Goal: Complete application form

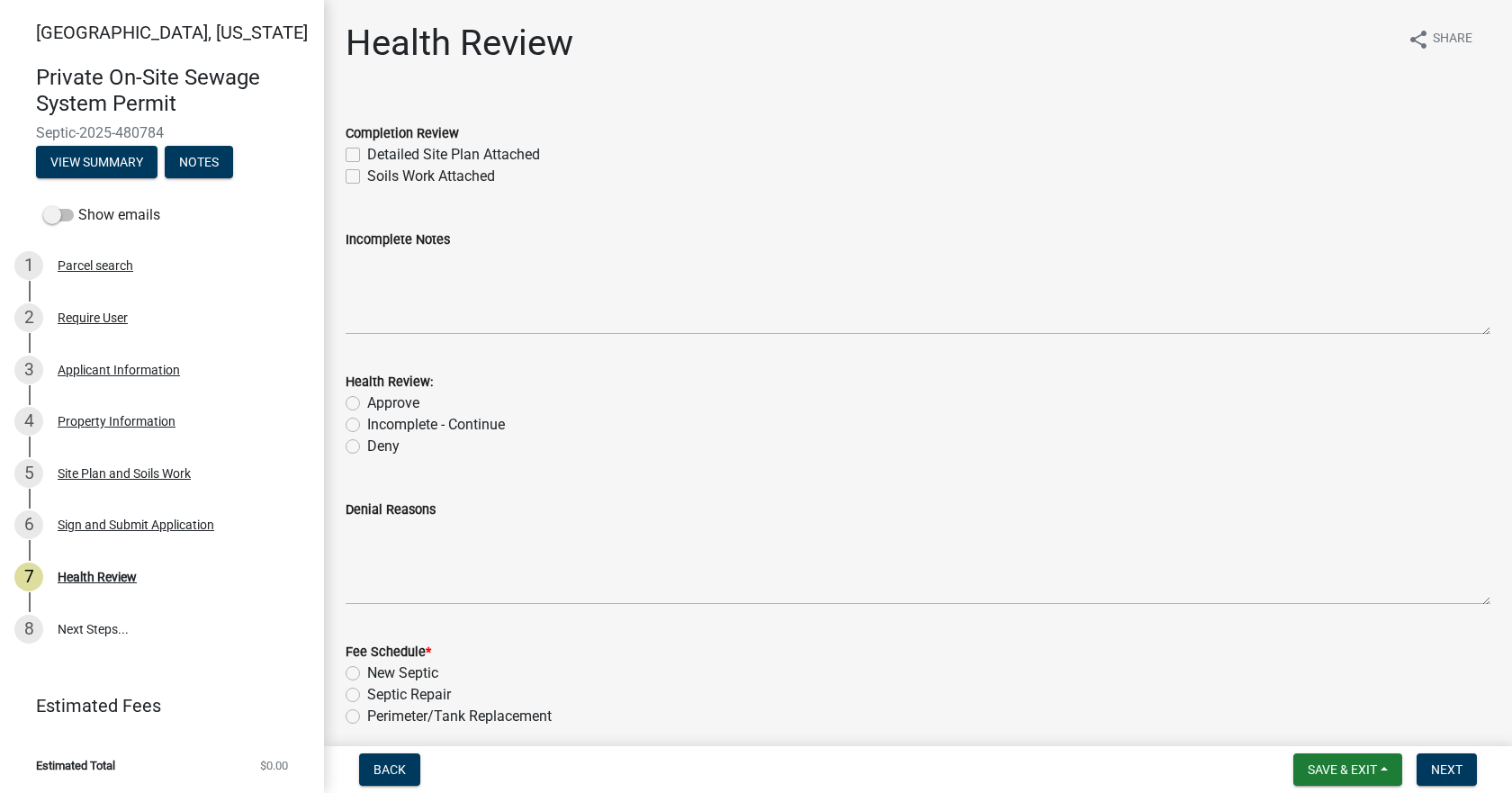
click at [367, 156] on label "Detailed Site Plan Attached" at bounding box center [453, 155] width 173 height 22
click at [367, 156] on input "Detailed Site Plan Attached" at bounding box center [373, 149] width 12 height 12
checkbox input "true"
click at [367, 172] on label "Soils Work Attached" at bounding box center [431, 177] width 128 height 22
click at [367, 172] on input "Soils Work Attached" at bounding box center [373, 171] width 12 height 12
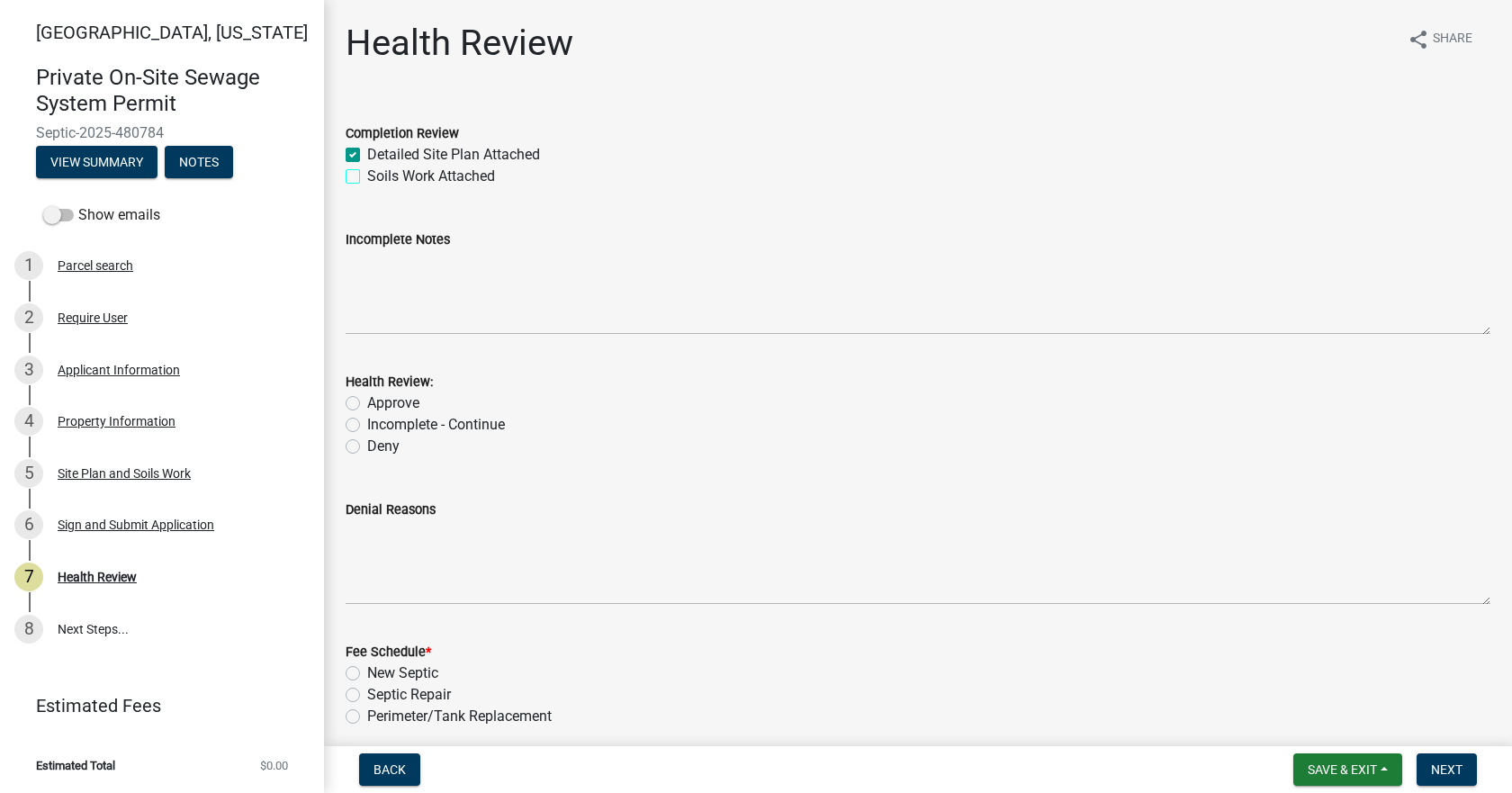
checkbox input "true"
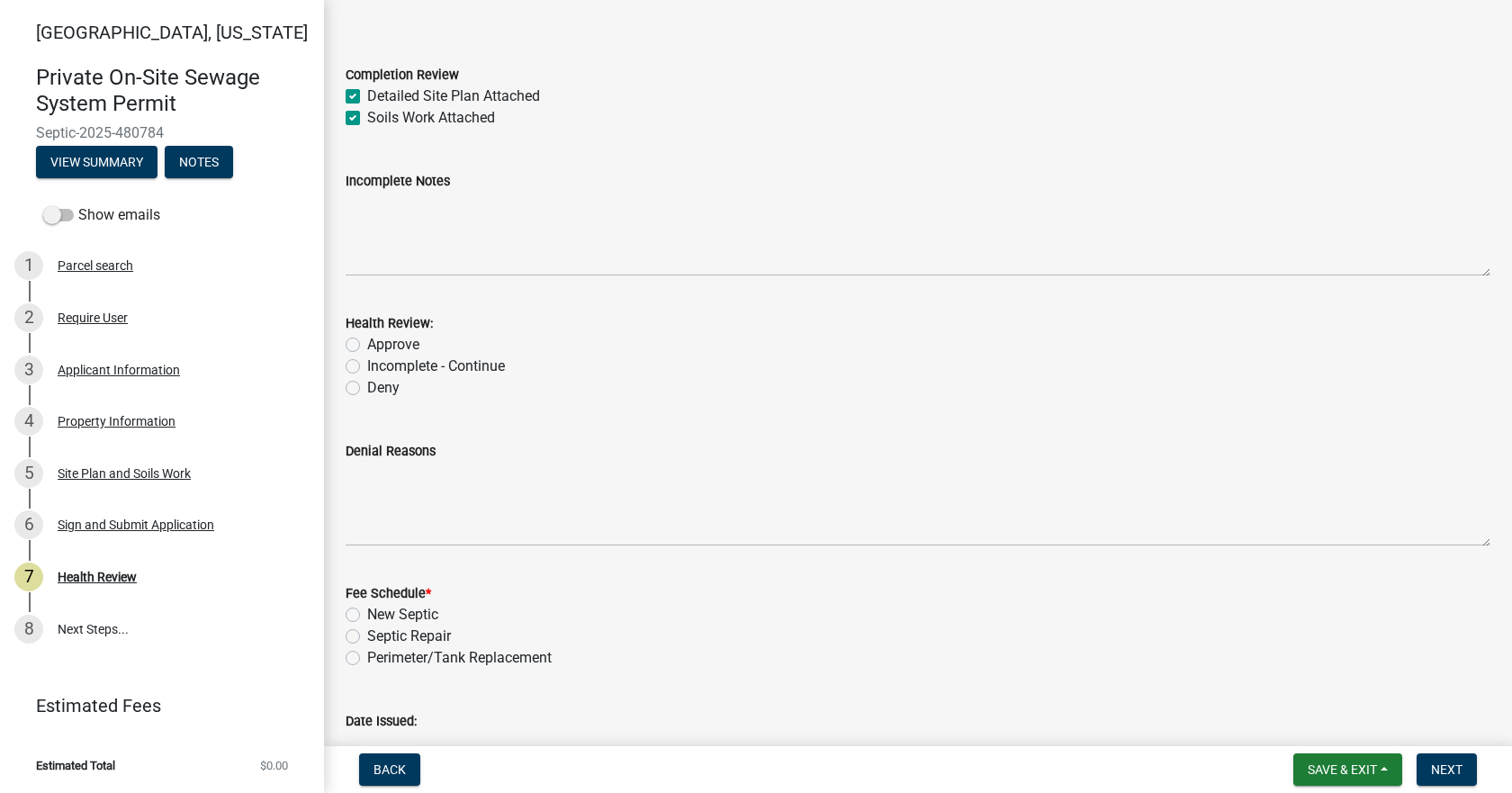
scroll to position [90, 0]
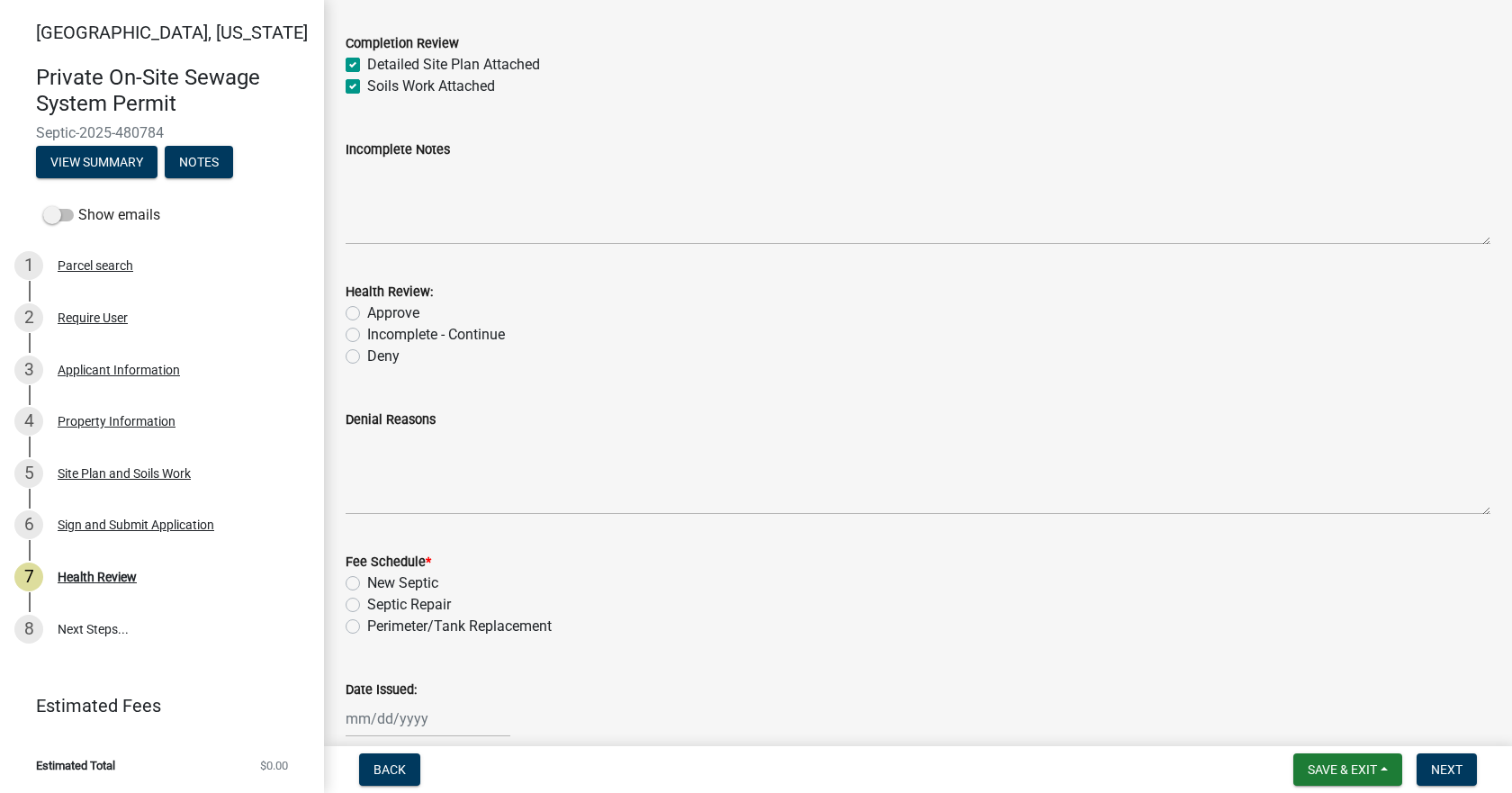
click at [367, 314] on label "Approve" at bounding box center [393, 313] width 52 height 22
click at [367, 314] on input "Approve" at bounding box center [373, 308] width 12 height 12
radio input "true"
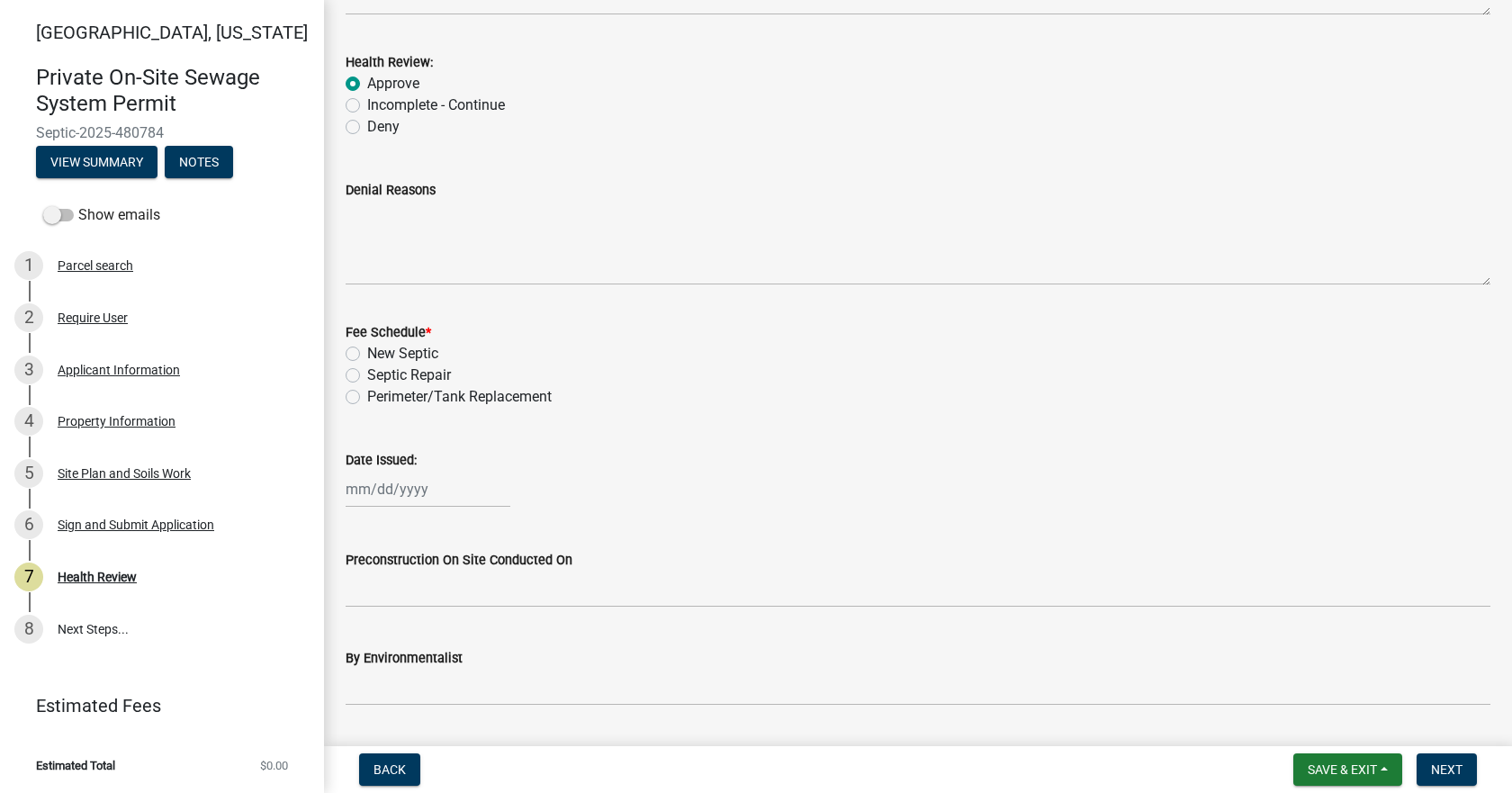
scroll to position [360, 0]
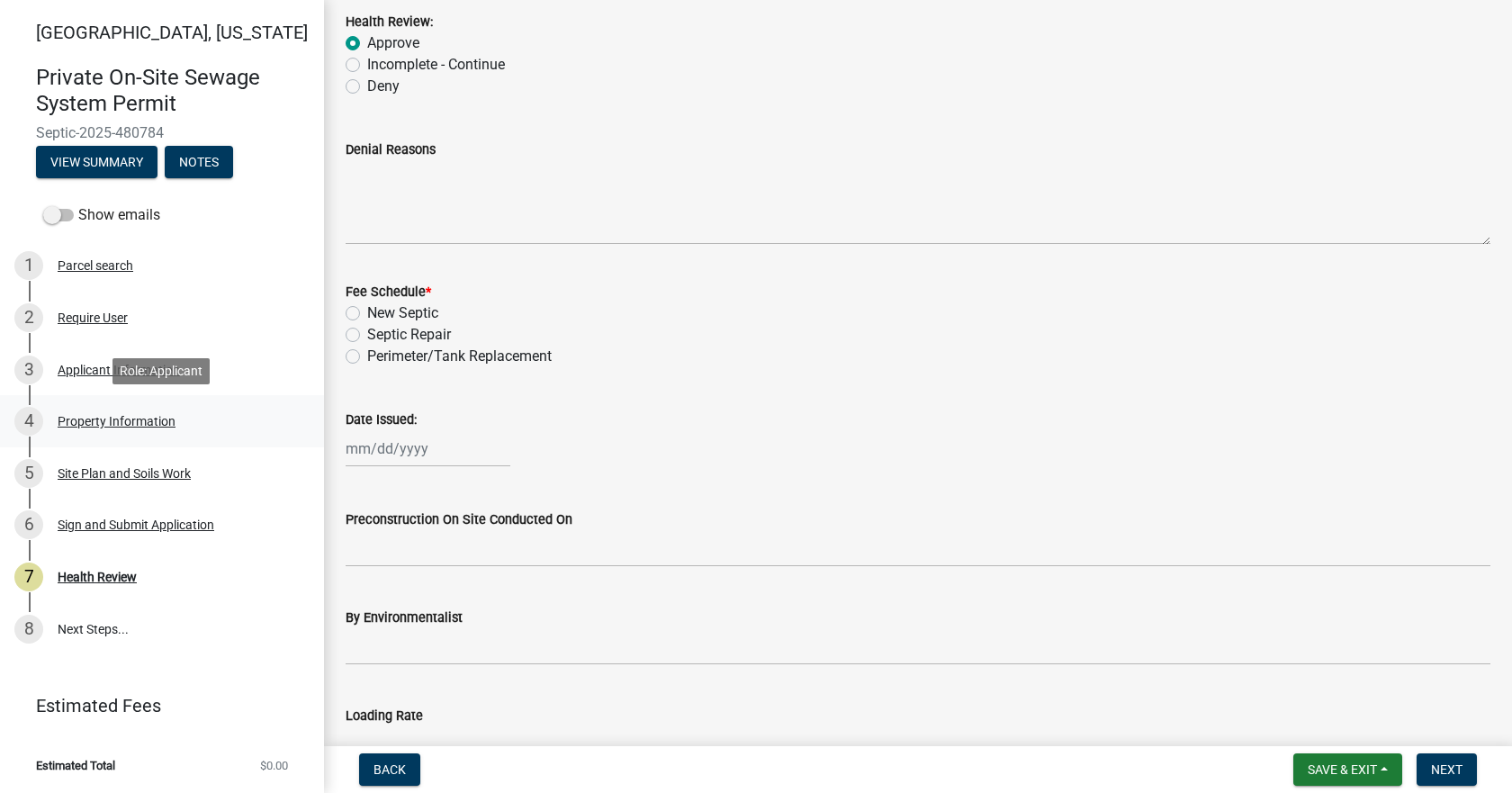
click at [92, 415] on div "Property Information" at bounding box center [116, 421] width 118 height 13
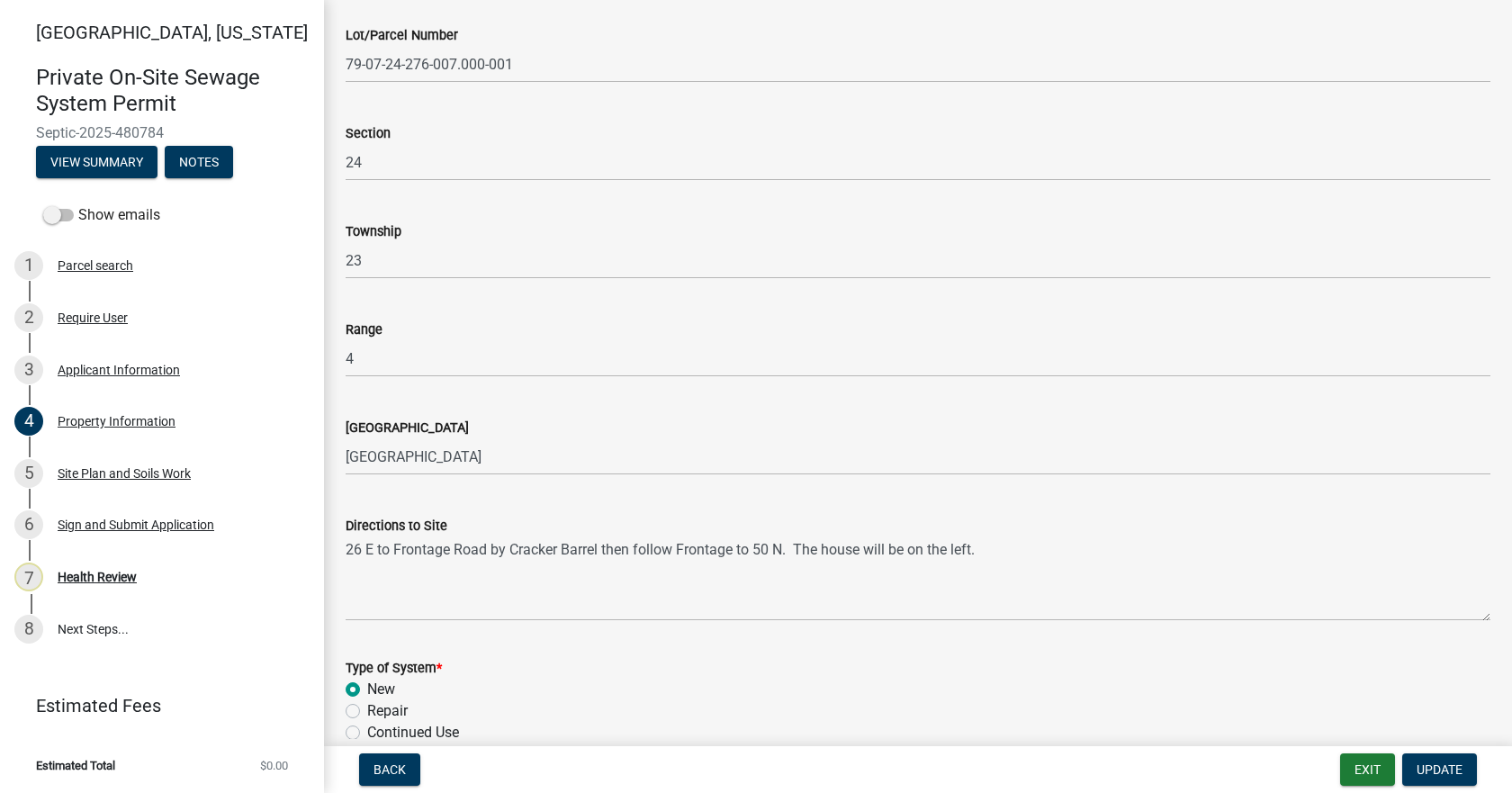
scroll to position [0, 0]
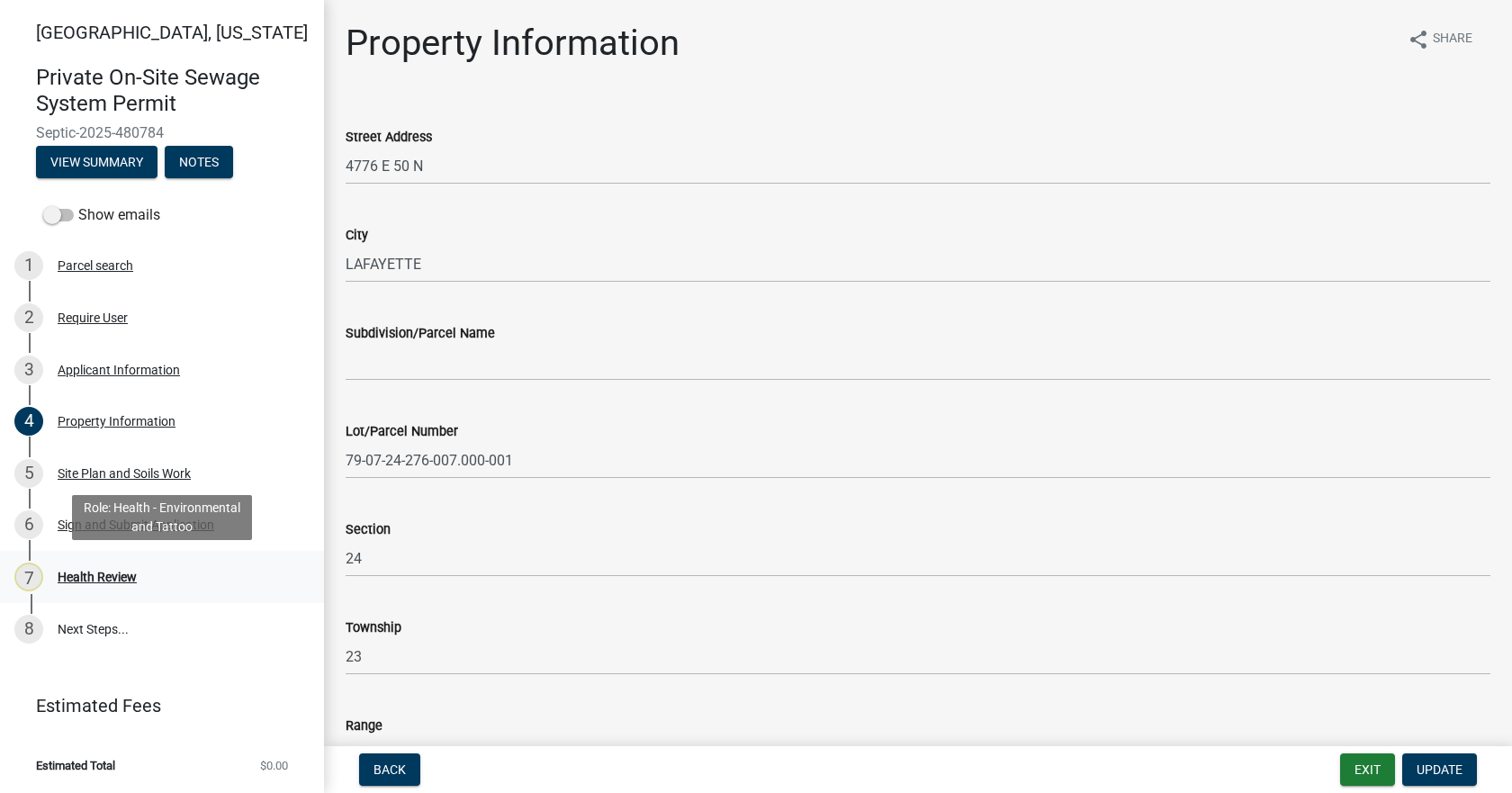
click at [96, 566] on div "7 Health Review" at bounding box center [155, 576] width 281 height 28
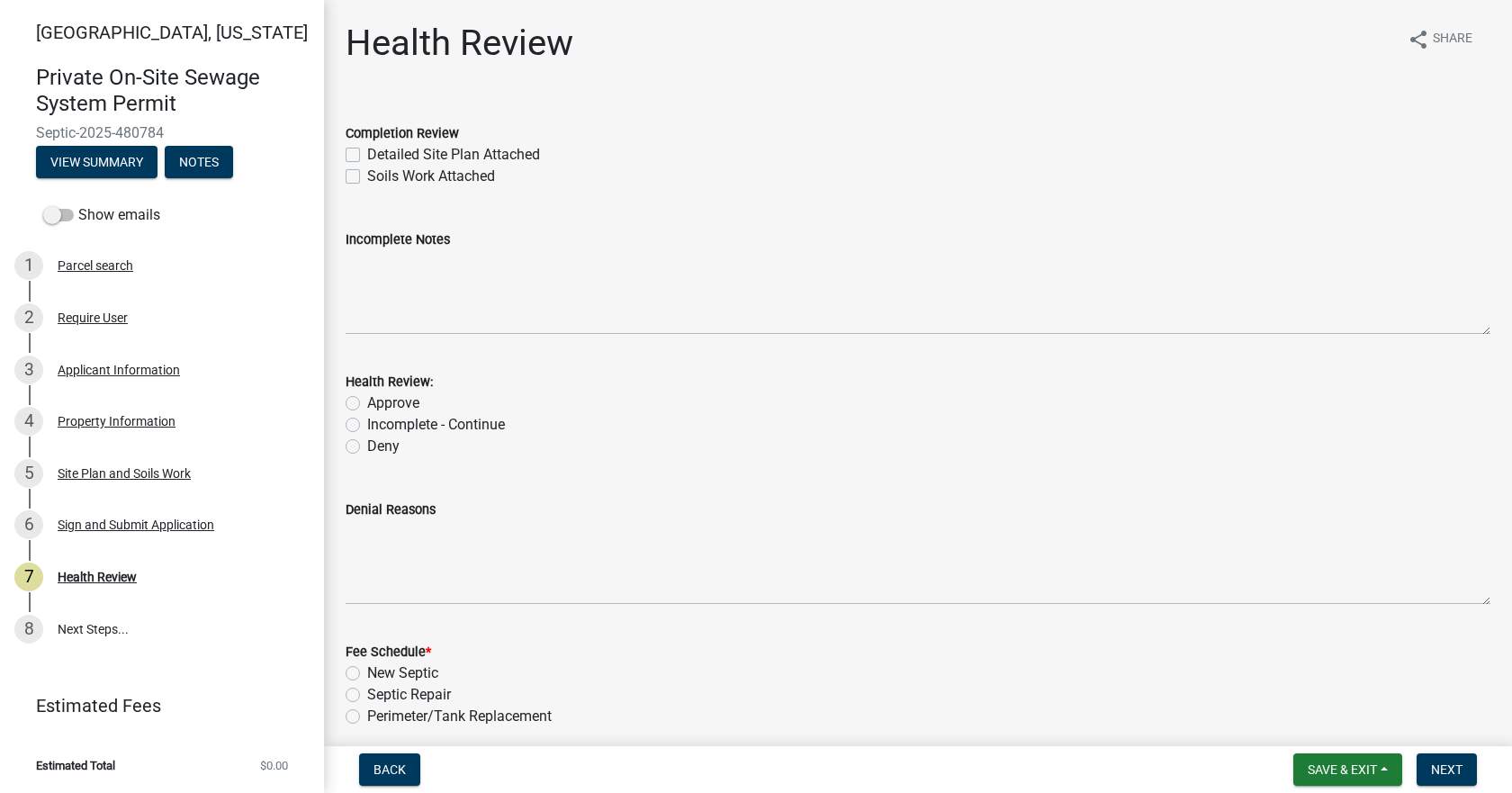
click at [367, 157] on label "Detailed Site Plan Attached" at bounding box center [453, 155] width 173 height 22
click at [367, 156] on input "Detailed Site Plan Attached" at bounding box center [373, 149] width 12 height 12
checkbox input "true"
click at [367, 179] on label "Soils Work Attached" at bounding box center [431, 177] width 128 height 22
click at [367, 178] on input "Soils Work Attached" at bounding box center [373, 171] width 12 height 12
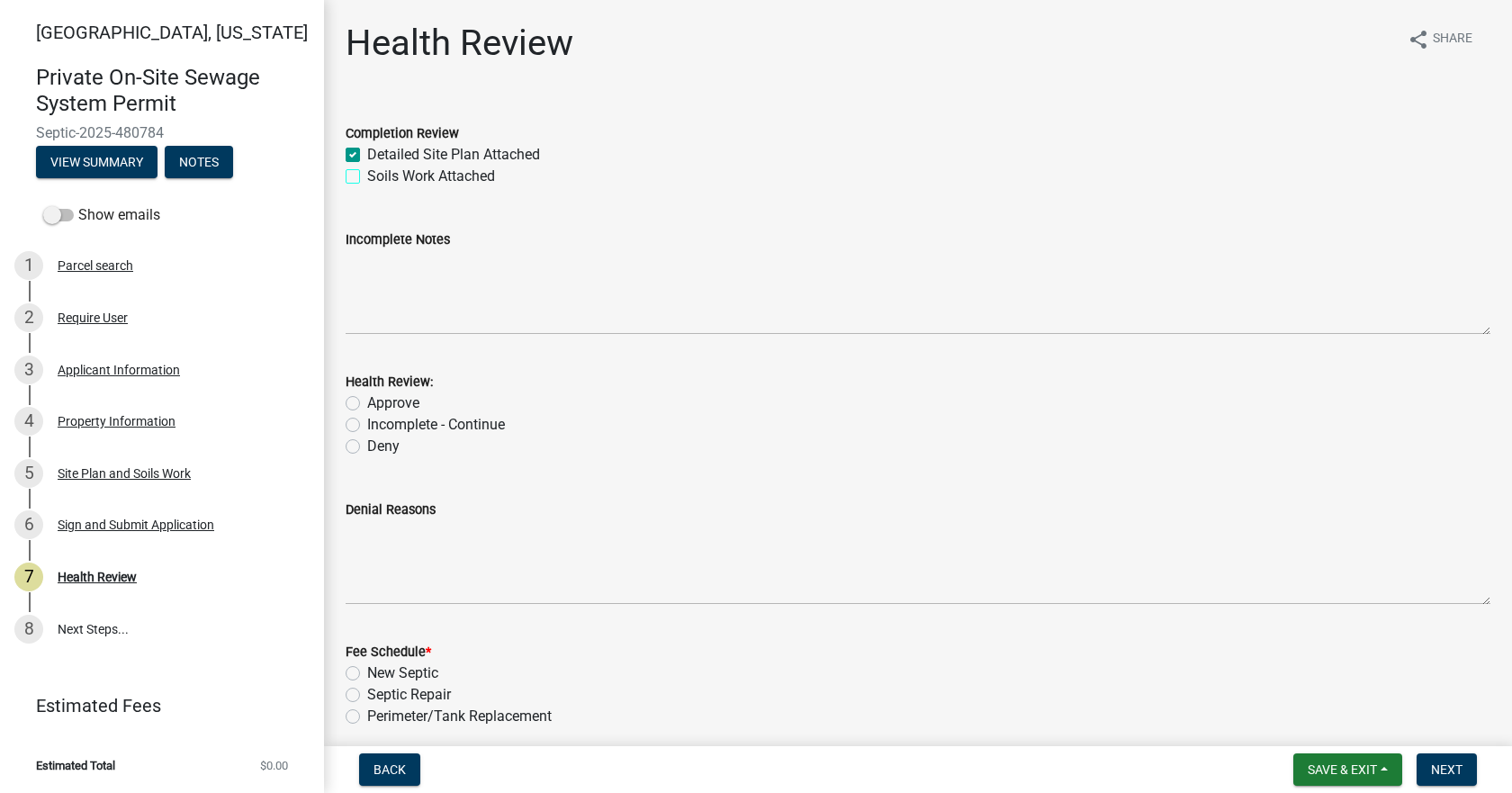
checkbox input "true"
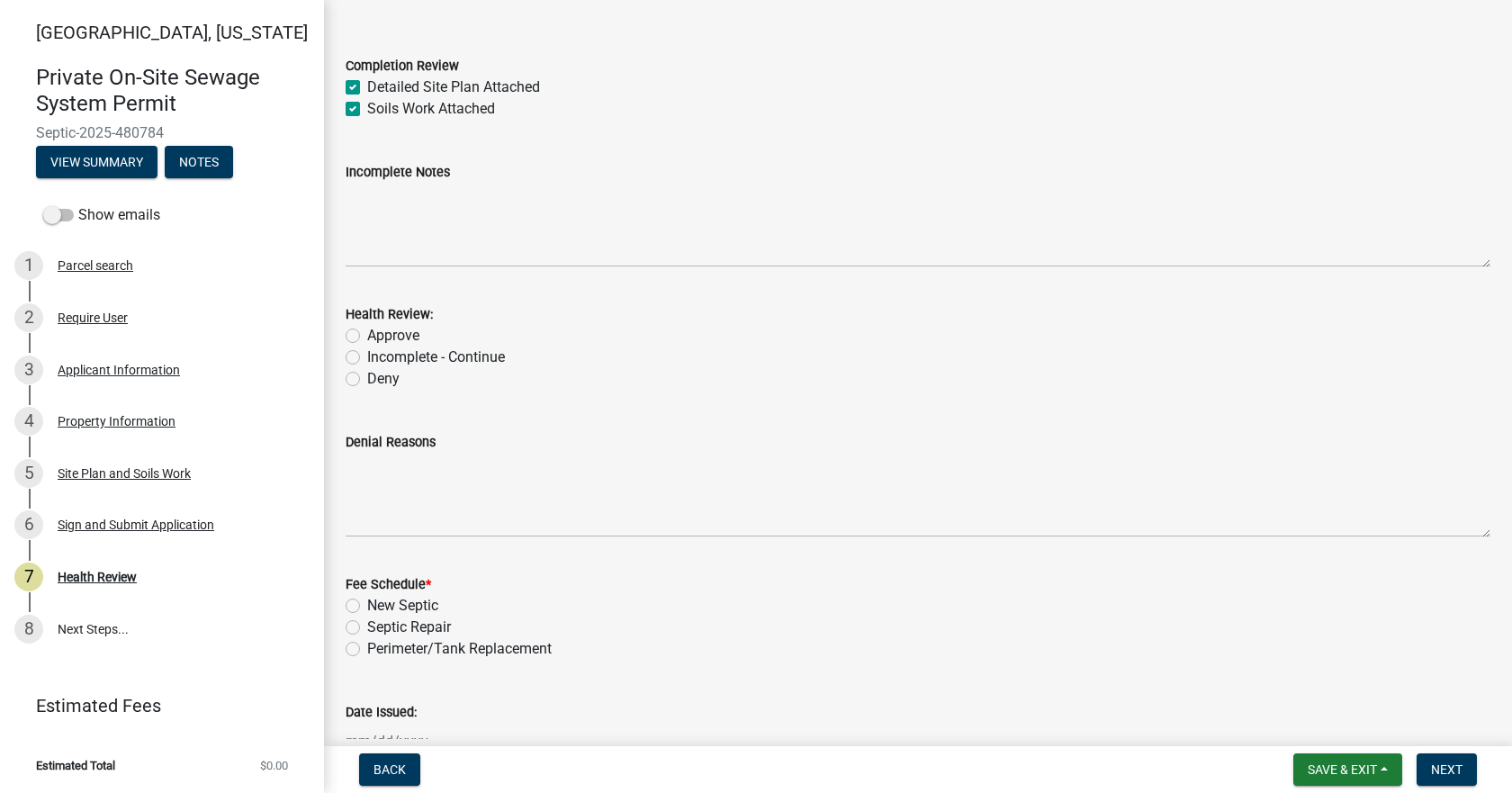
scroll to position [180, 0]
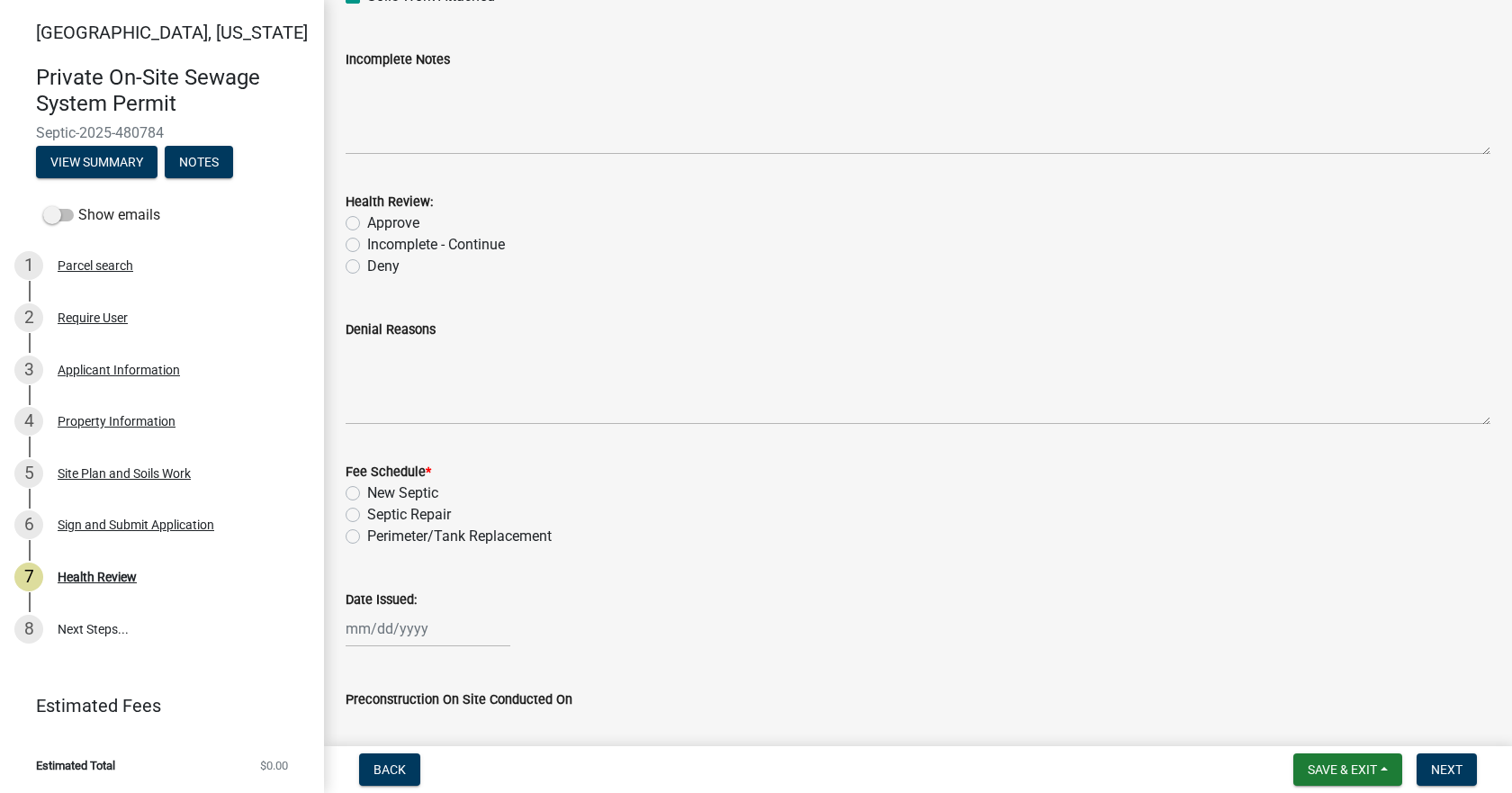
click at [367, 223] on label "Approve" at bounding box center [393, 223] width 52 height 22
click at [367, 223] on input "Approve" at bounding box center [373, 218] width 12 height 12
radio input "true"
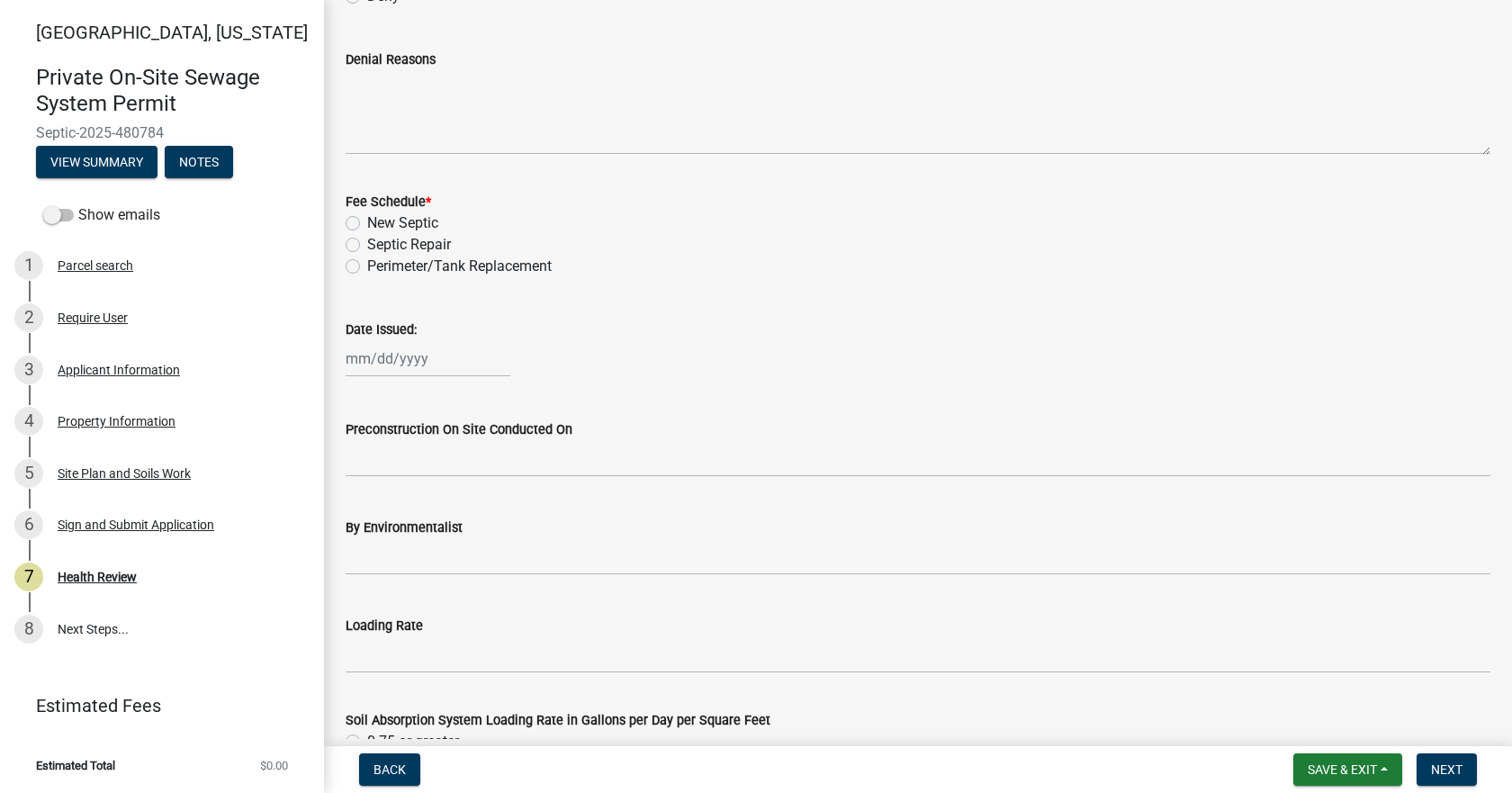
click at [367, 223] on label "New Septic" at bounding box center [403, 223] width 71 height 22
click at [367, 223] on input "New Septic" at bounding box center [373, 218] width 12 height 12
radio input "true"
click at [369, 356] on div at bounding box center [428, 358] width 165 height 37
select select "9"
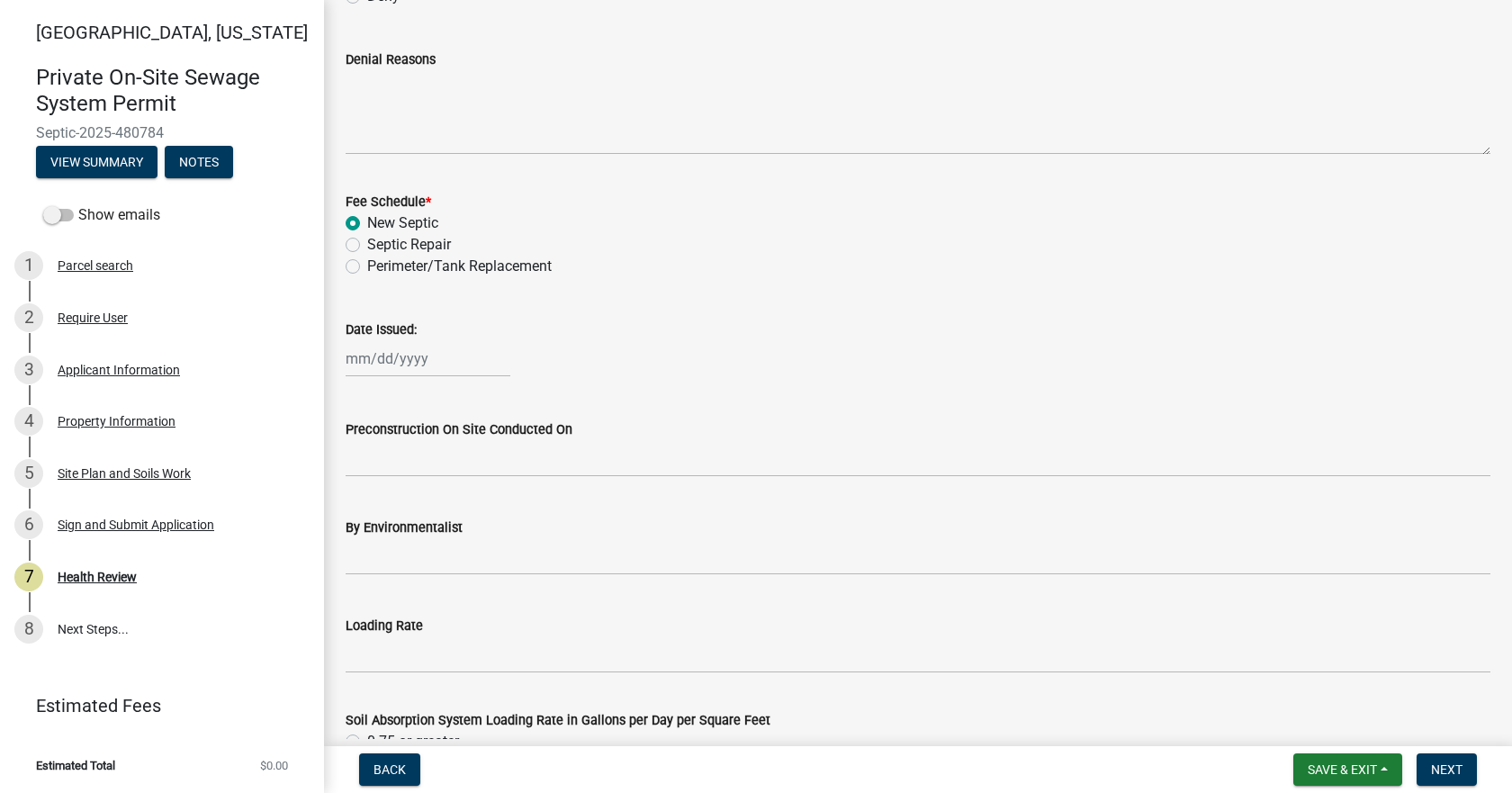
select select "2025"
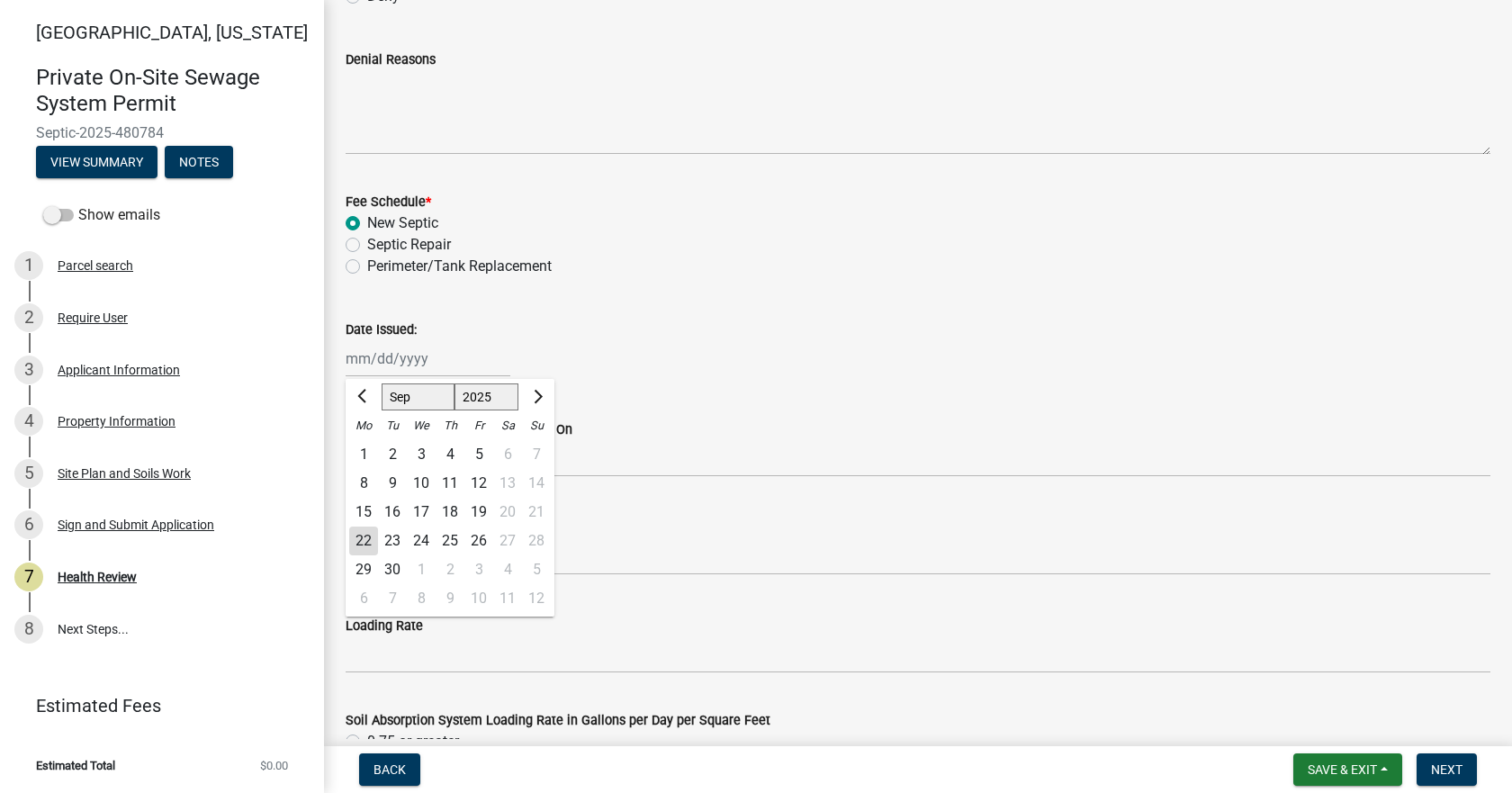
click at [364, 544] on div "22" at bounding box center [363, 540] width 28 height 28
type input "[DATE]"
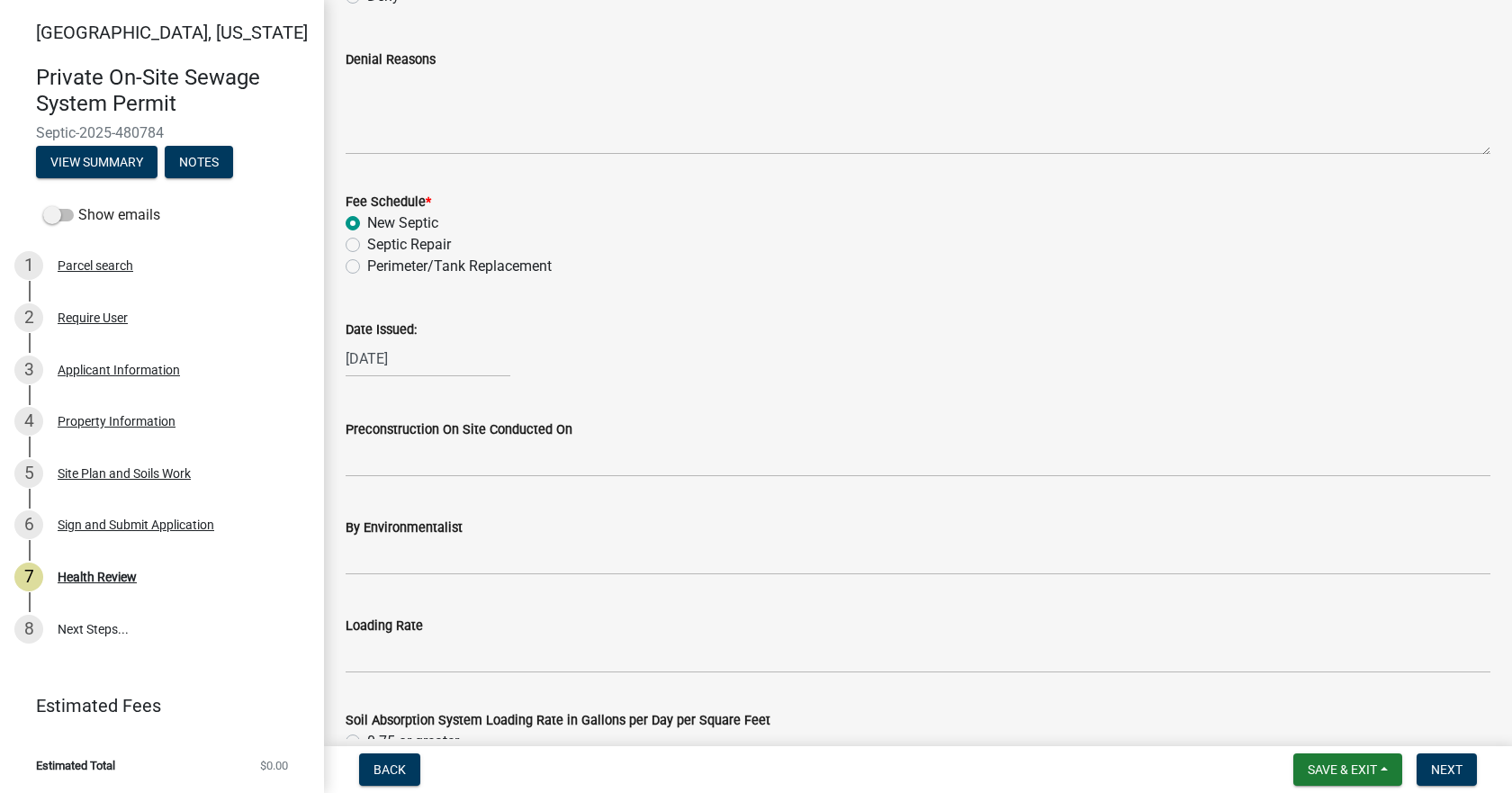
click at [650, 299] on div "Date Issued: 09/22/2025" at bounding box center [918, 334] width 1145 height 83
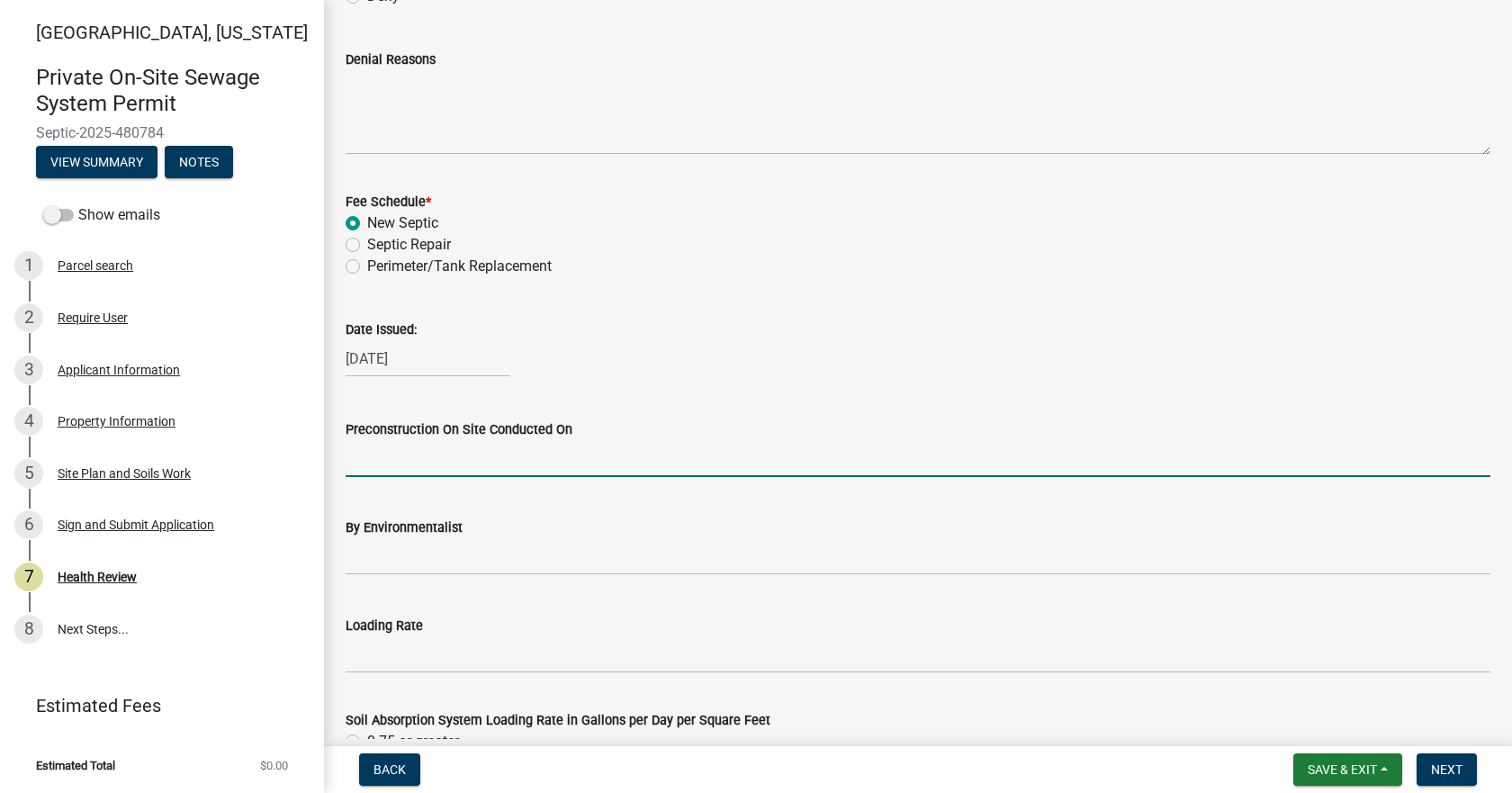
click at [671, 456] on input "Preconstruction On Site Conducted On" at bounding box center [918, 459] width 1145 height 37
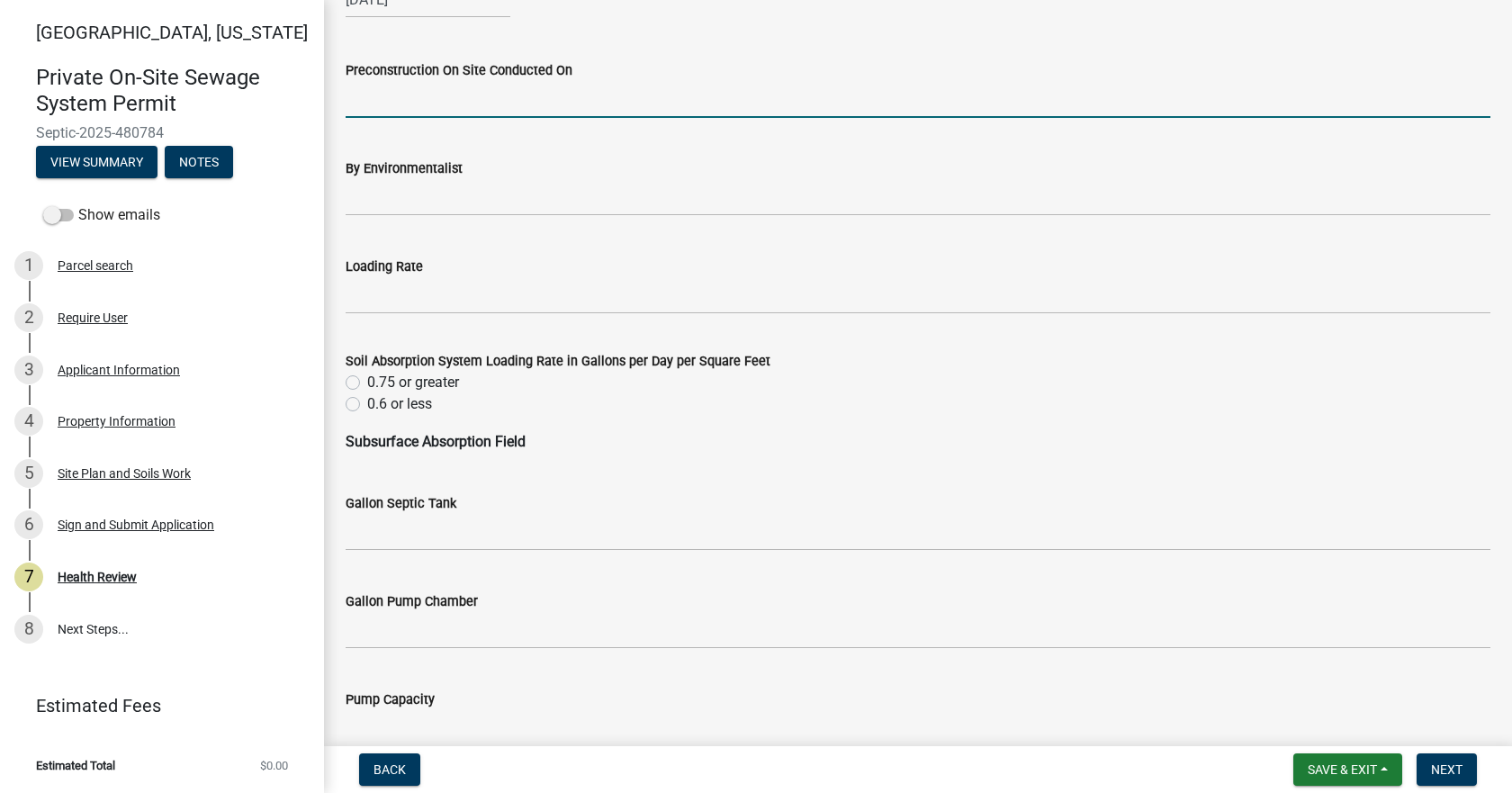
scroll to position [810, 0]
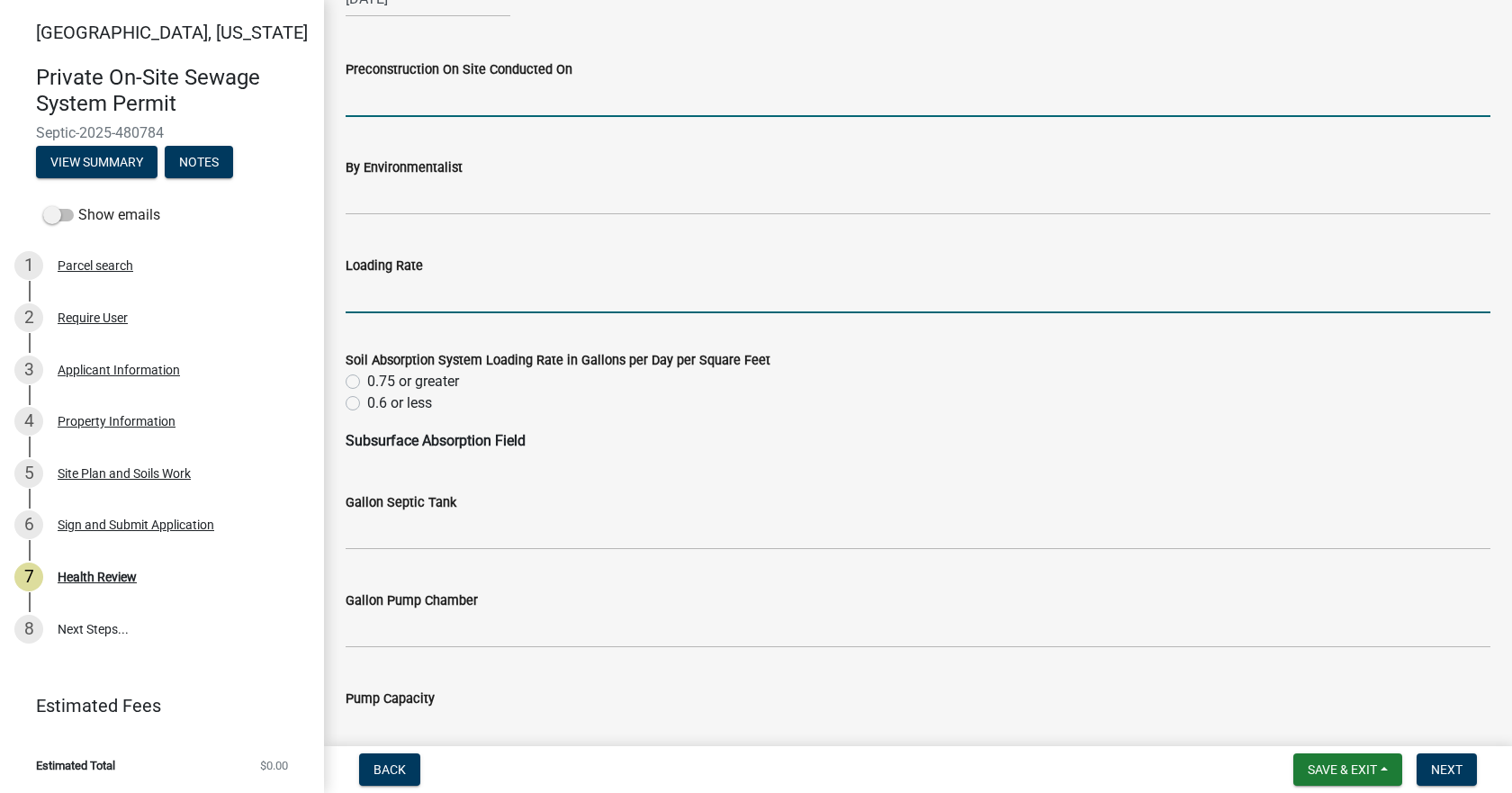
click at [462, 288] on input "Loading Rate" at bounding box center [918, 295] width 1145 height 37
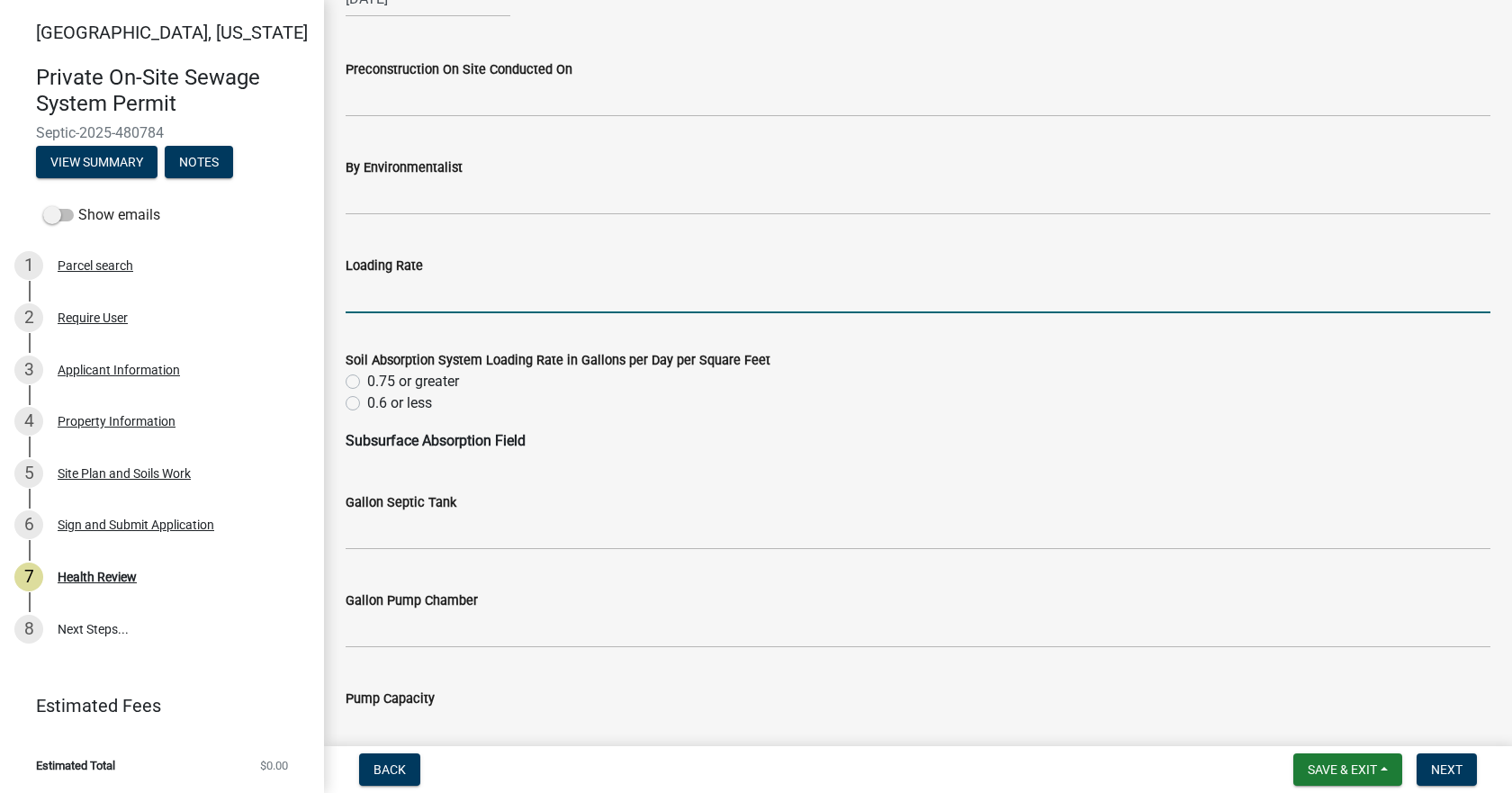
type input ".3"
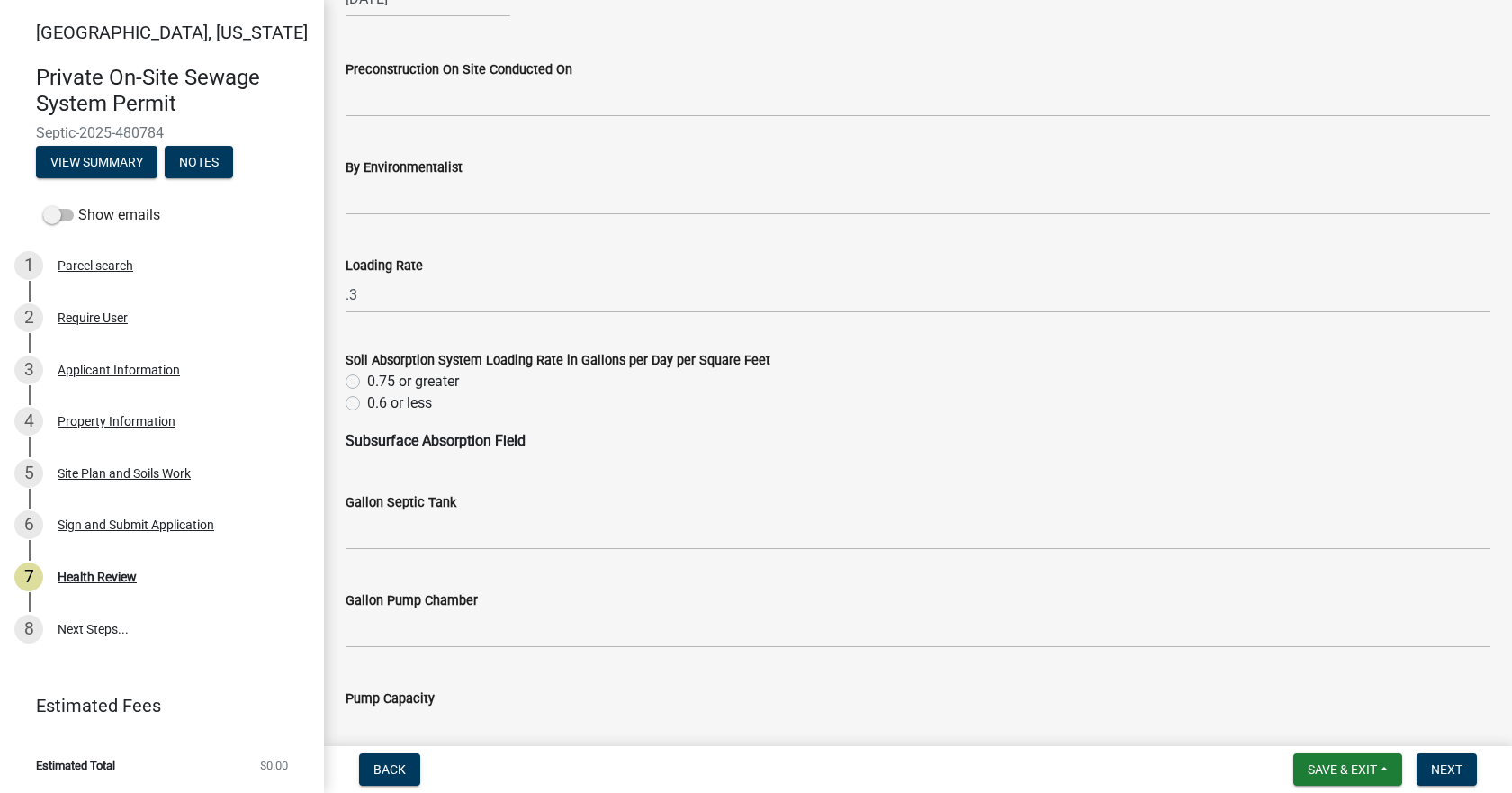
click at [367, 403] on label "0.6 or less" at bounding box center [399, 403] width 65 height 22
click at [367, 403] on input "0.6 or less" at bounding box center [373, 397] width 12 height 12
radio input "true"
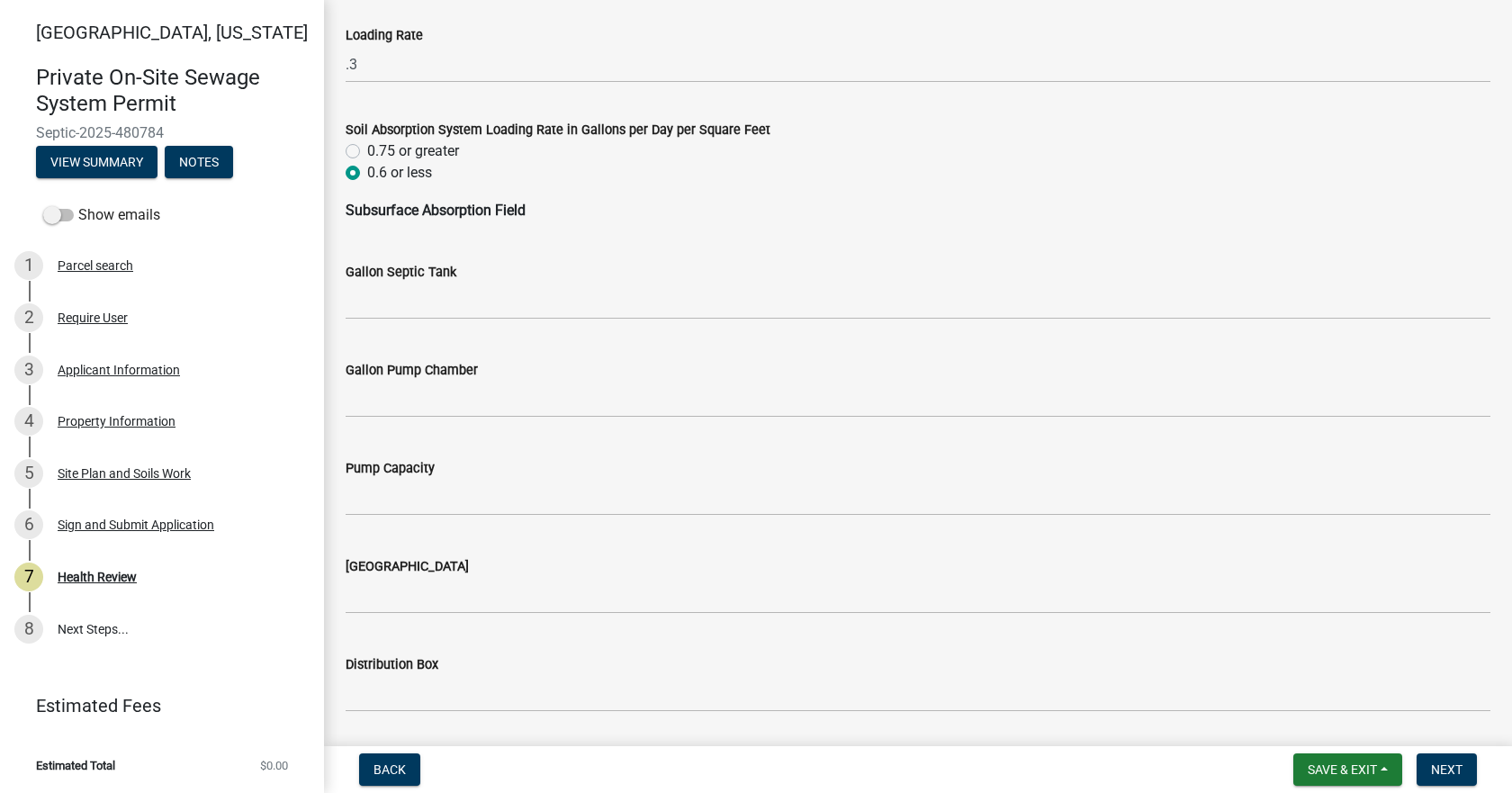
scroll to position [1080, 0]
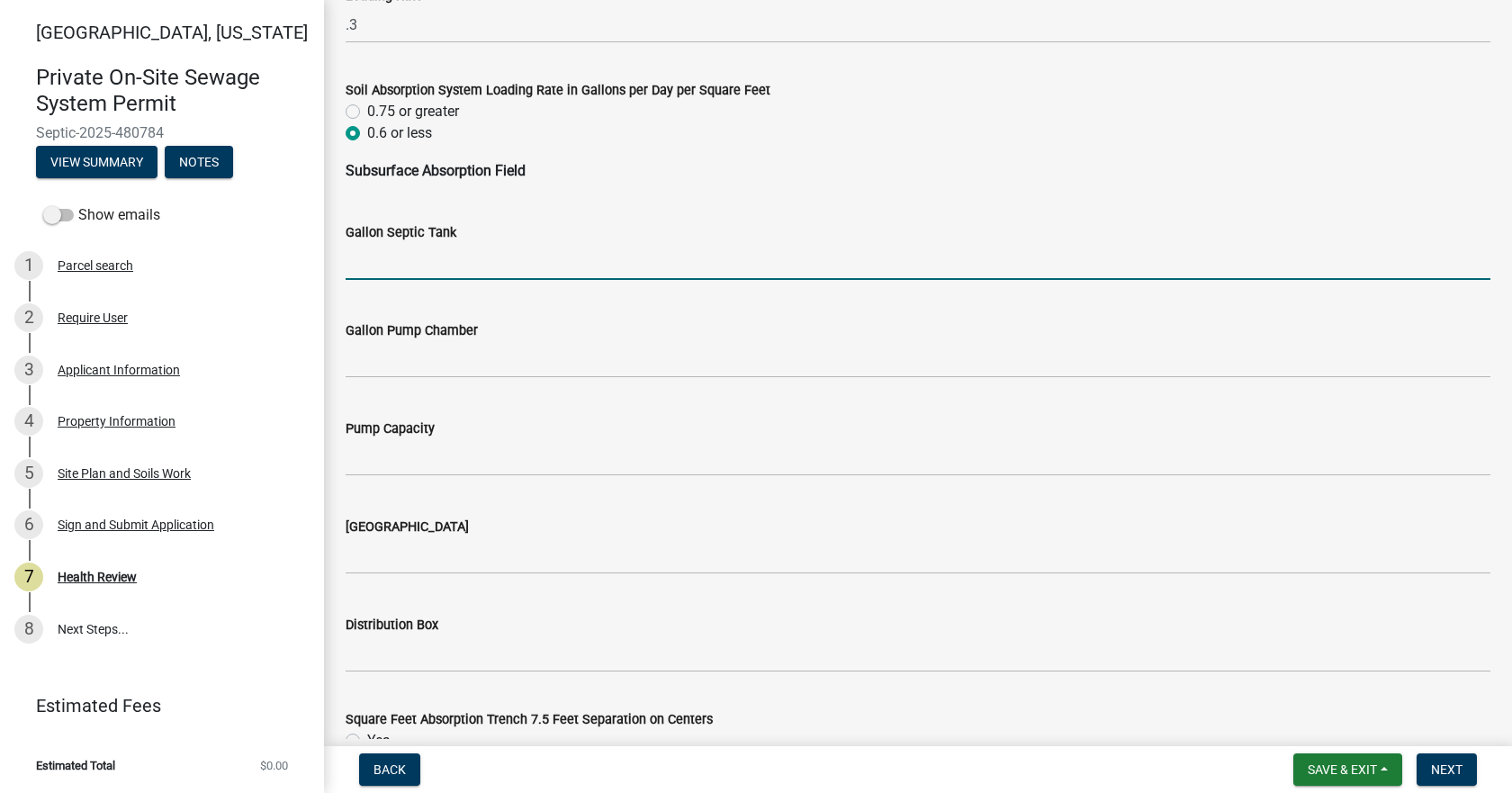
drag, startPoint x: 433, startPoint y: 263, endPoint x: 441, endPoint y: 277, distance: 16.1
click at [433, 263] on input "Gallon Septic Tank" at bounding box center [918, 261] width 1145 height 37
type input "1000"
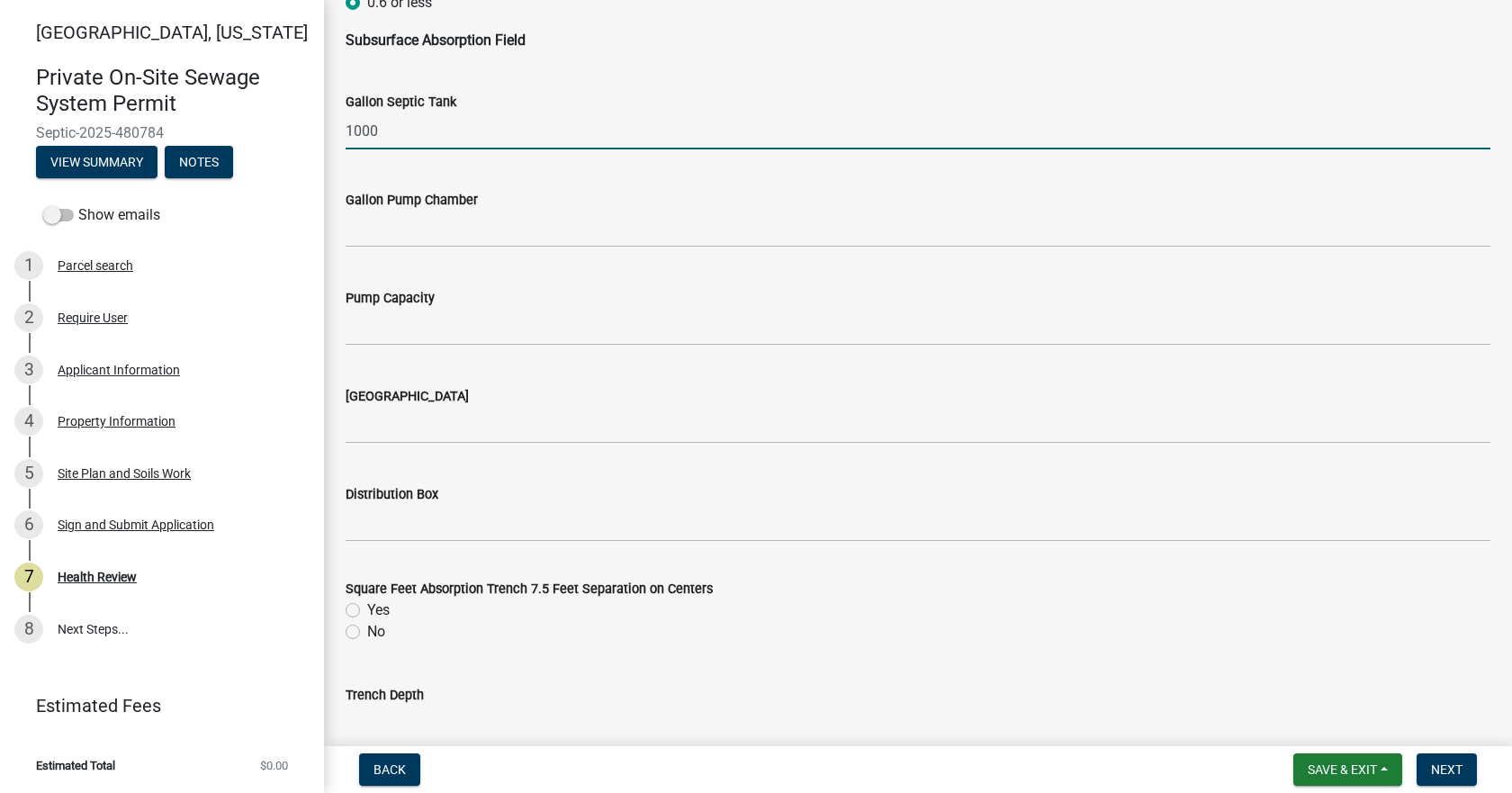
scroll to position [1260, 0]
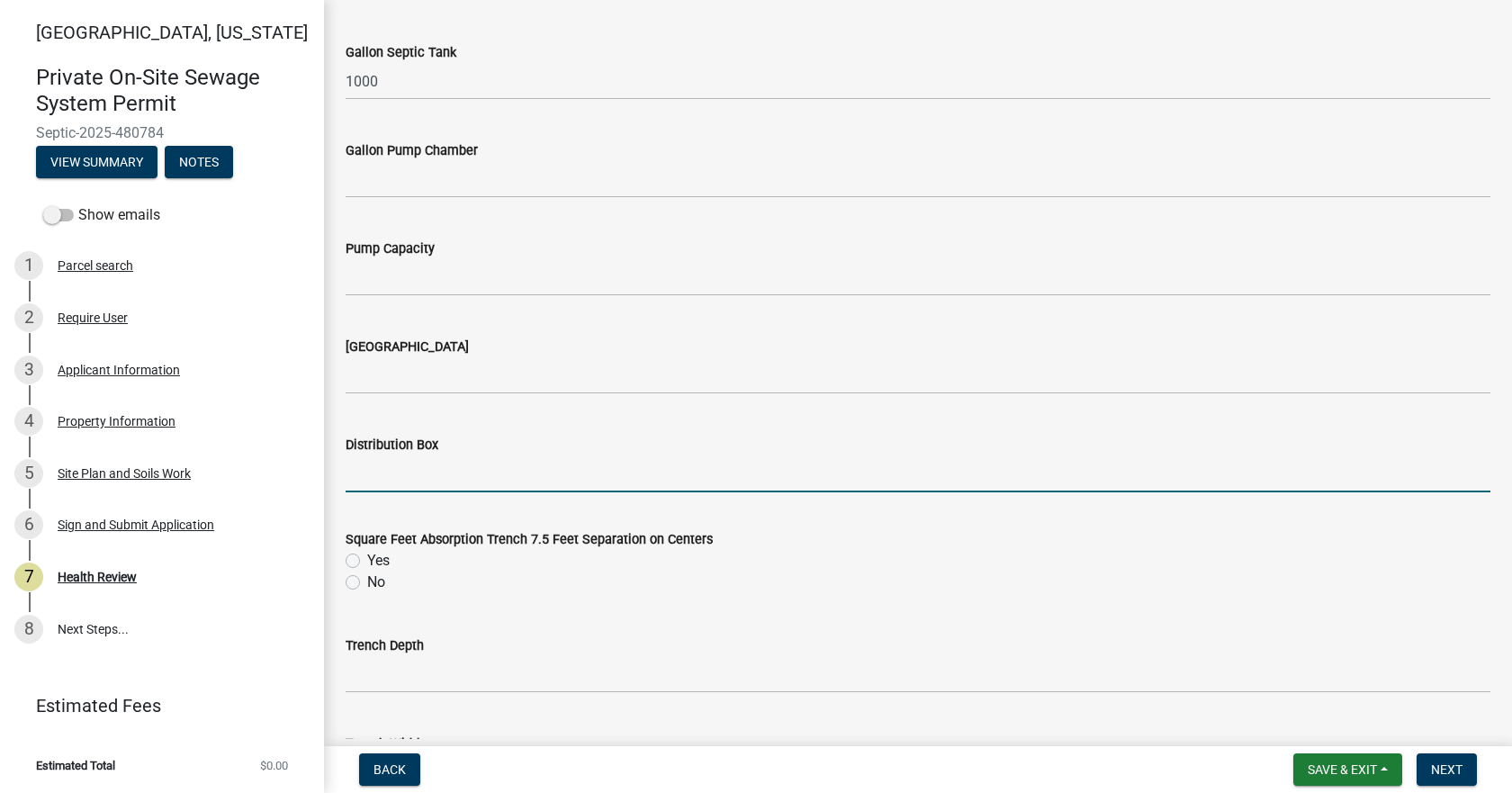
click at [447, 468] on input "Distribution Box" at bounding box center [918, 473] width 1145 height 37
type input "Yes"
click at [367, 560] on label "Yes" at bounding box center [378, 560] width 23 height 22
click at [367, 560] on input "Yes" at bounding box center [373, 555] width 12 height 12
radio input "true"
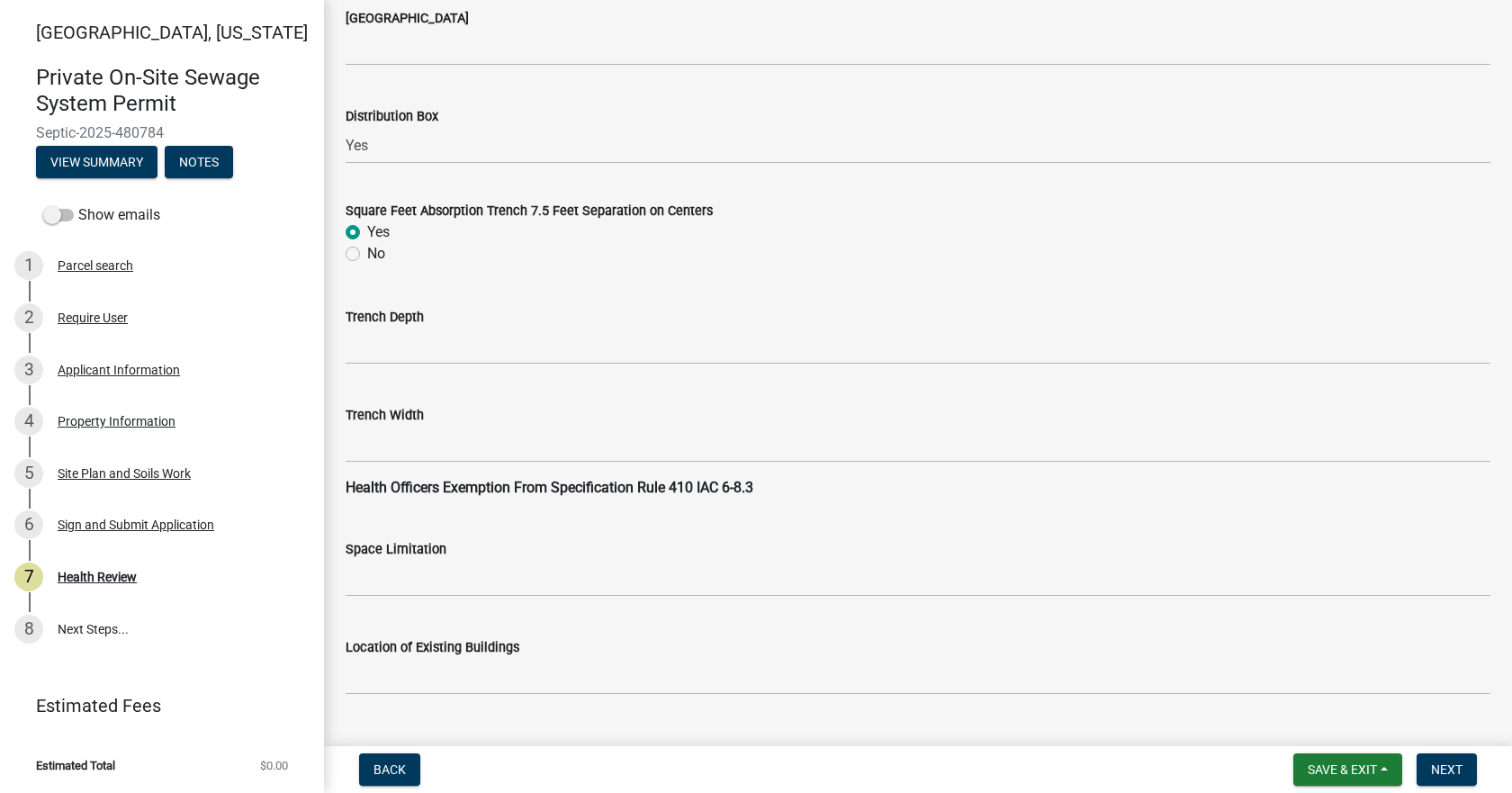
scroll to position [1620, 0]
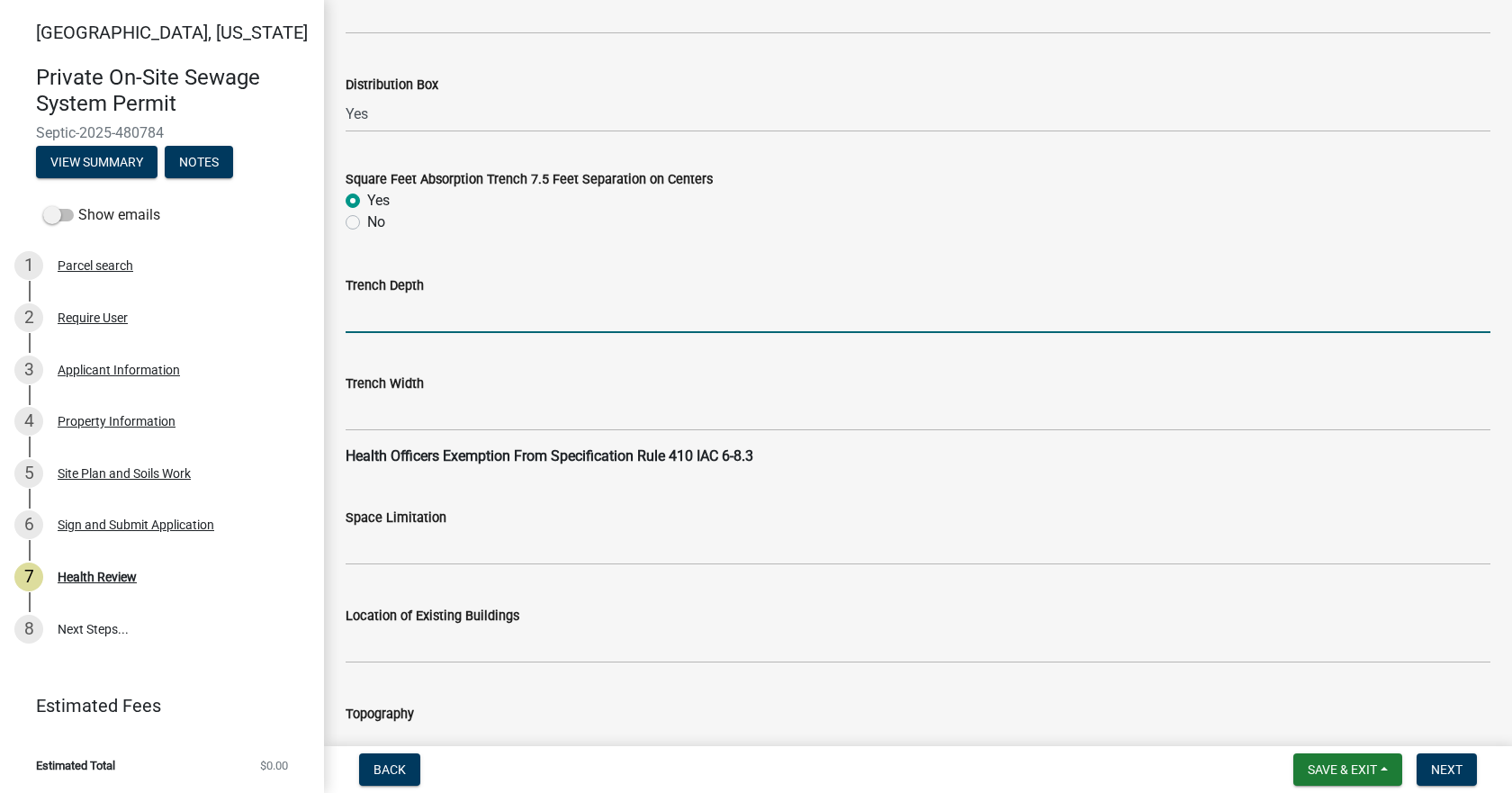
click at [441, 302] on input "Trench Depth" at bounding box center [918, 314] width 1145 height 37
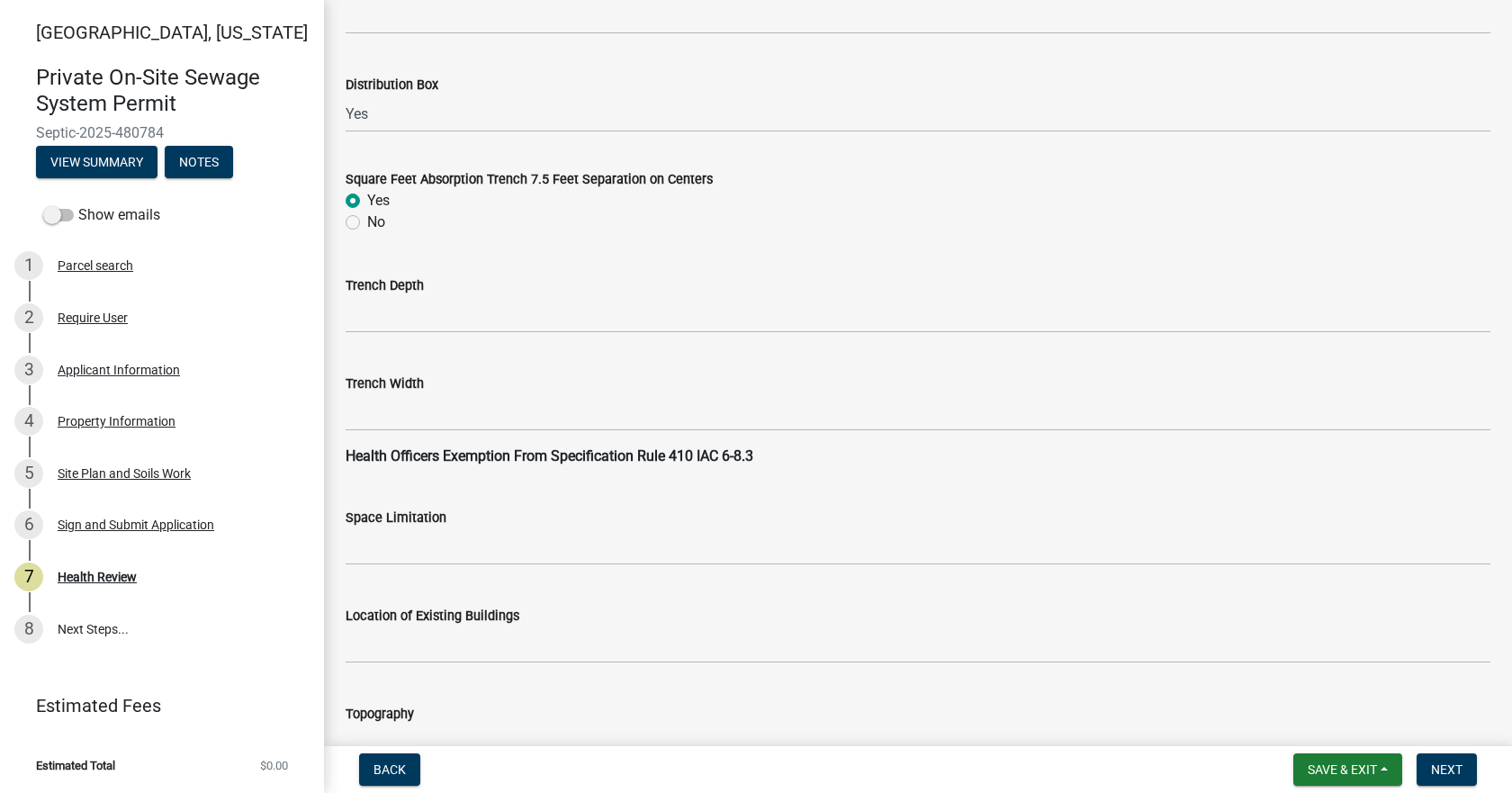
click at [545, 337] on wm-data-entity-input "Trench Depth" at bounding box center [918, 298] width 1145 height 98
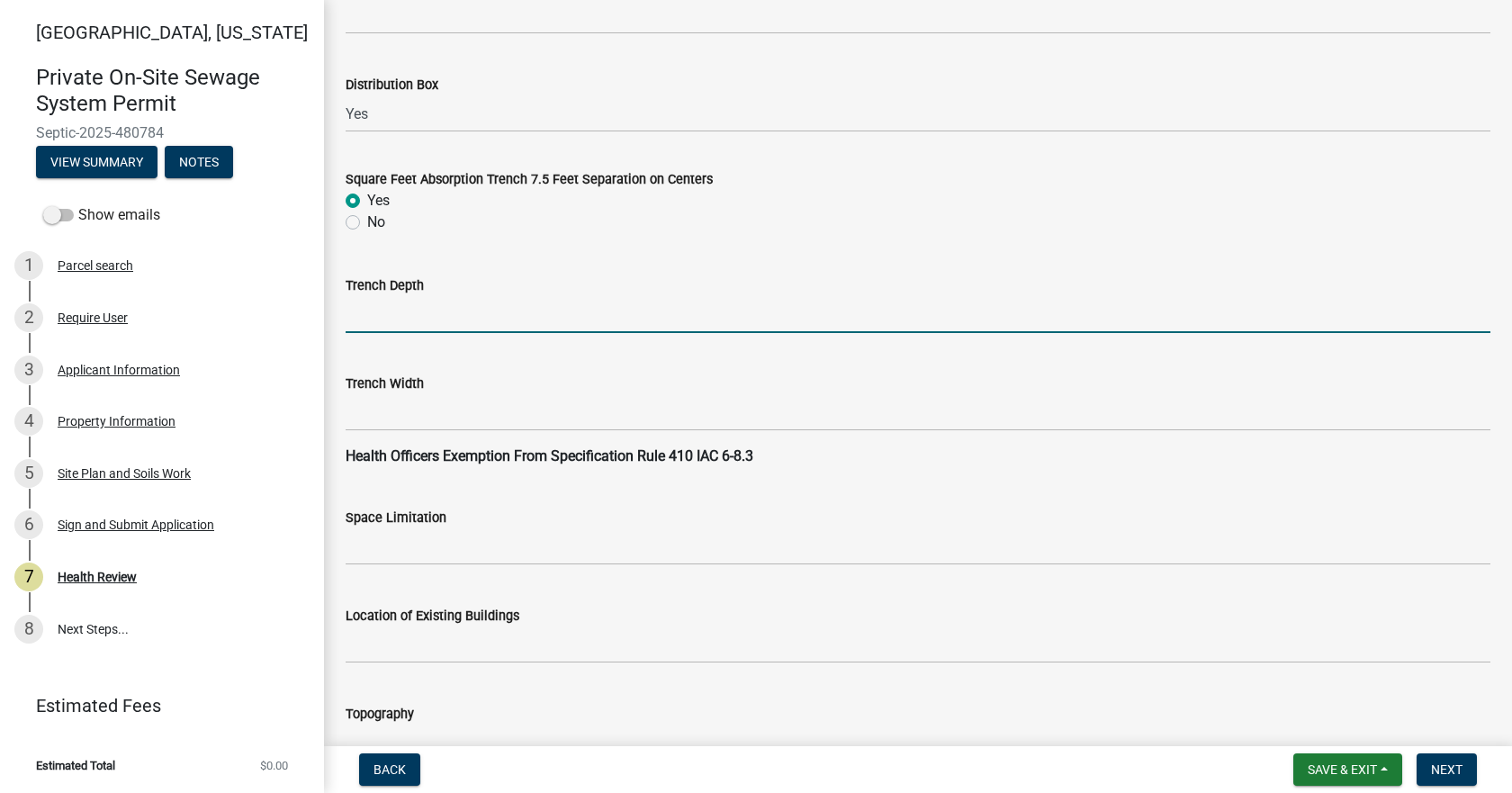
click at [519, 319] on input "Trench Depth" at bounding box center [918, 314] width 1145 height 37
type input "10"-36""
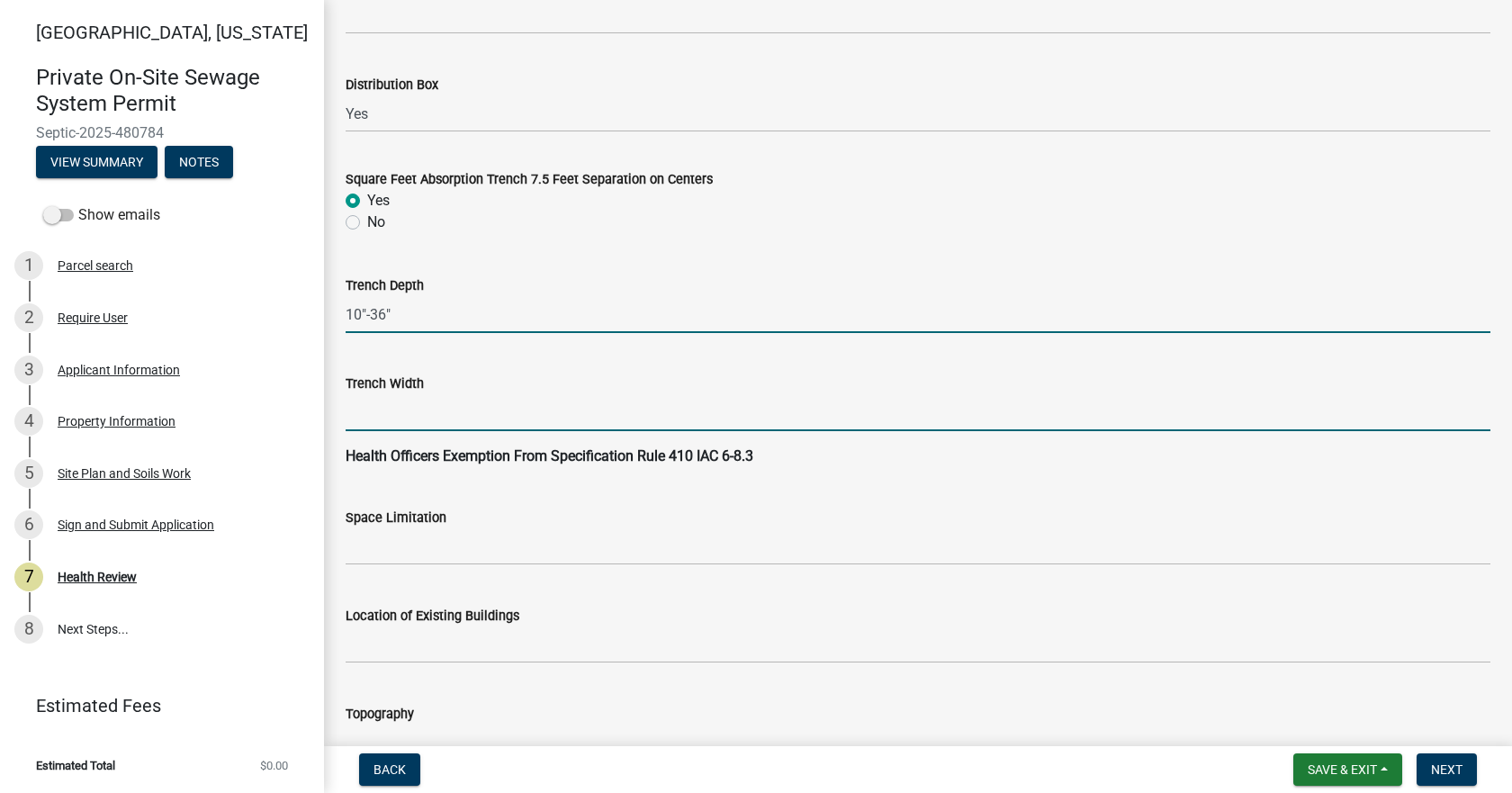
click at [459, 412] on input "Trench Width" at bounding box center [918, 412] width 1145 height 37
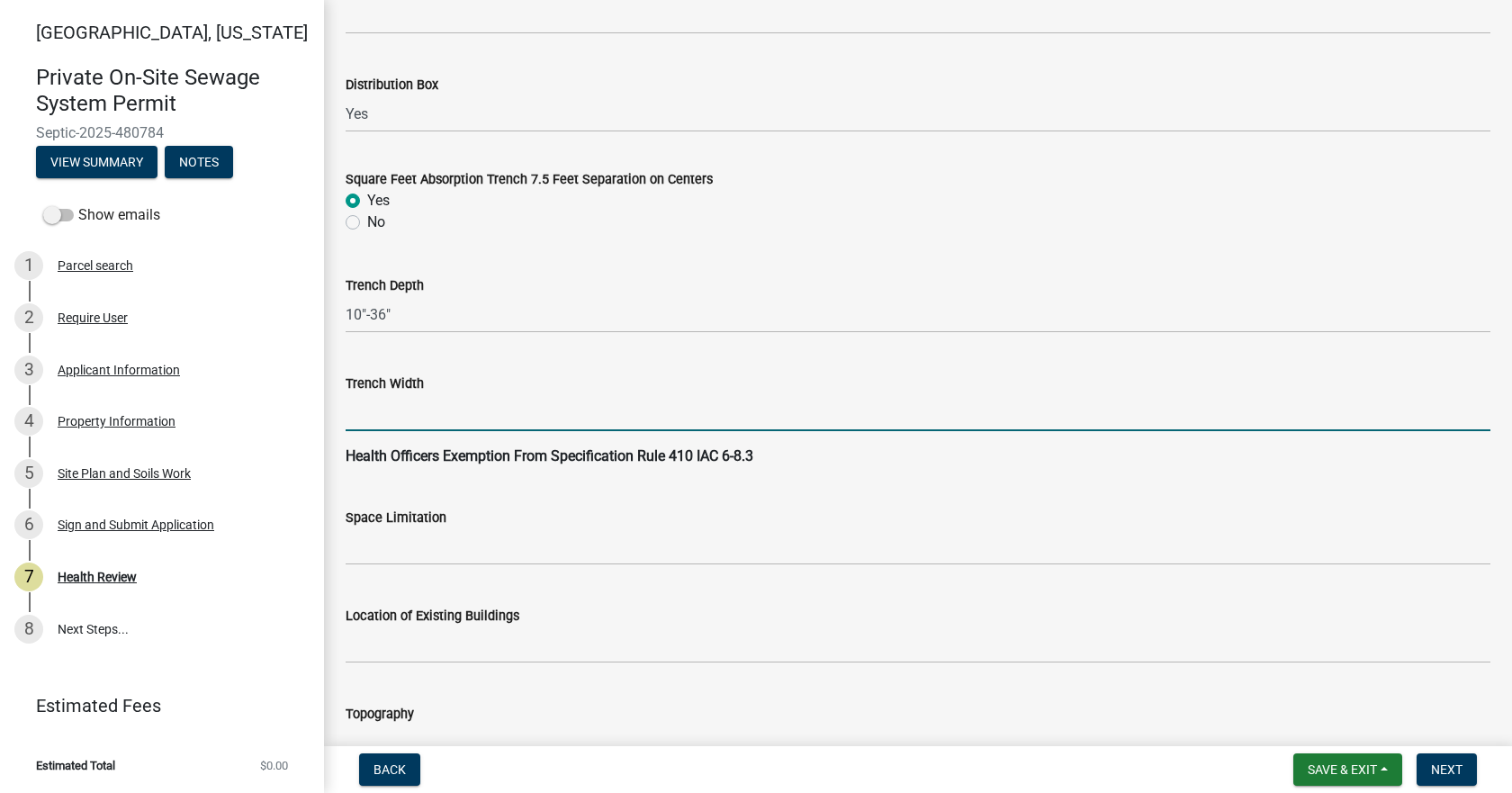
type input "36""
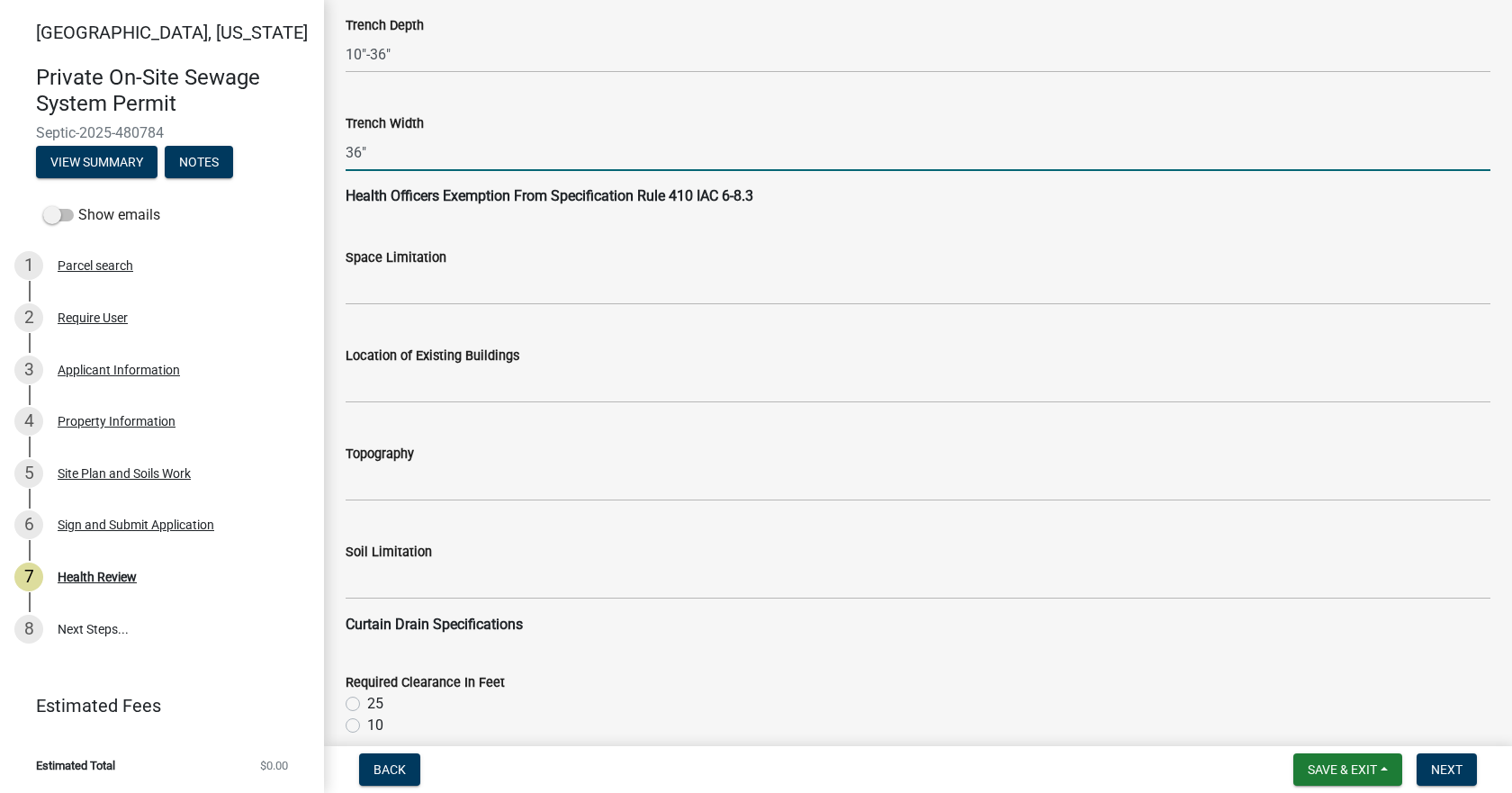
scroll to position [1890, 0]
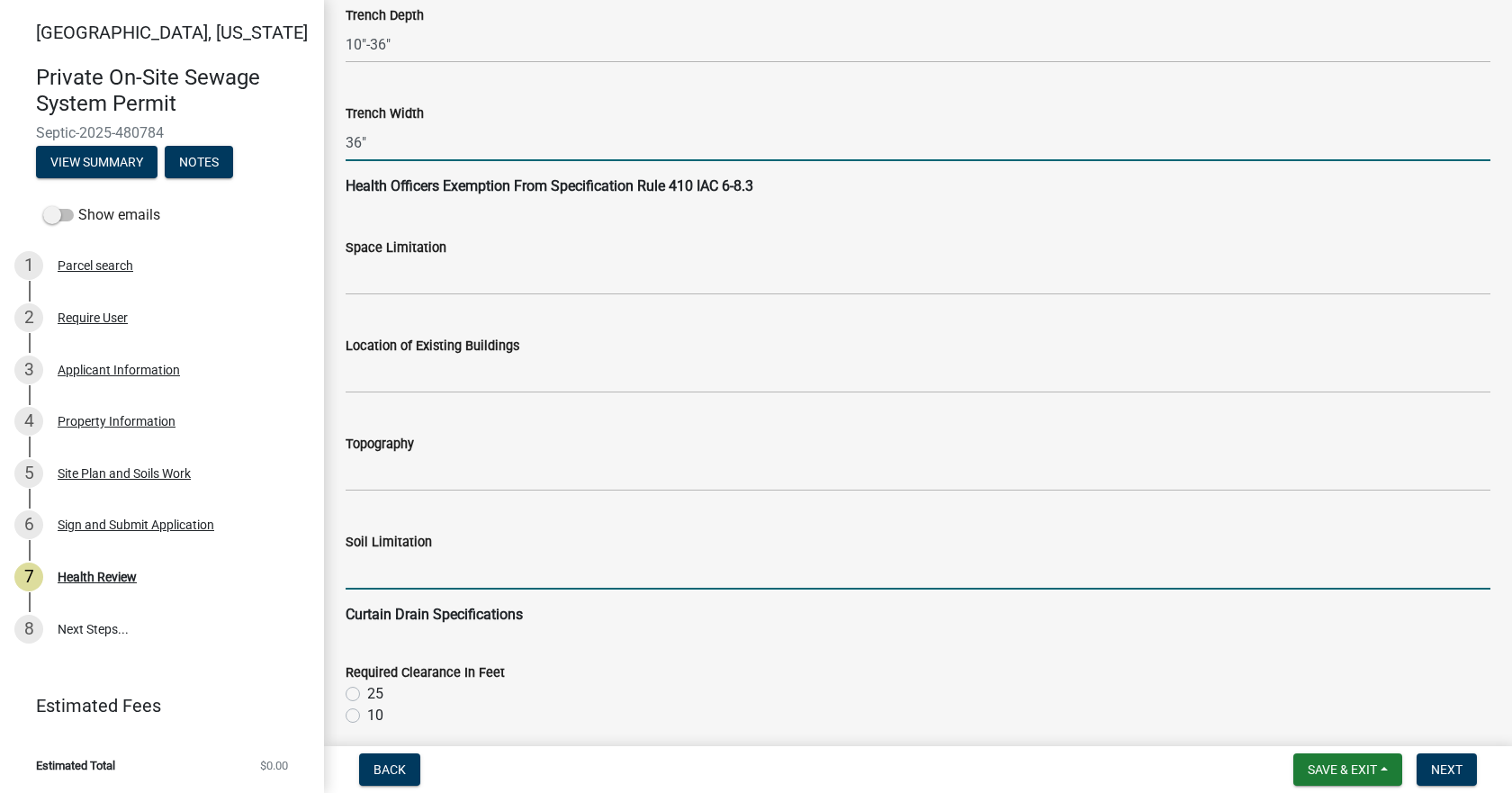
click at [418, 558] on input "Soil Limitation" at bounding box center [918, 570] width 1145 height 37
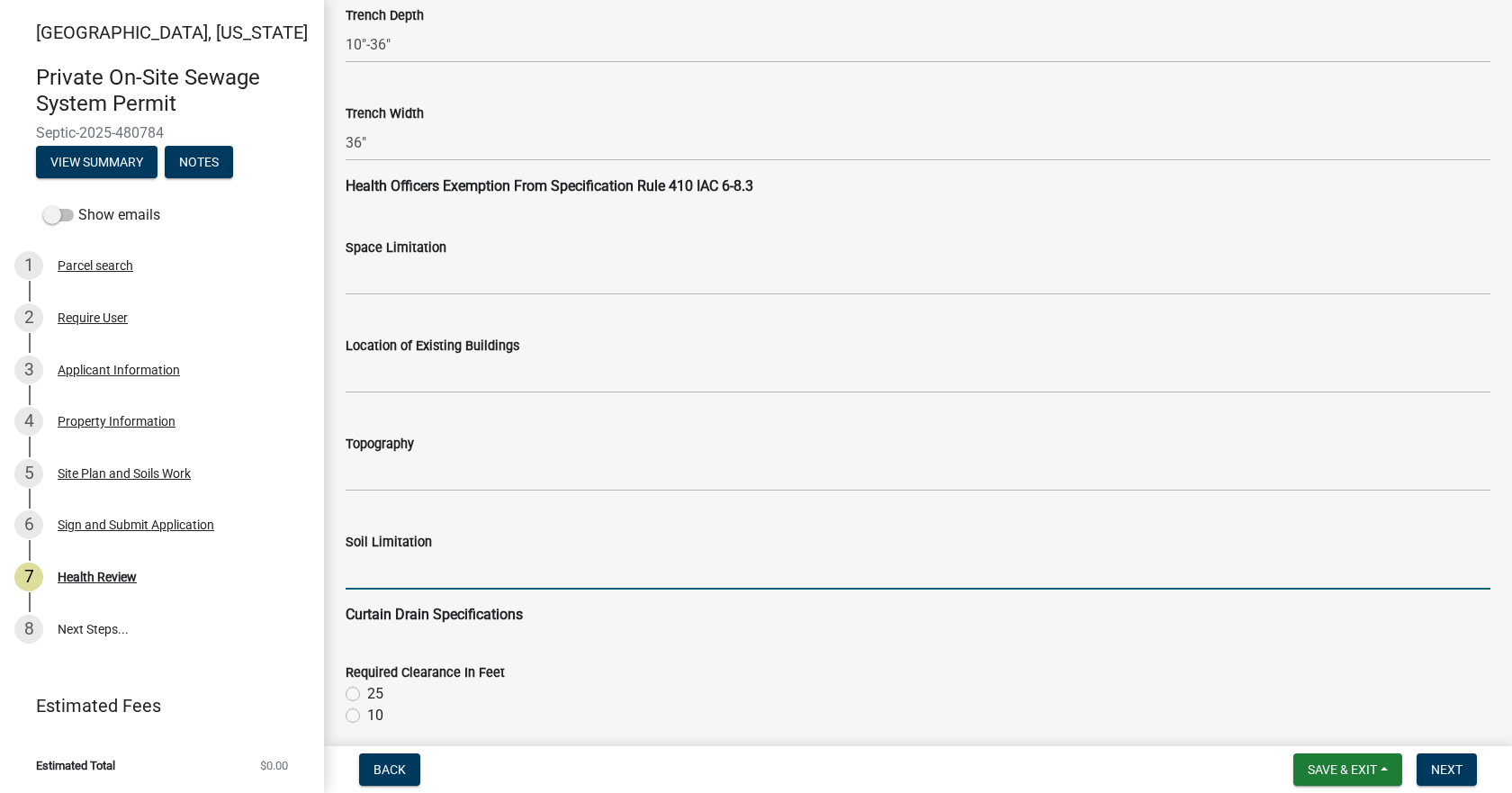
type input "Seasonal High Water Table"
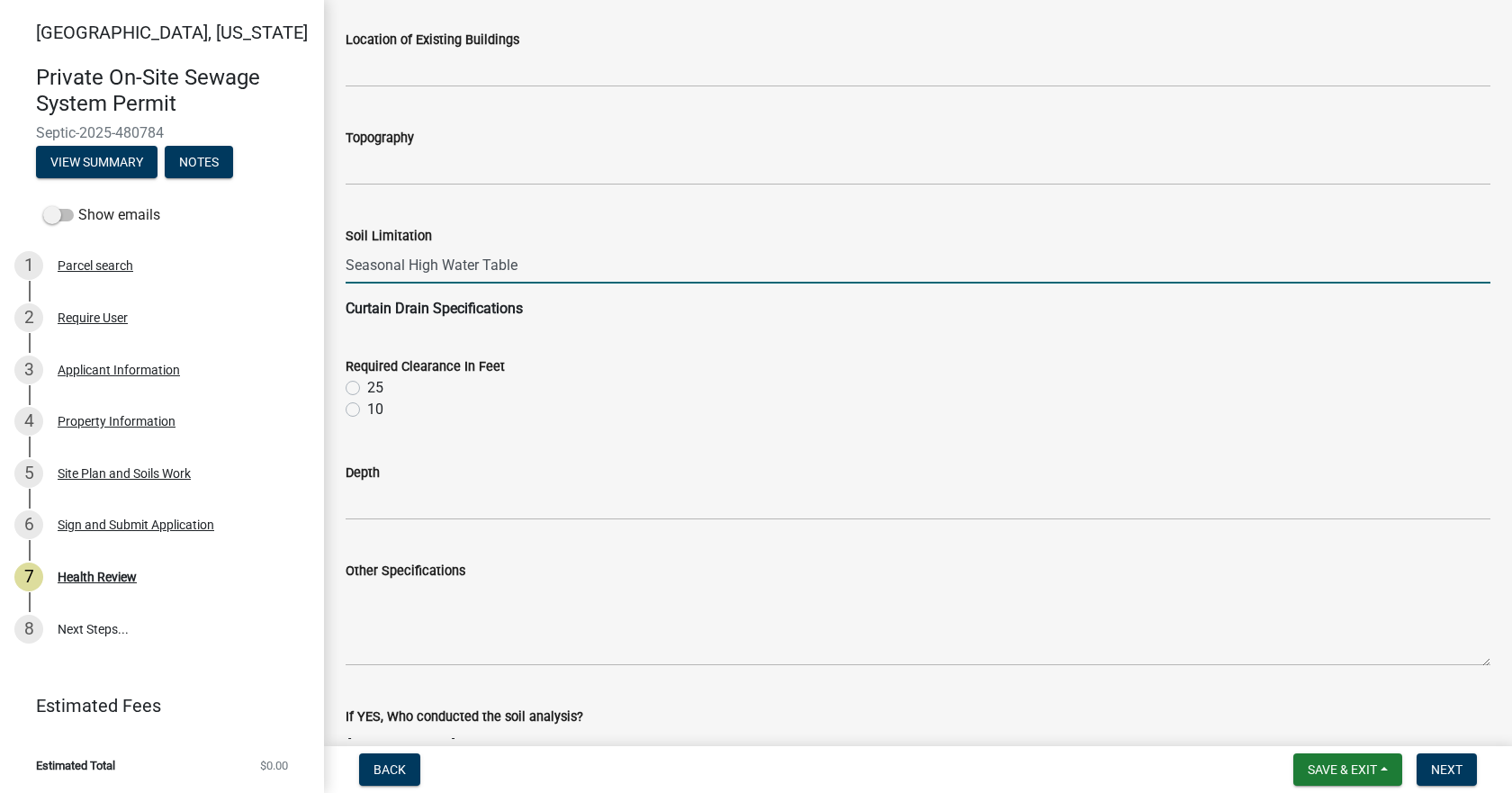
scroll to position [2250, 0]
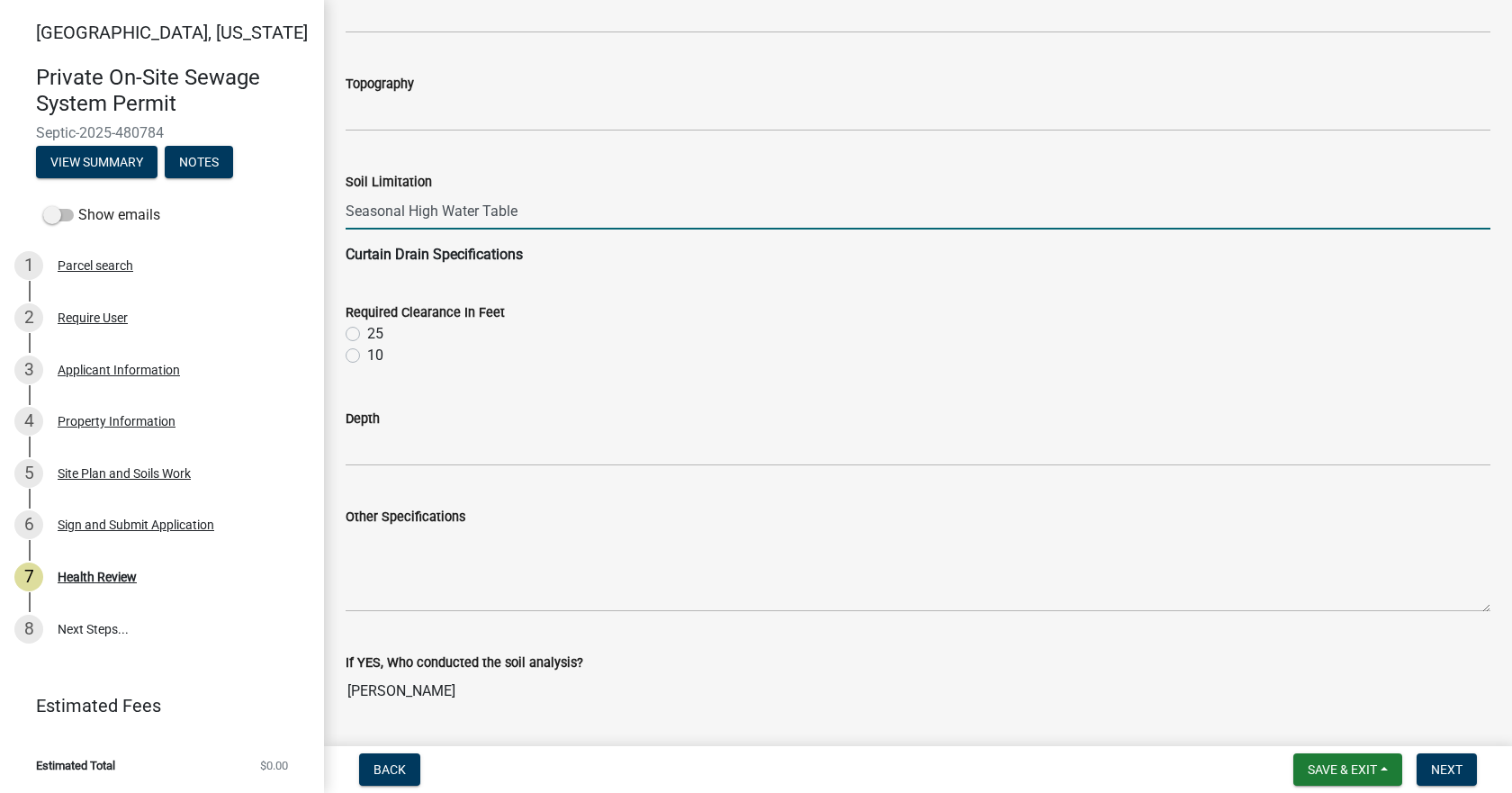
click at [367, 358] on label "10" at bounding box center [375, 355] width 16 height 22
click at [367, 356] on input "10" at bounding box center [373, 350] width 12 height 12
radio input "true"
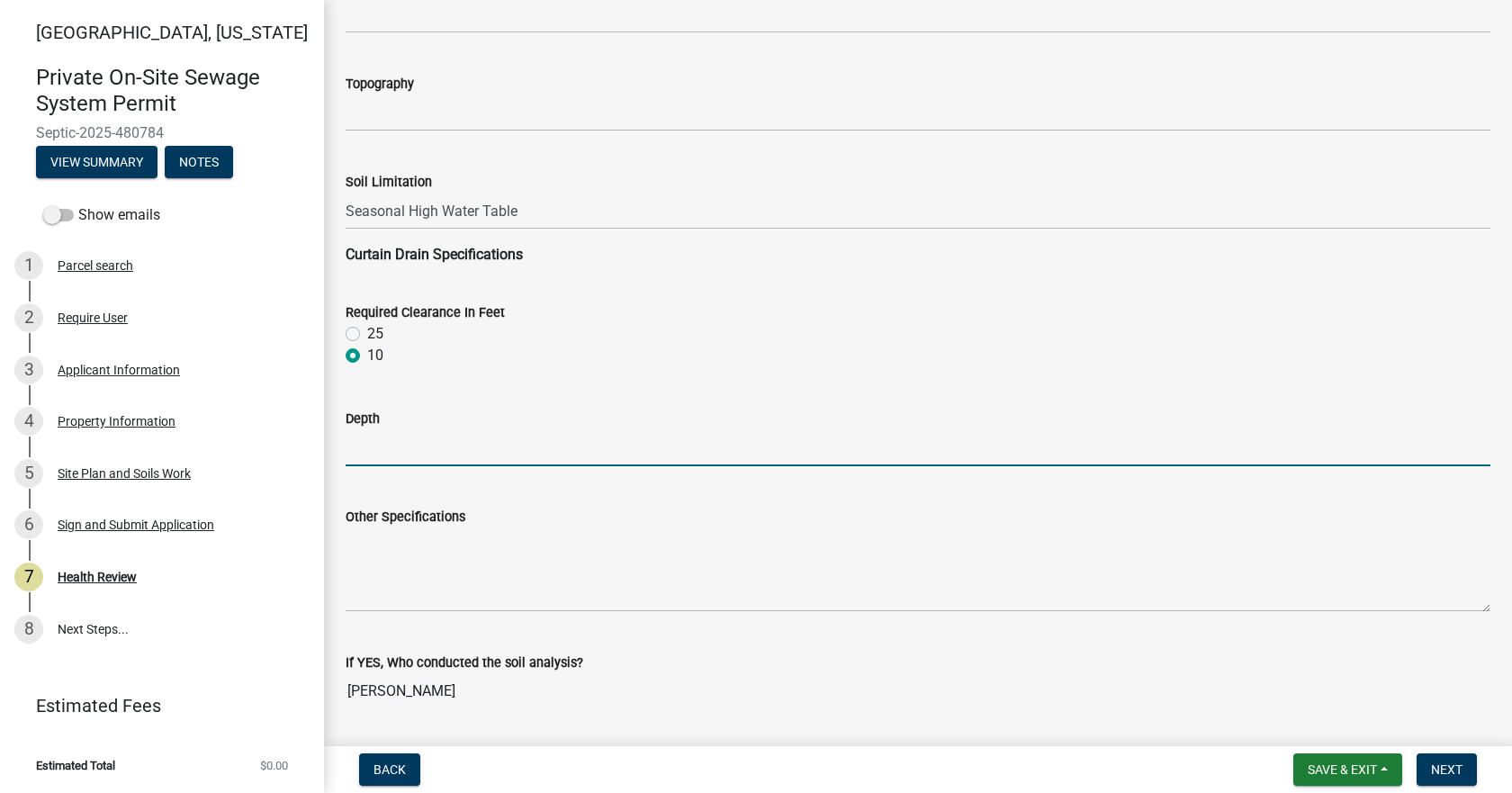
click at [382, 450] on input "Depth" at bounding box center [918, 448] width 1145 height 37
type input "36" below the bottom of the trench."
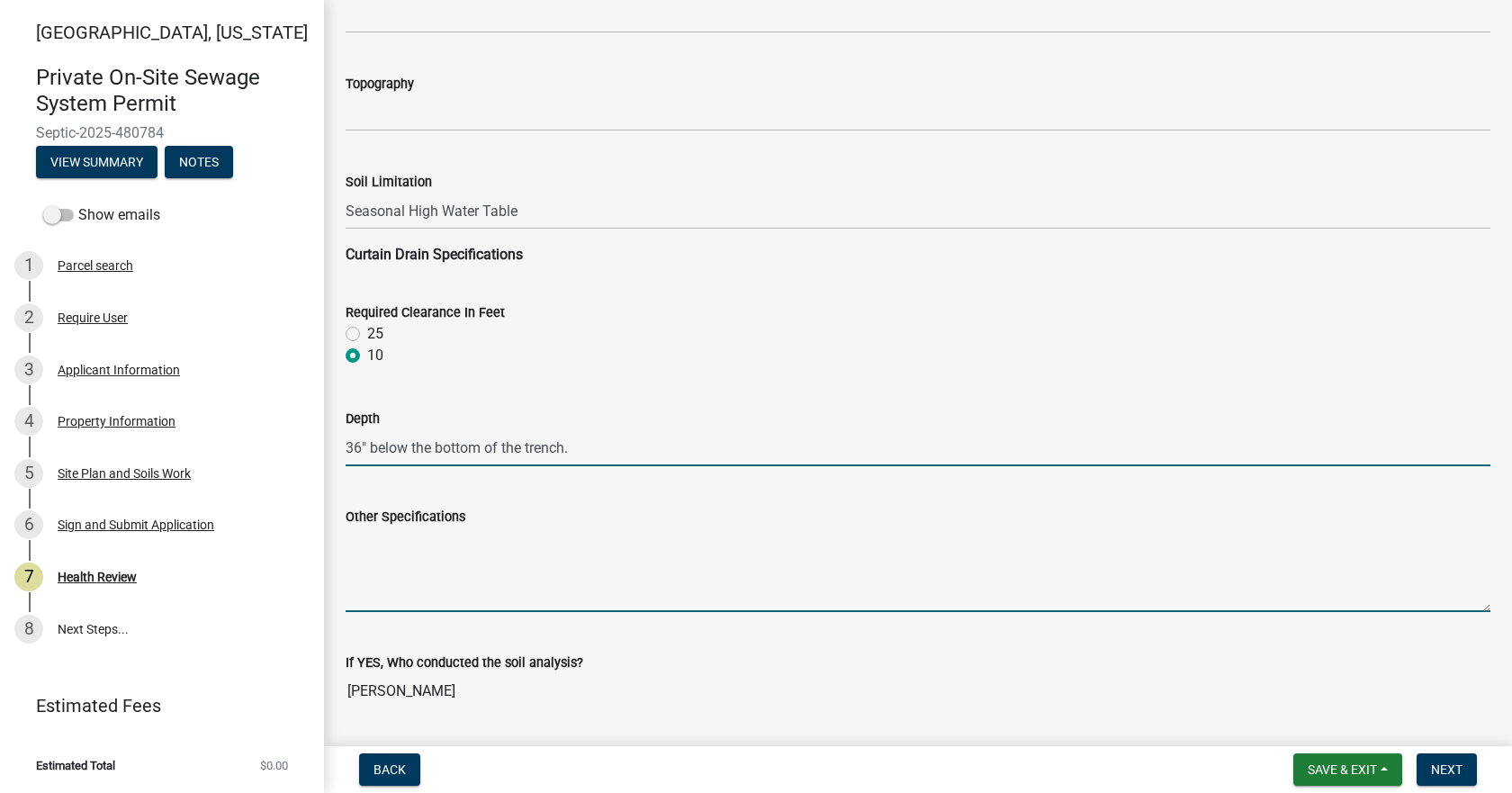
click at [404, 553] on textarea "Other Specifications" at bounding box center [918, 570] width 1145 height 84
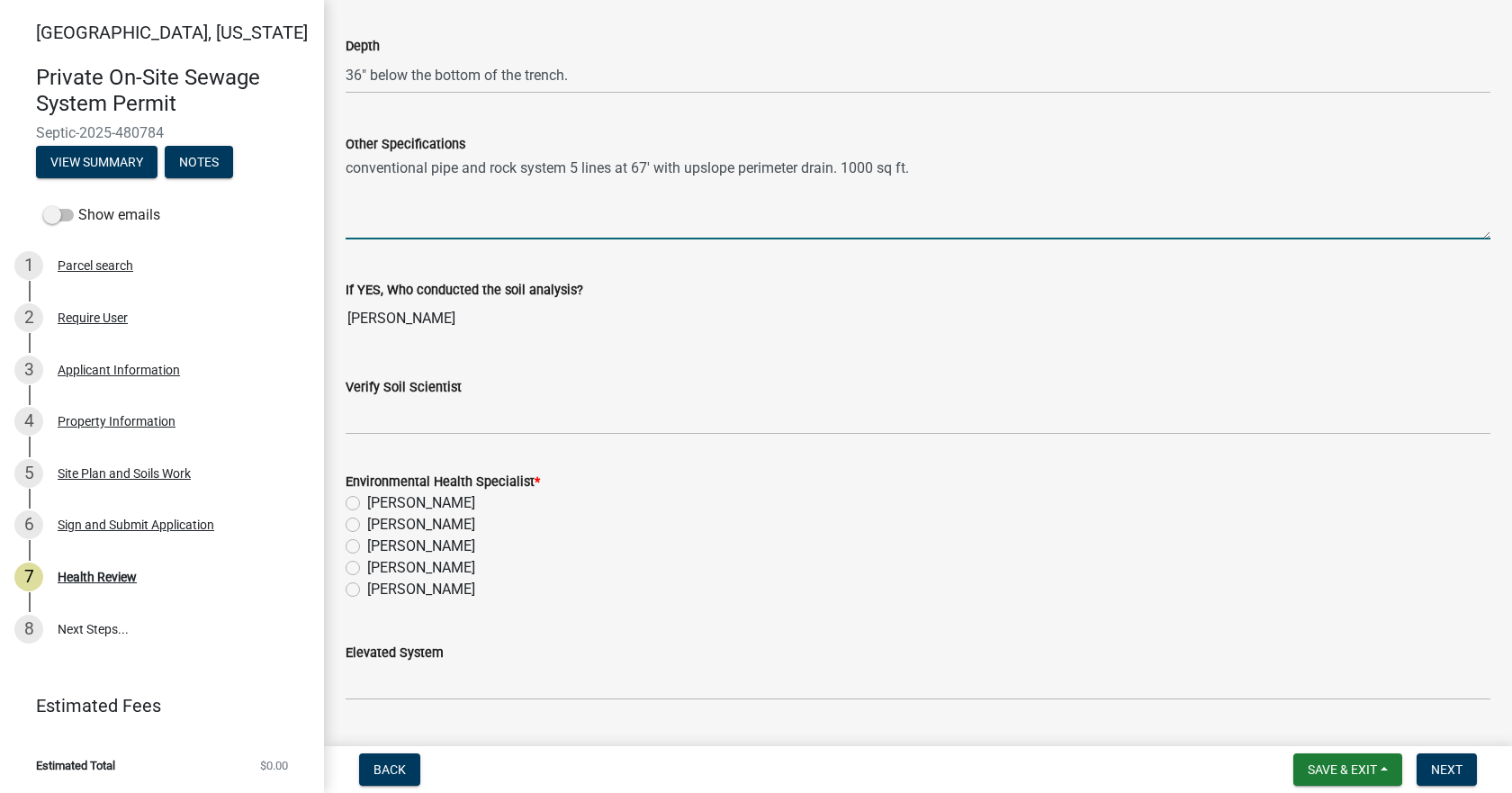
scroll to position [2699, 0]
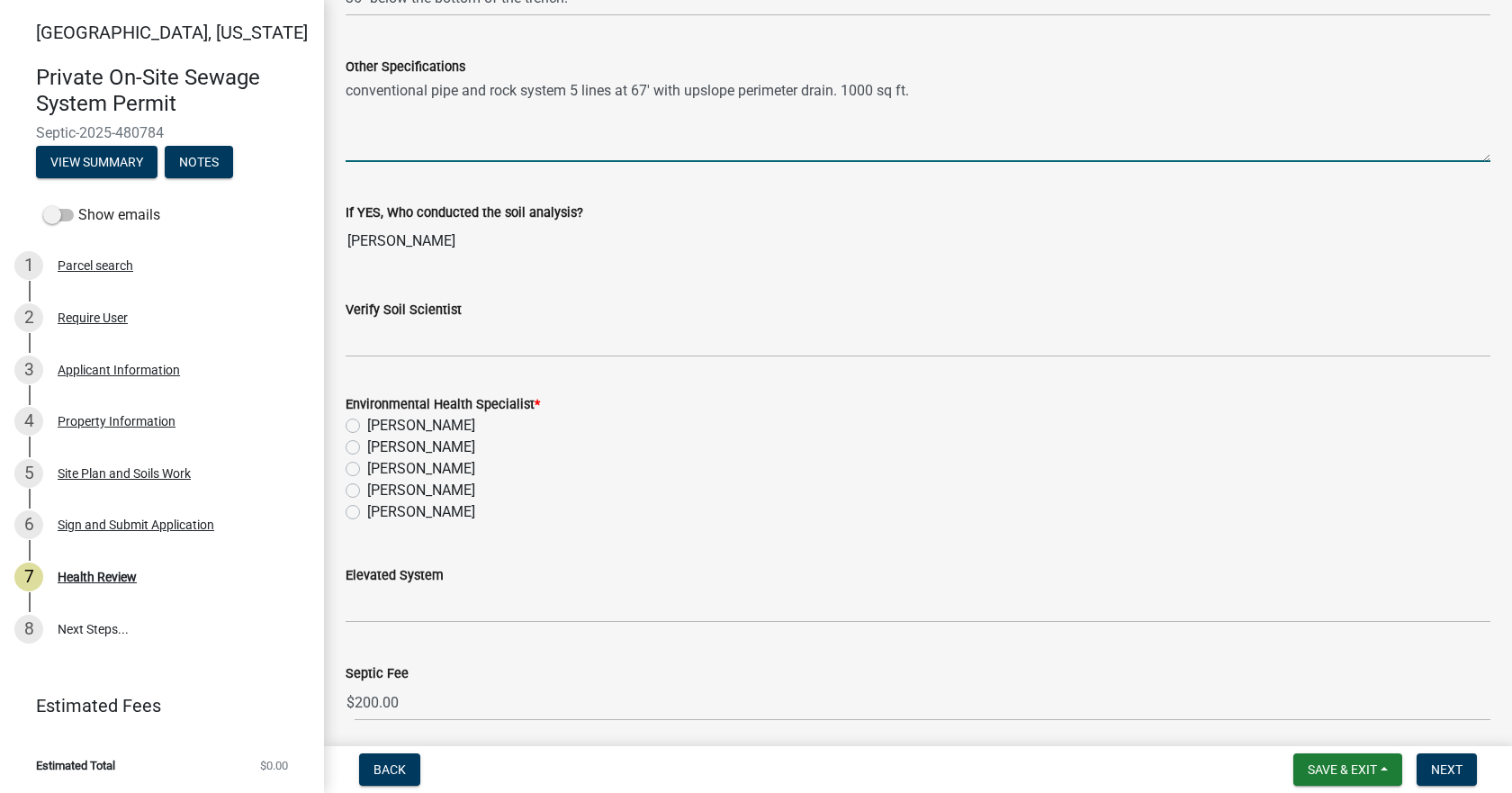
type textarea "conventional pipe and rock system 5 lines at 67' with upslope perimeter drain. …"
click at [367, 515] on label "[PERSON_NAME]" at bounding box center [421, 512] width 108 height 22
click at [367, 513] on input "[PERSON_NAME]" at bounding box center [373, 506] width 12 height 12
radio input "true"
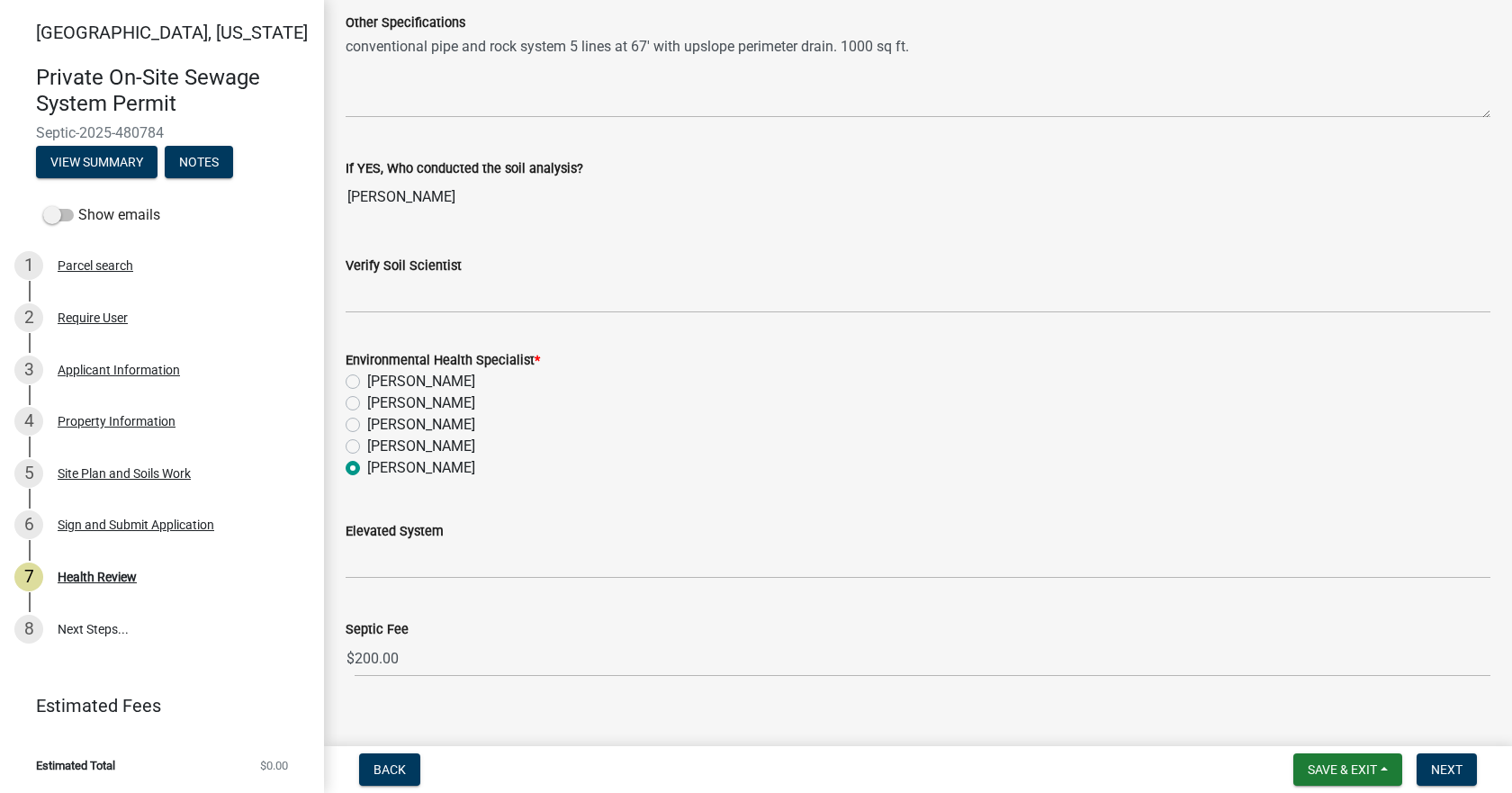
scroll to position [2768, 0]
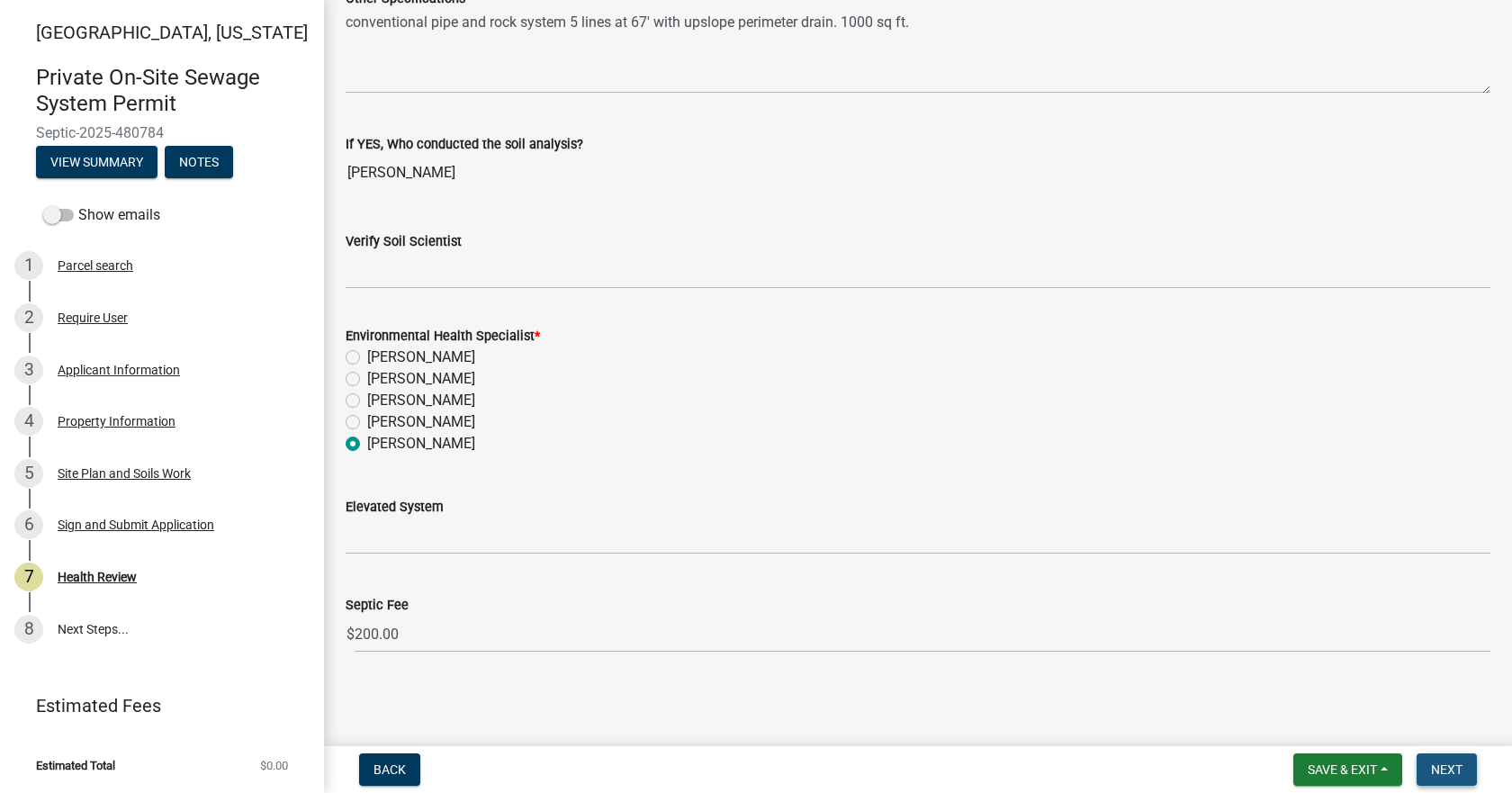
click at [1440, 766] on span "Next" at bounding box center [1447, 769] width 31 height 15
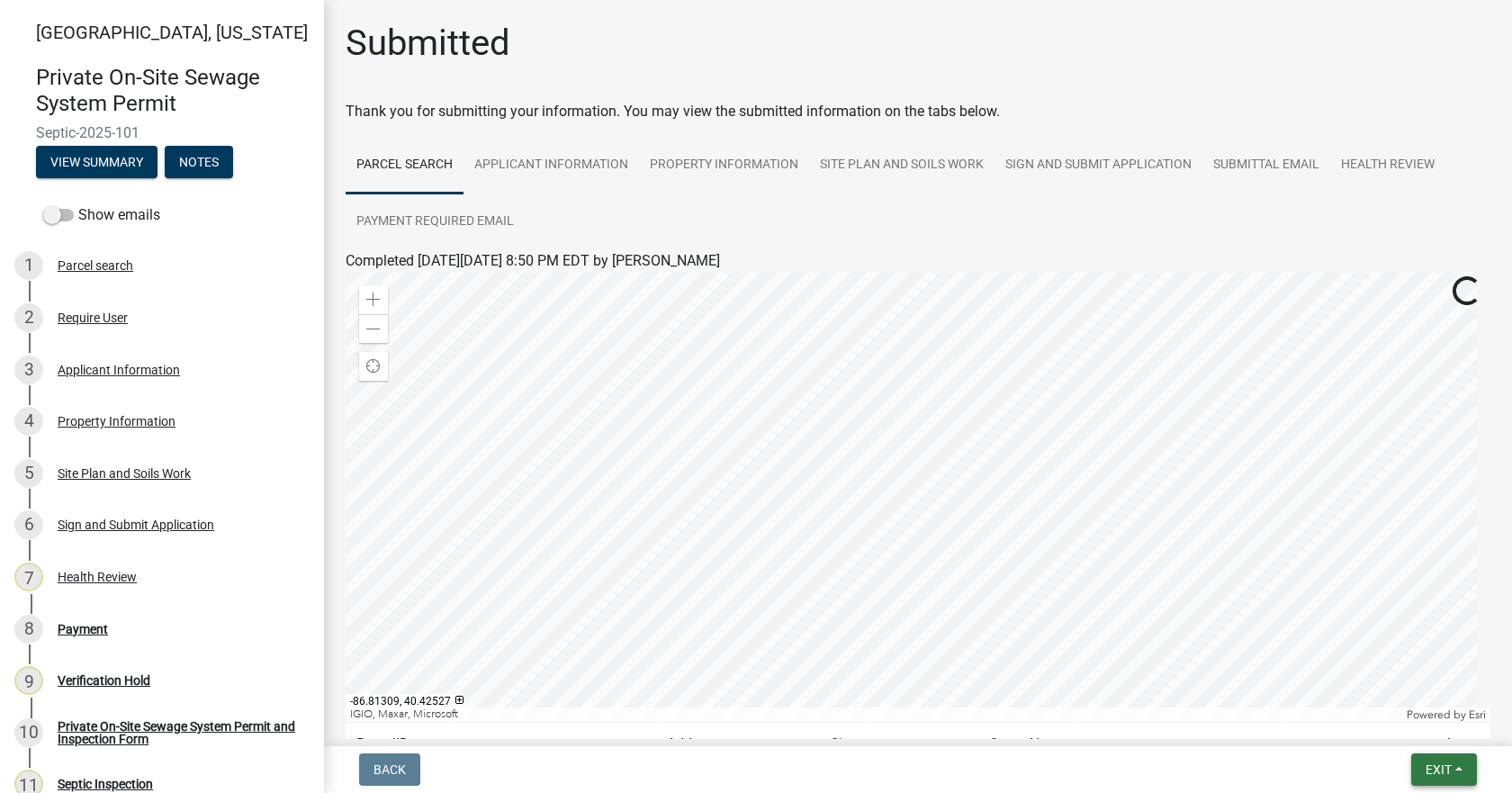
drag, startPoint x: 1441, startPoint y: 777, endPoint x: 1452, endPoint y: 777, distance: 11.0
click at [1441, 777] on button "Exit" at bounding box center [1444, 769] width 66 height 32
click at [1400, 726] on button "Save & Exit" at bounding box center [1405, 722] width 144 height 43
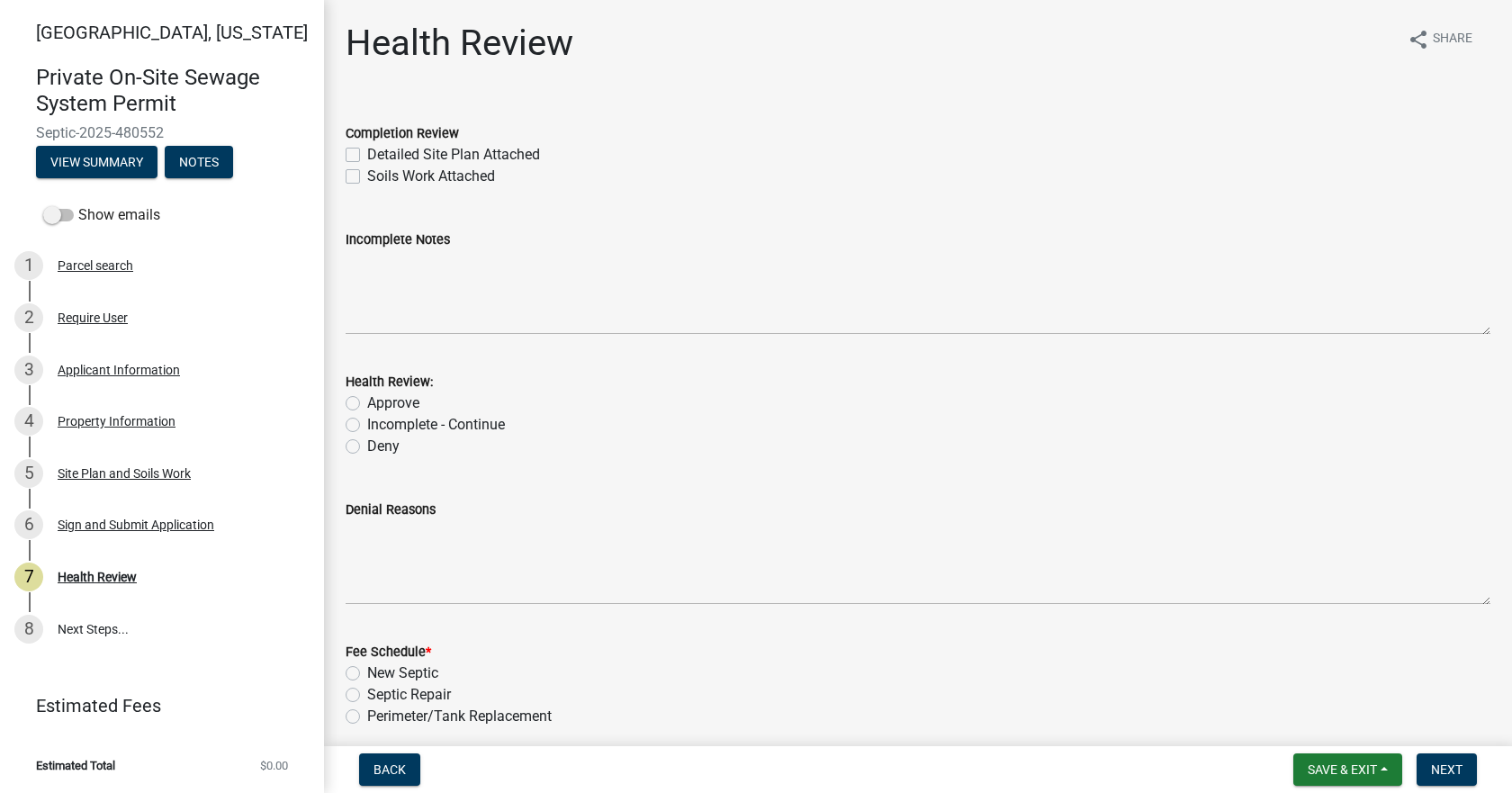
click at [367, 147] on label "Detailed Site Plan Attached" at bounding box center [453, 155] width 173 height 22
click at [367, 147] on input "Detailed Site Plan Attached" at bounding box center [373, 149] width 12 height 12
checkbox input "true"
click at [367, 172] on label "Soils Work Attached" at bounding box center [431, 177] width 128 height 22
click at [367, 172] on input "Soils Work Attached" at bounding box center [373, 171] width 12 height 12
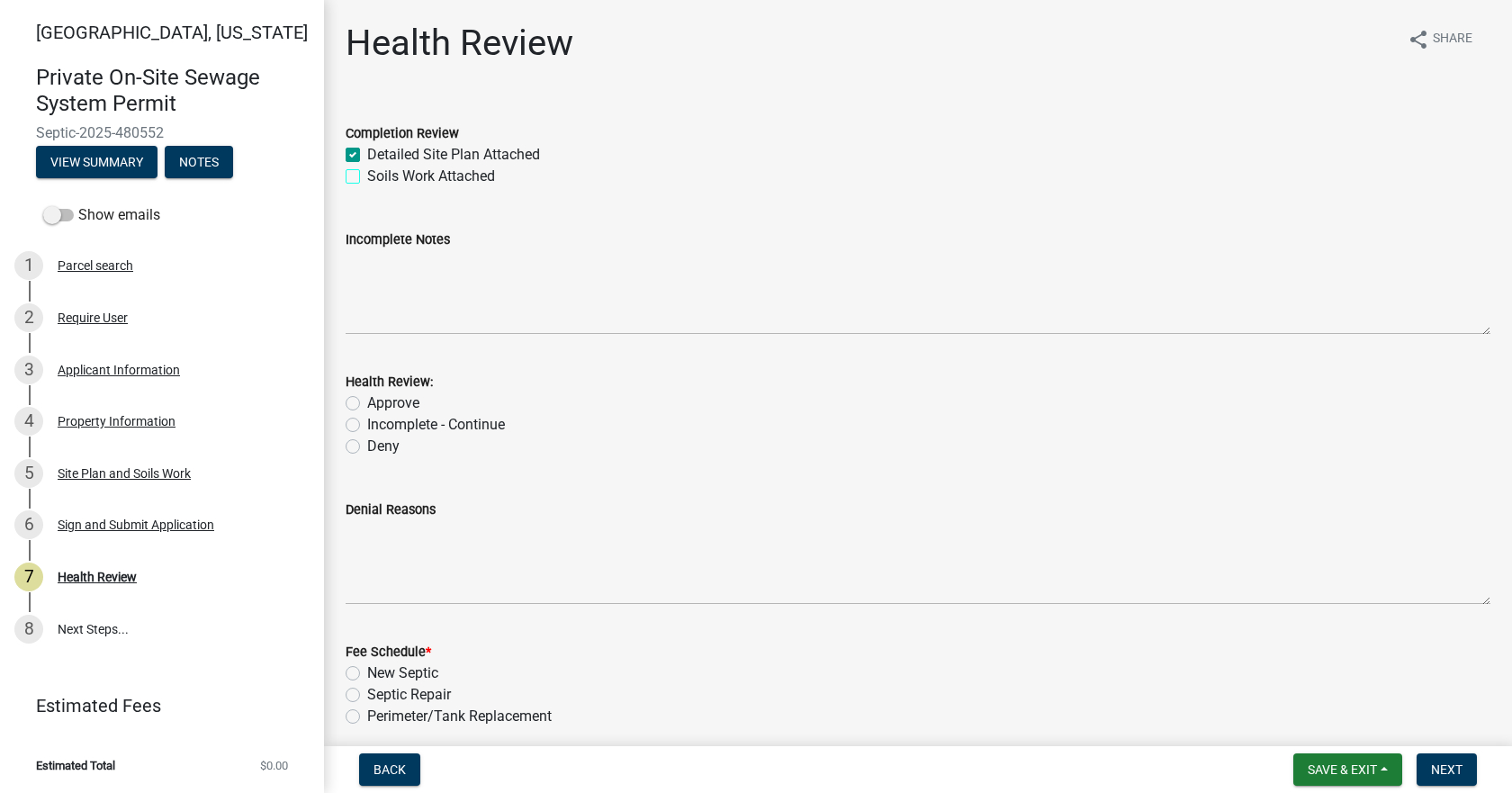
checkbox input "true"
click at [367, 399] on label "Approve" at bounding box center [393, 403] width 52 height 22
click at [367, 399] on input "Approve" at bounding box center [373, 397] width 12 height 12
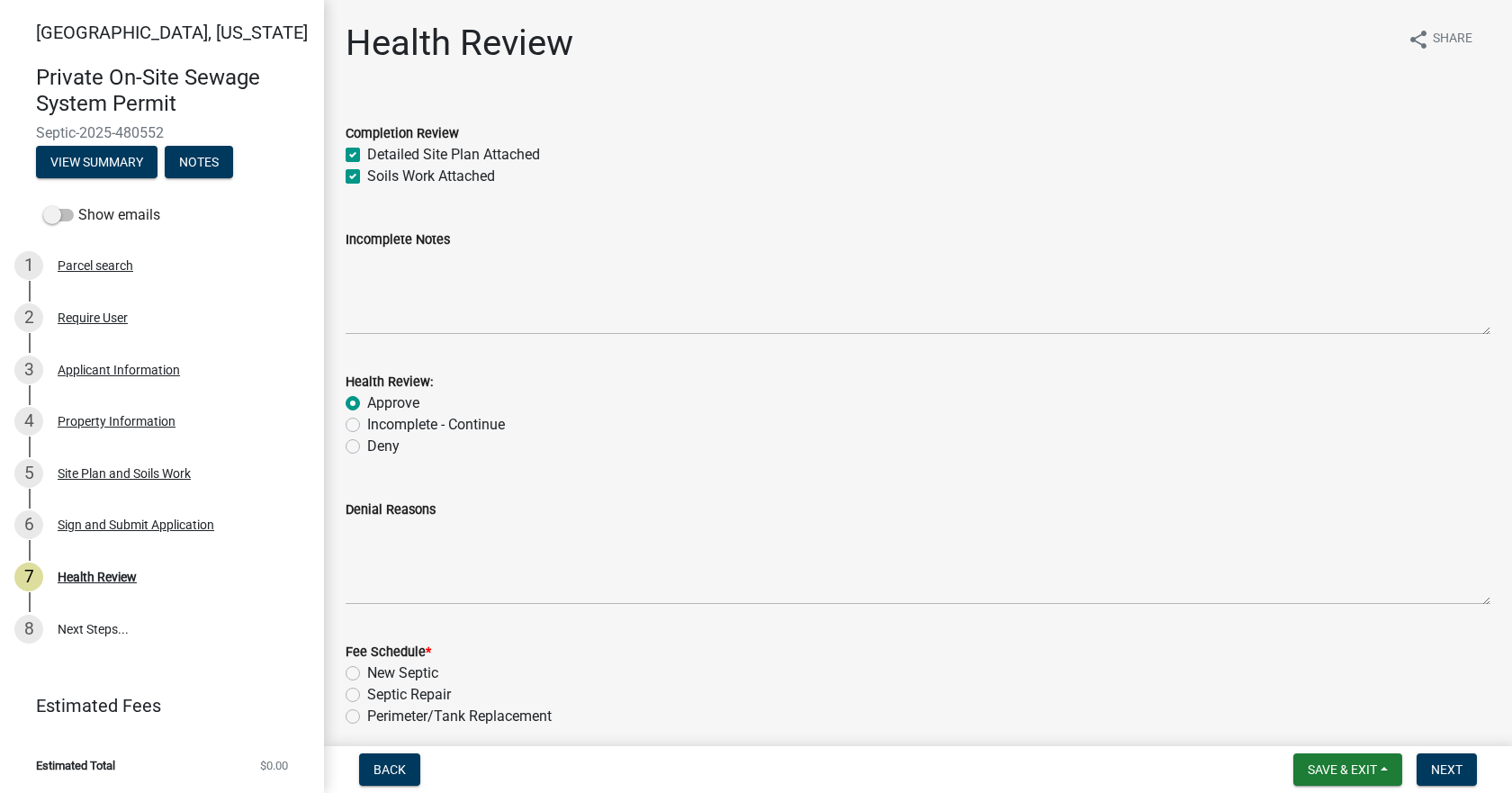
radio input "true"
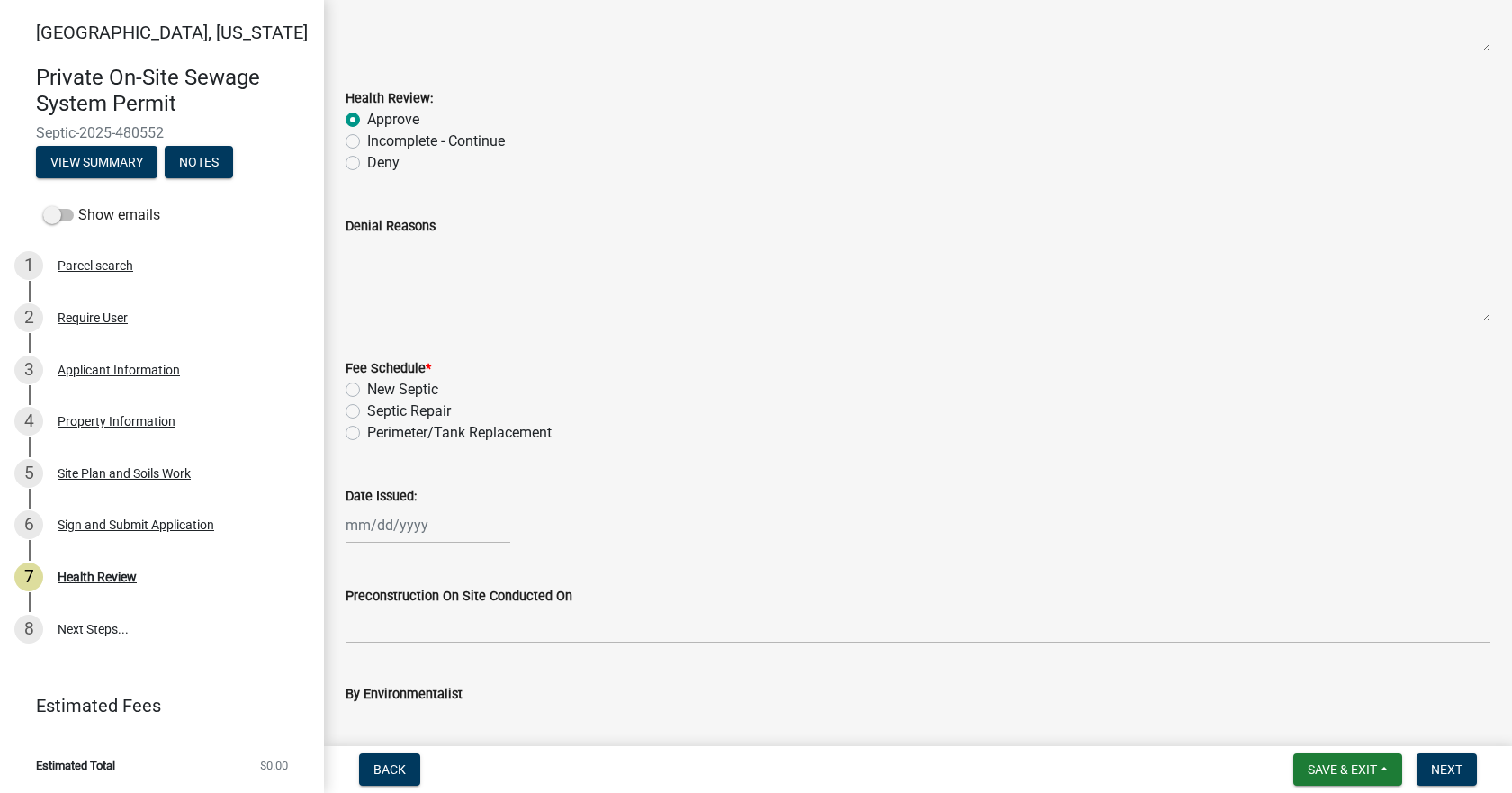
scroll to position [360, 0]
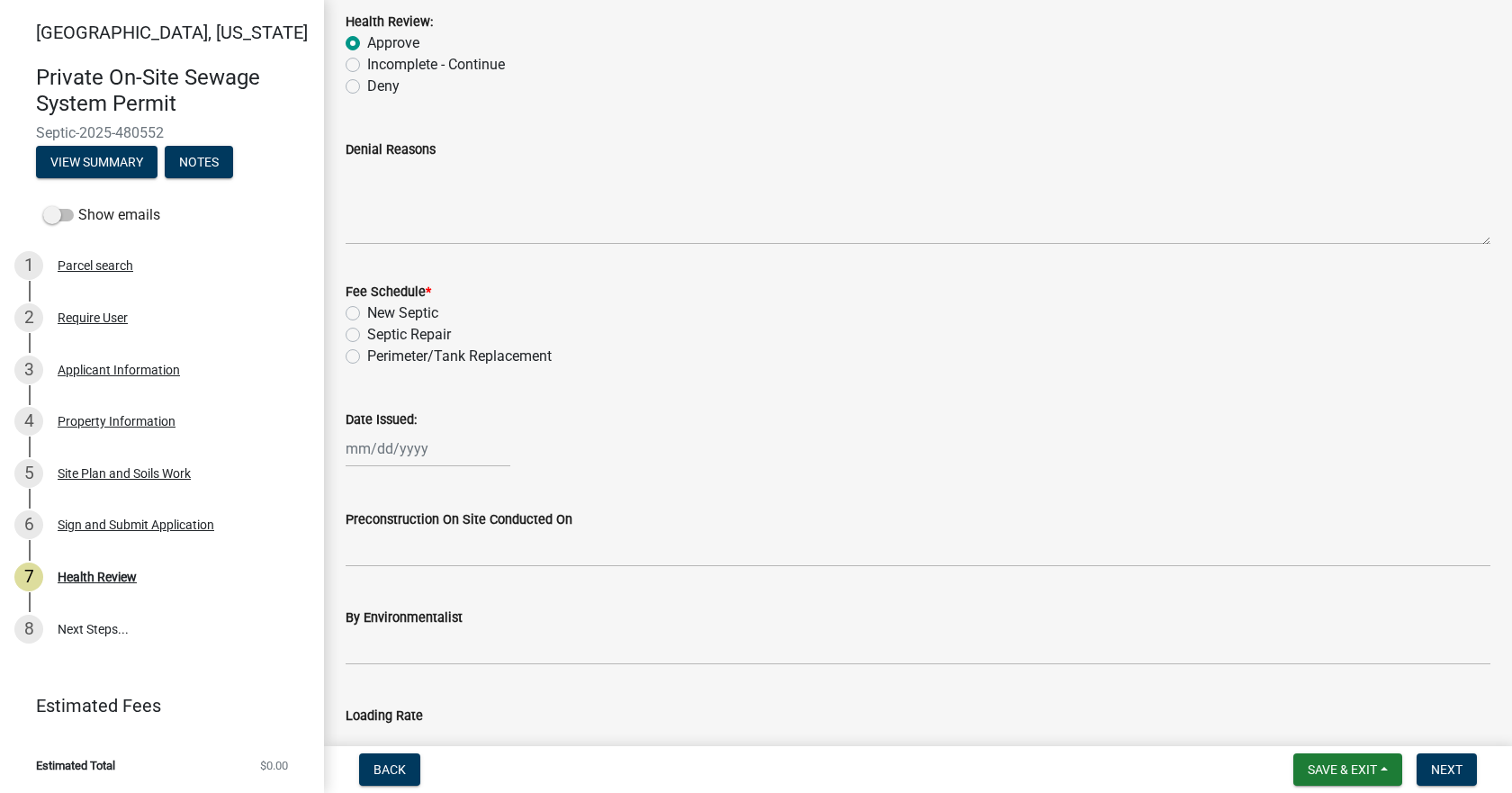
click at [367, 335] on label "Septic Repair" at bounding box center [408, 335] width 83 height 22
click at [367, 335] on input "Septic Repair" at bounding box center [373, 330] width 12 height 12
radio input "true"
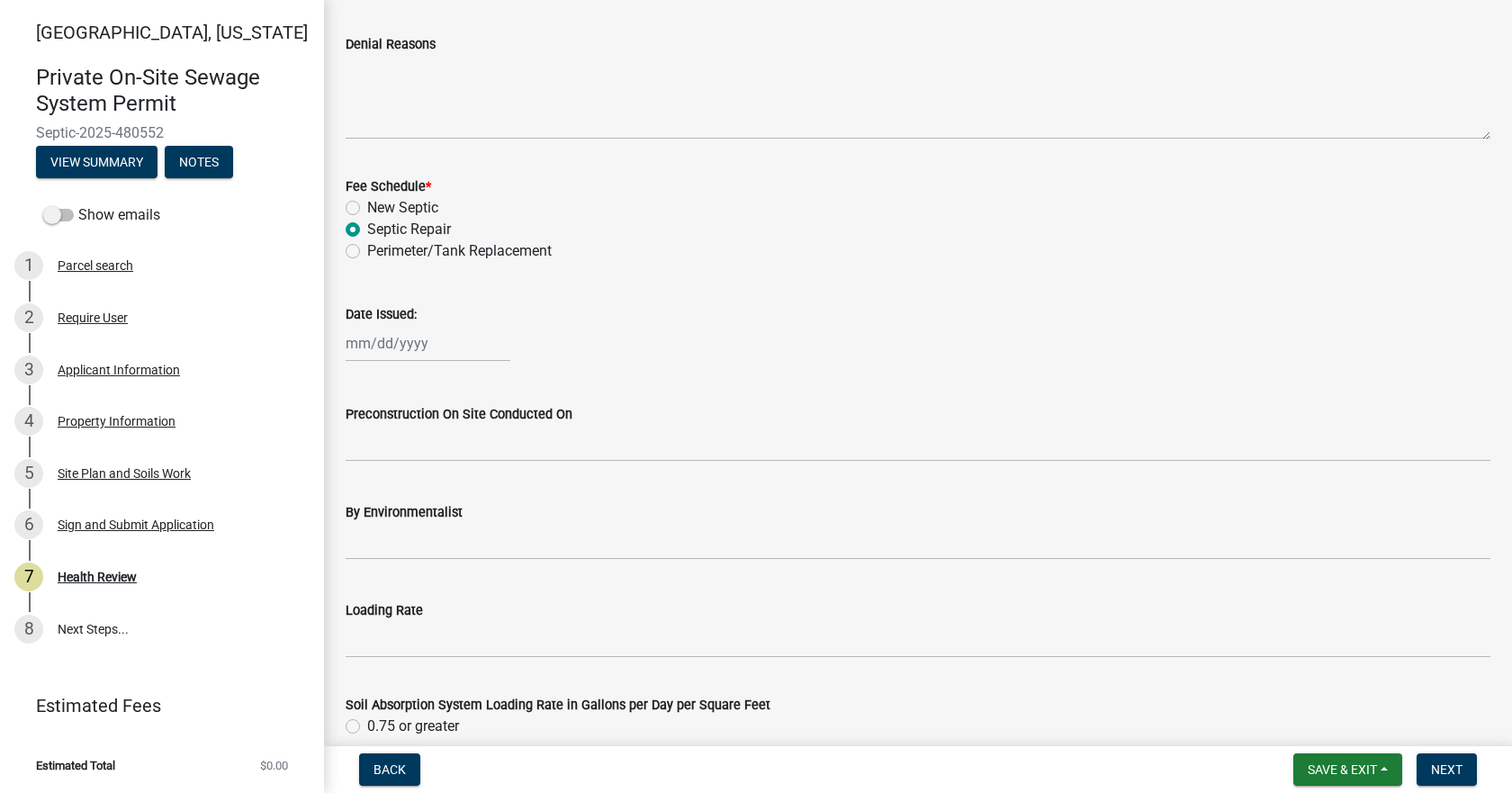
scroll to position [630, 0]
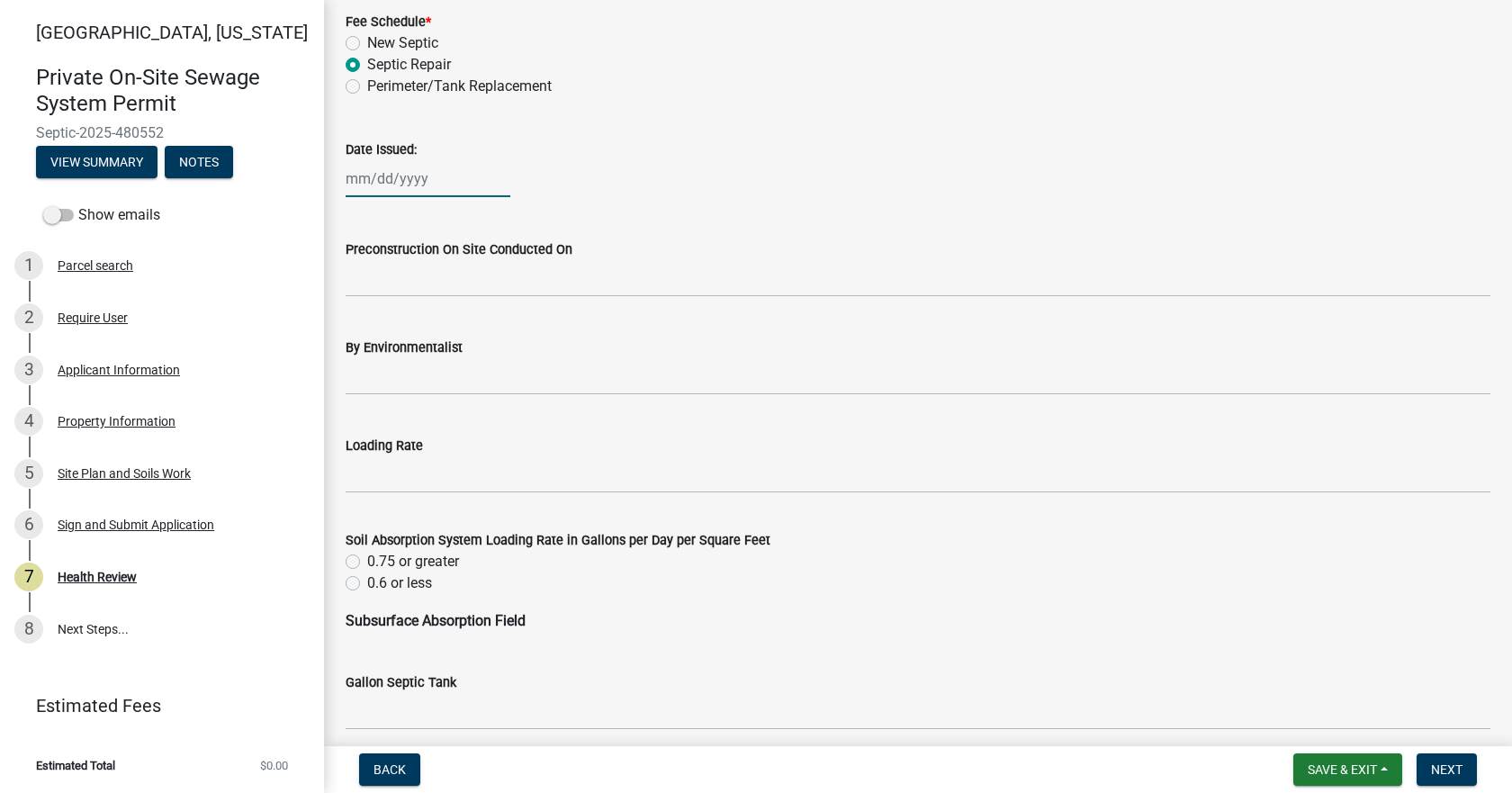
click at [384, 170] on div at bounding box center [428, 179] width 165 height 37
select select "9"
select select "2025"
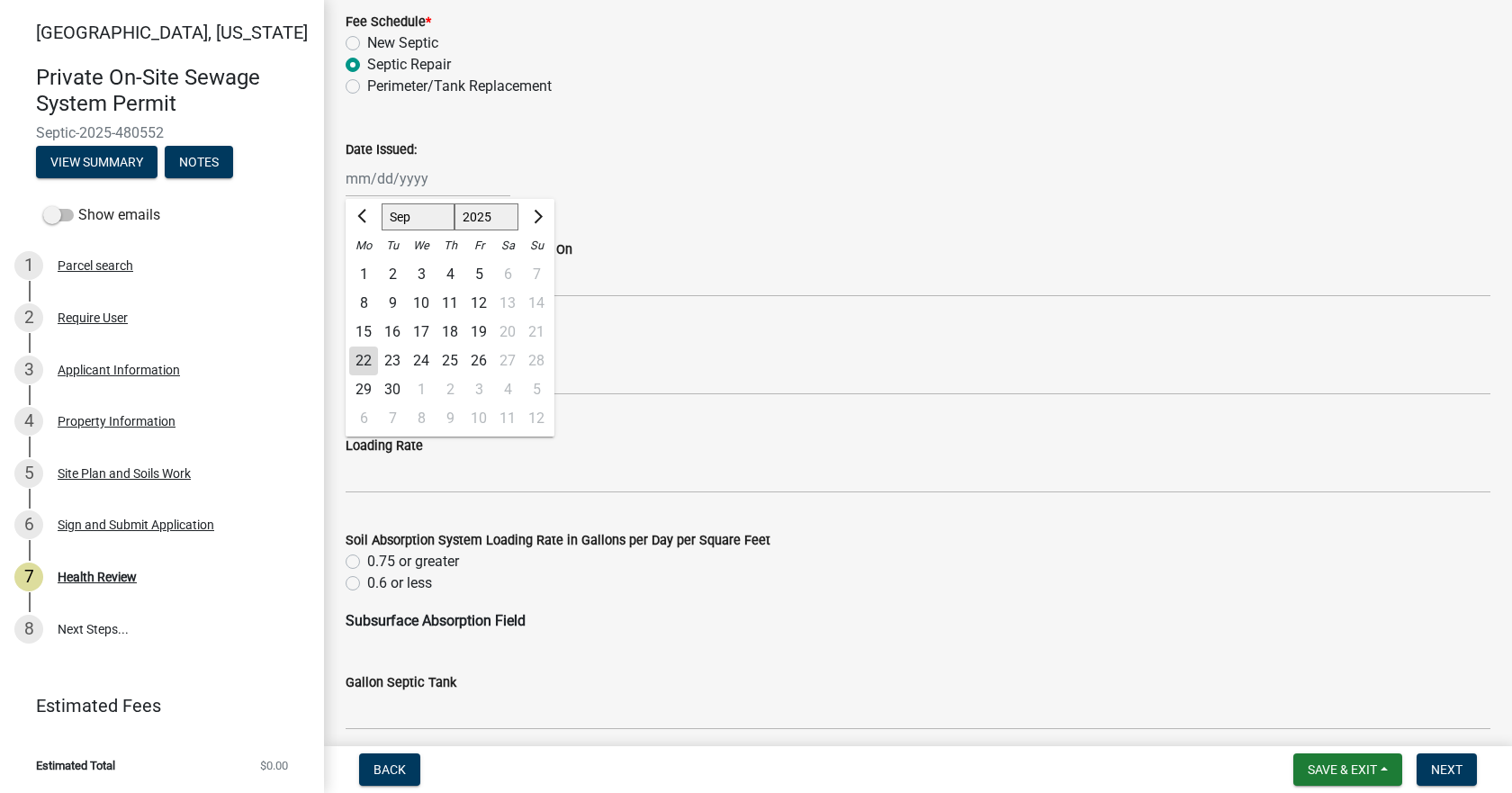
click at [365, 363] on div "22" at bounding box center [363, 360] width 28 height 28
type input "[DATE]"
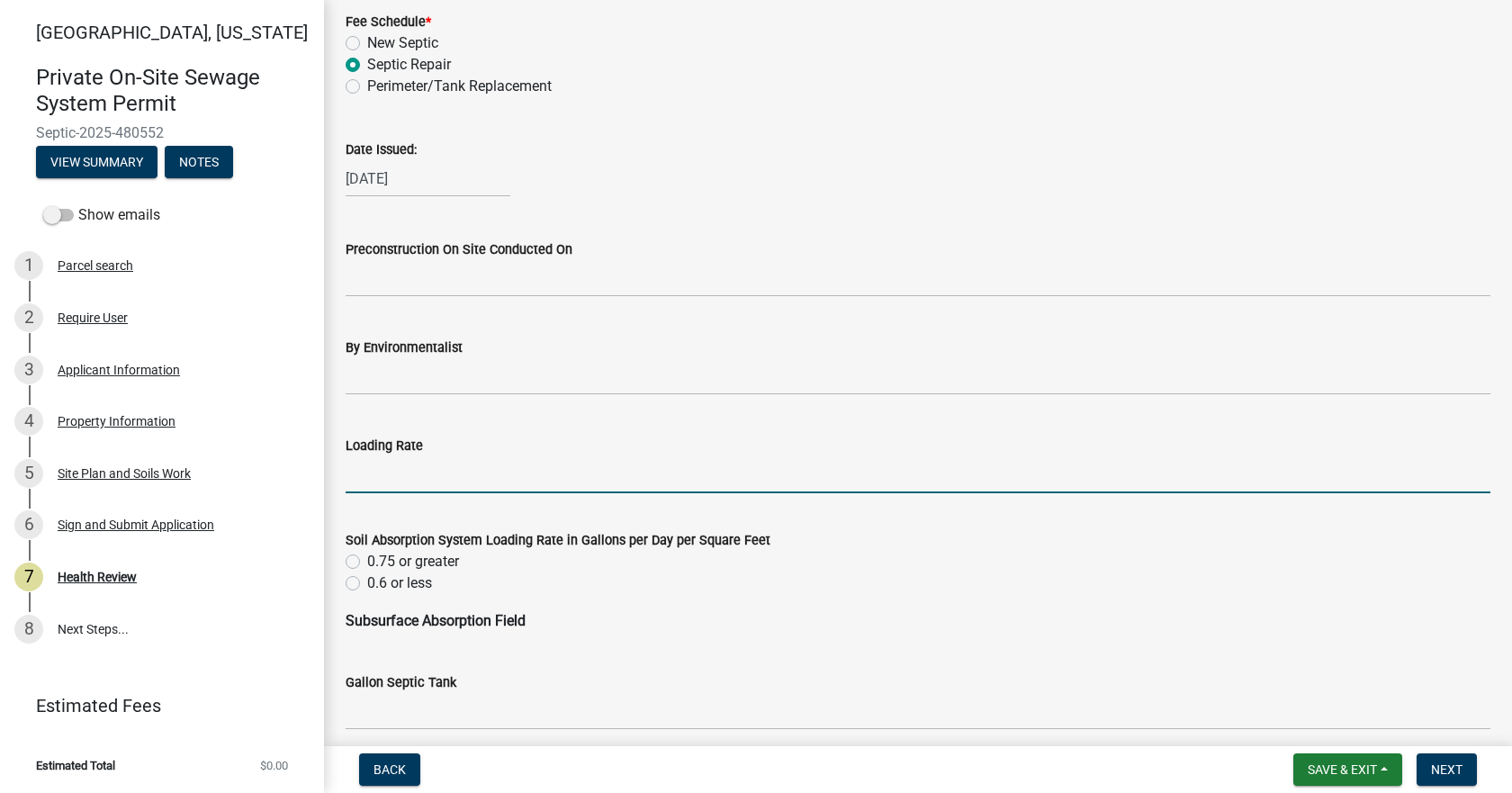
click at [391, 488] on input "Loading Rate" at bounding box center [918, 474] width 1145 height 37
type input ".3"
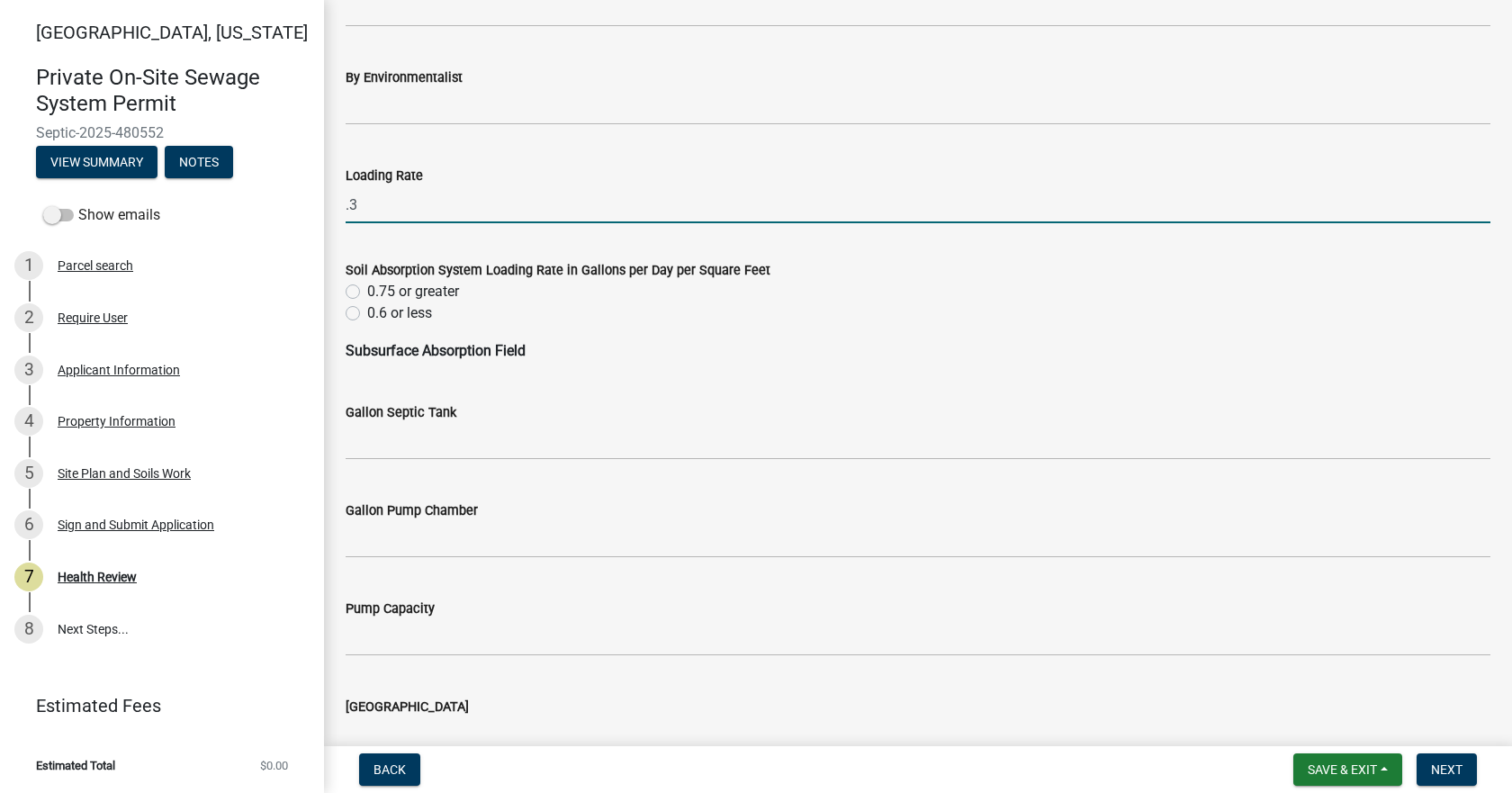
click at [367, 311] on label "0.6 or less" at bounding box center [399, 313] width 65 height 22
click at [367, 311] on input "0.6 or less" at bounding box center [373, 308] width 12 height 12
radio input "true"
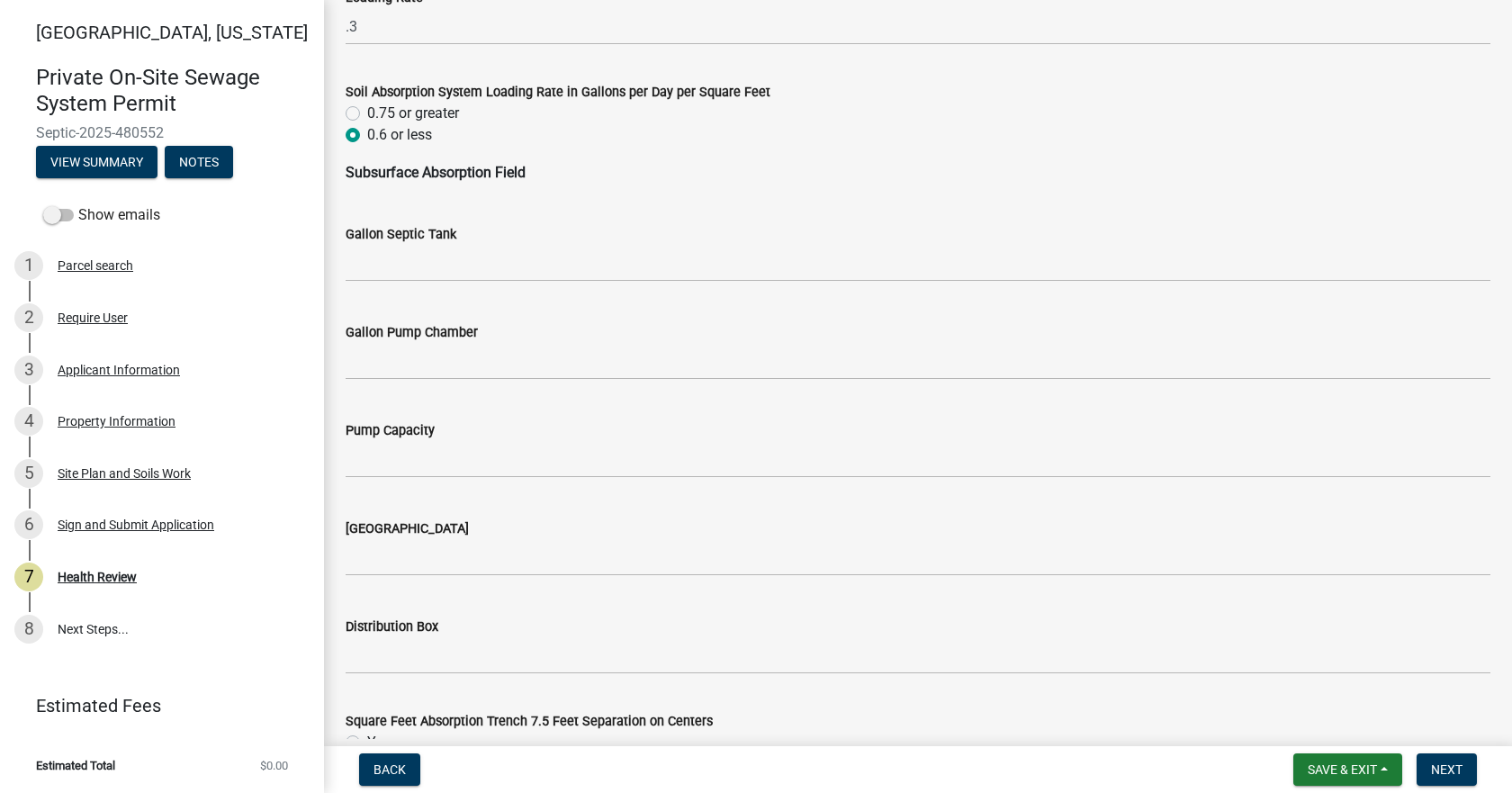
scroll to position [1080, 0]
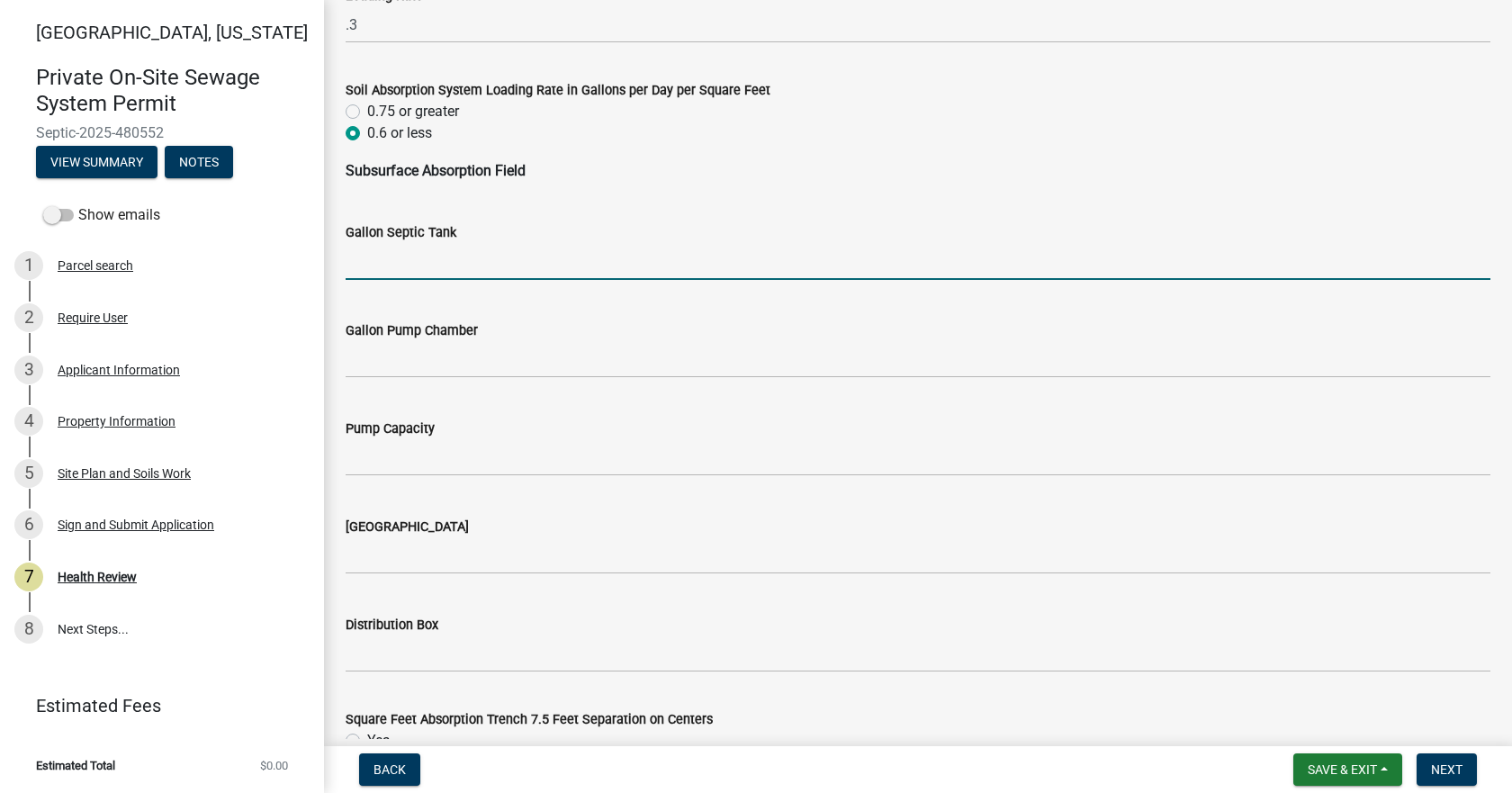
click at [450, 274] on input "Gallon Septic Tank" at bounding box center [918, 261] width 1145 height 37
type input "Existing tank"
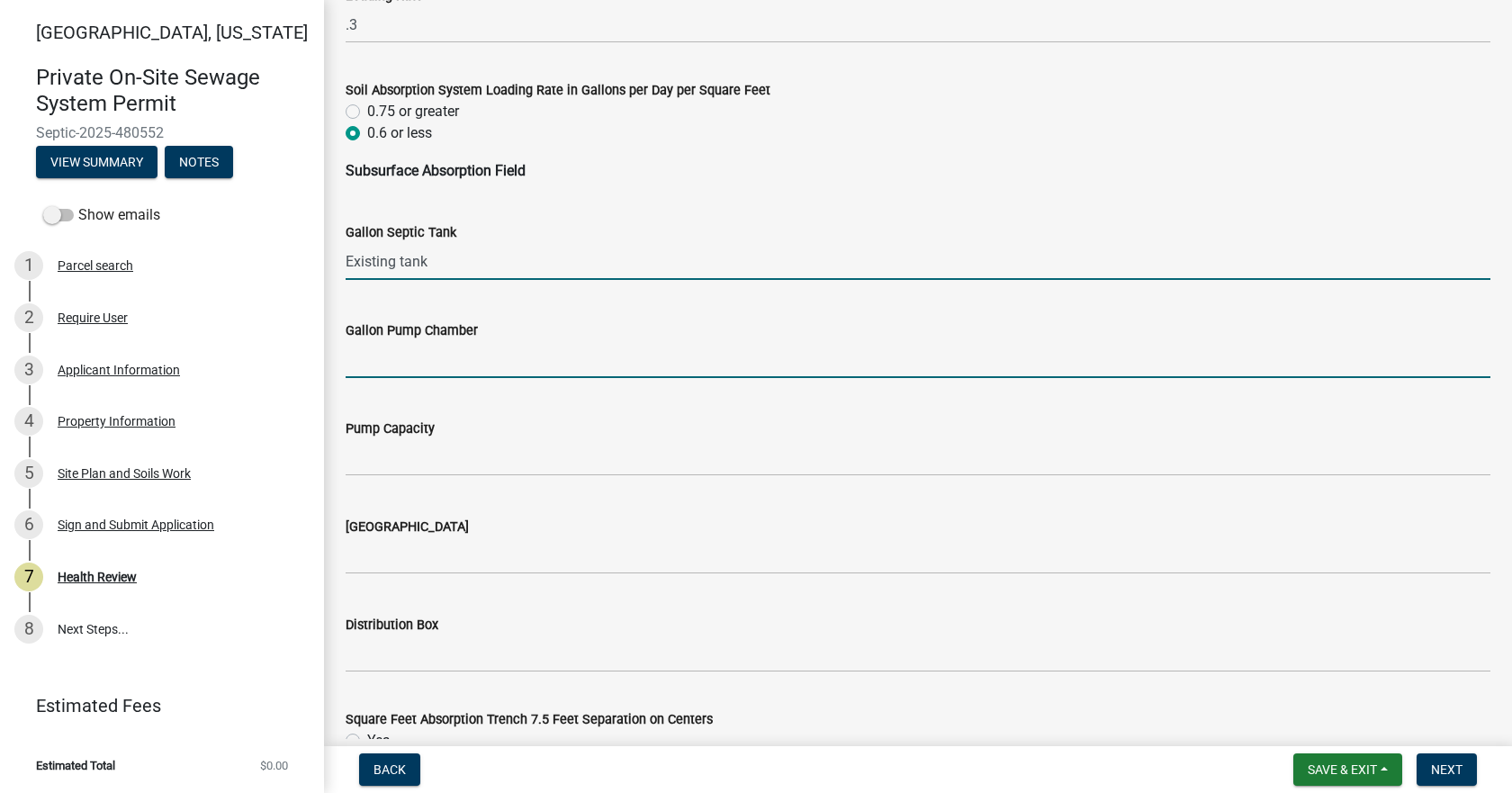
click at [444, 361] on input "Gallon Pump Chamber" at bounding box center [918, 359] width 1145 height 37
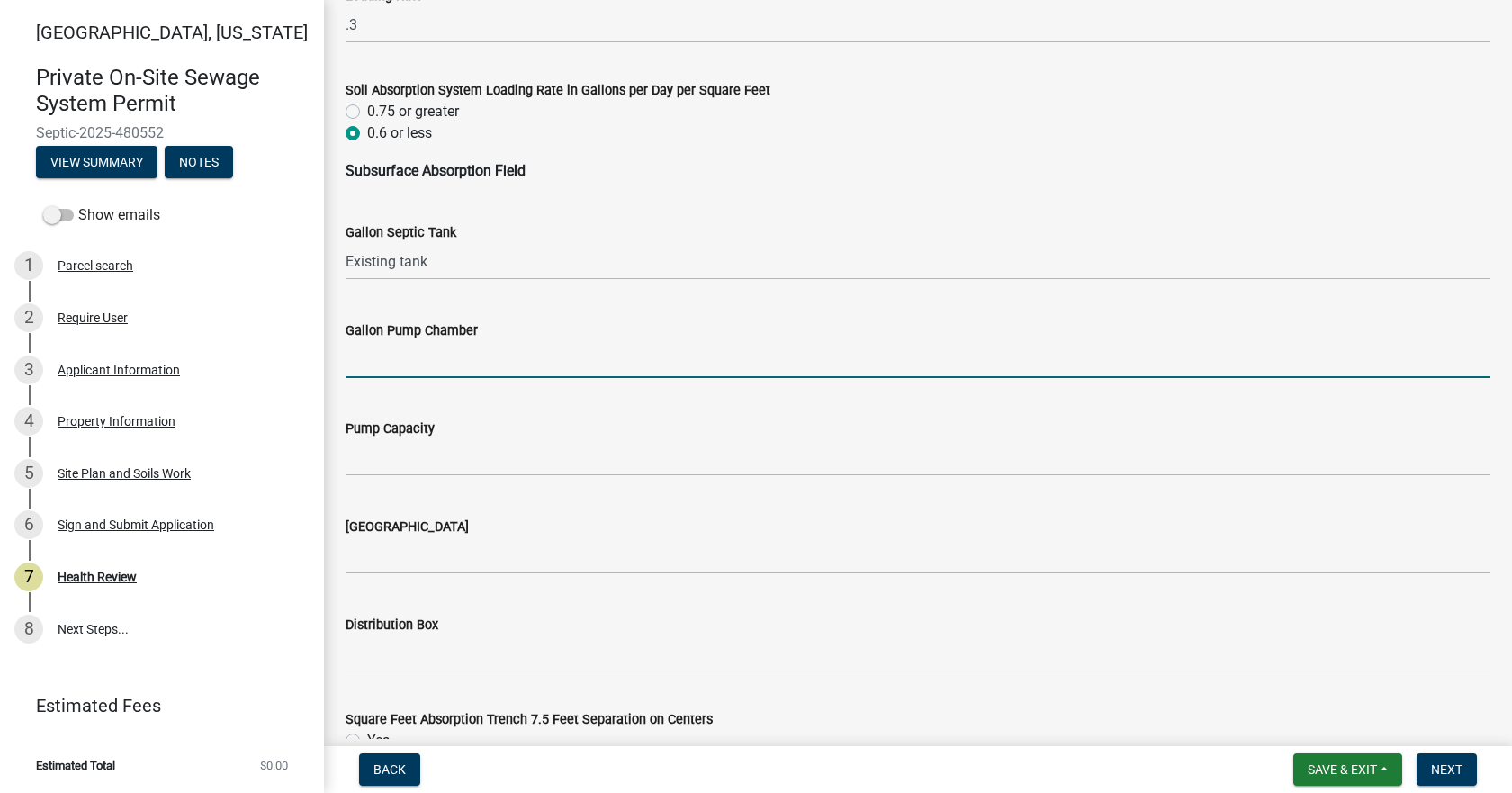
type input "1000"
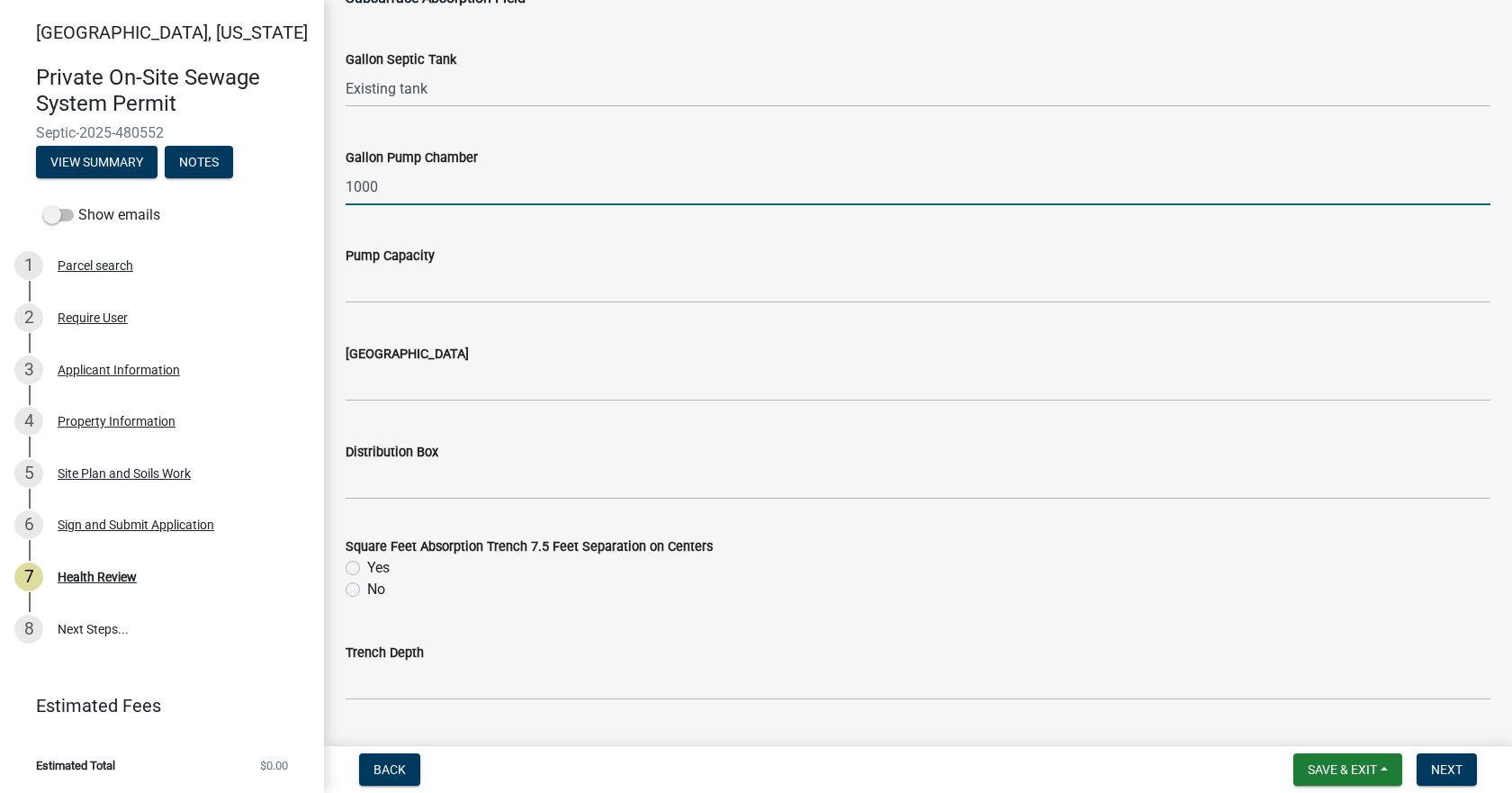
scroll to position [1260, 0]
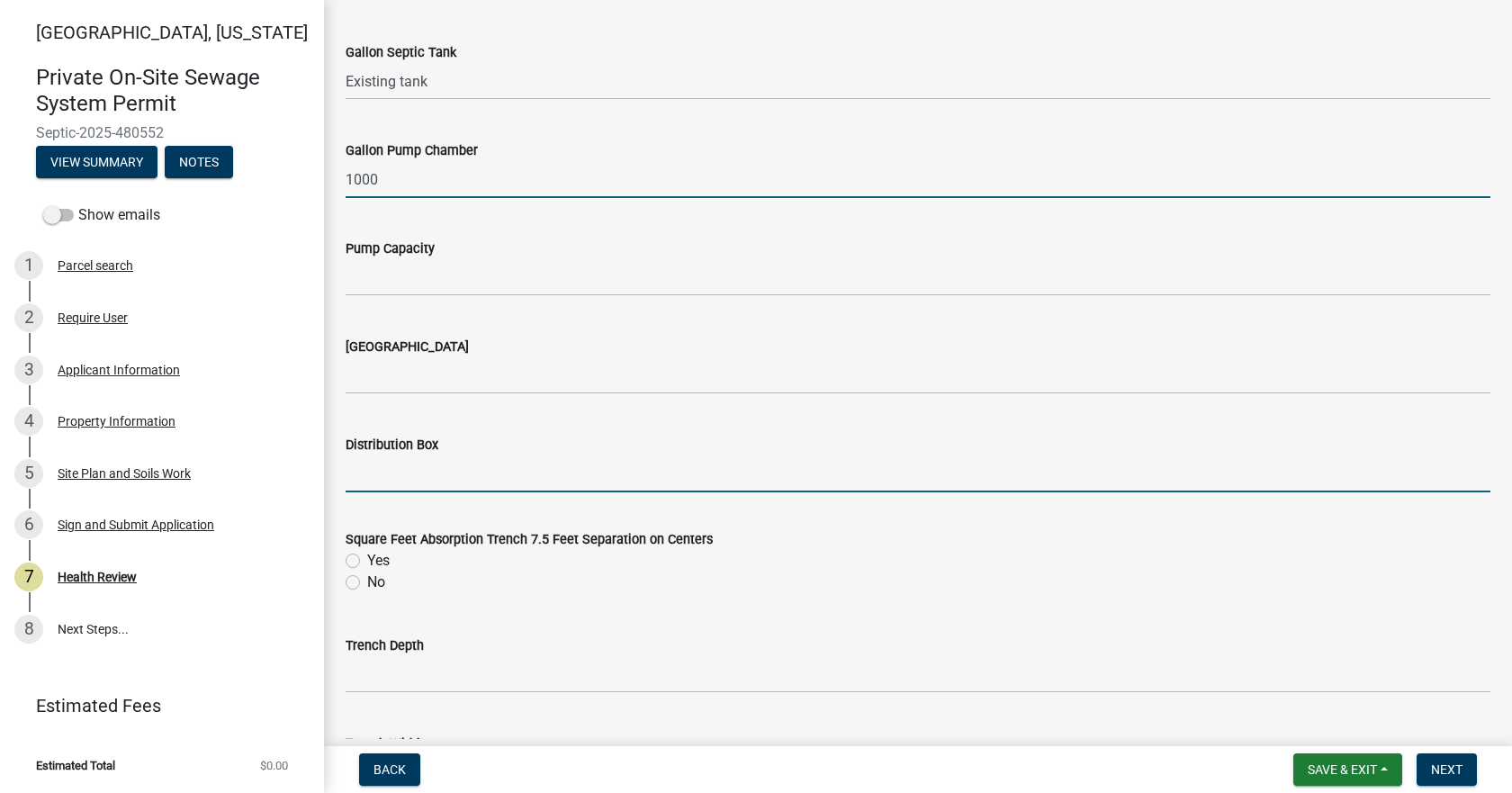
click at [430, 465] on input "Distribution Box" at bounding box center [918, 473] width 1145 height 37
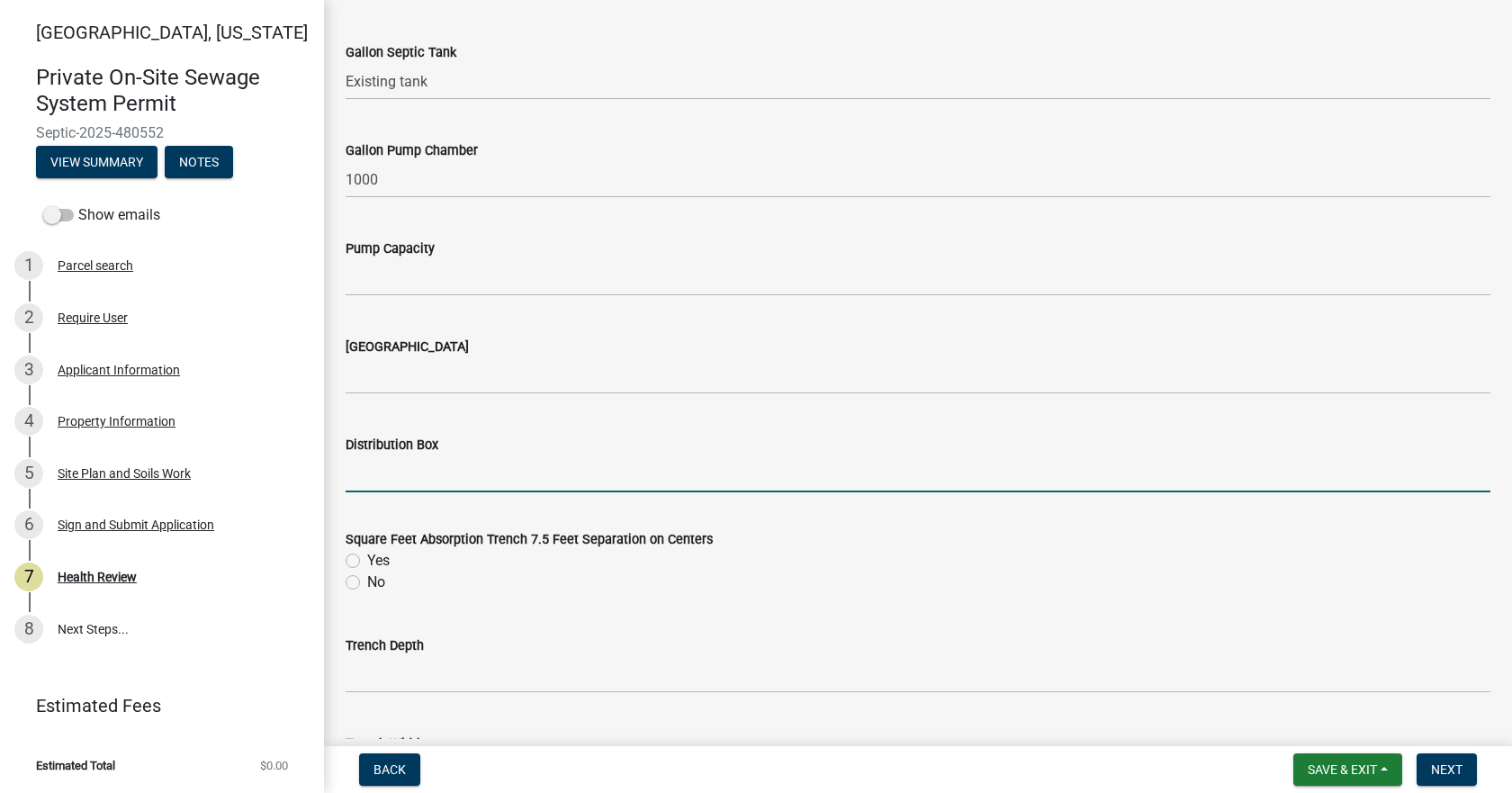
type input "Yes"
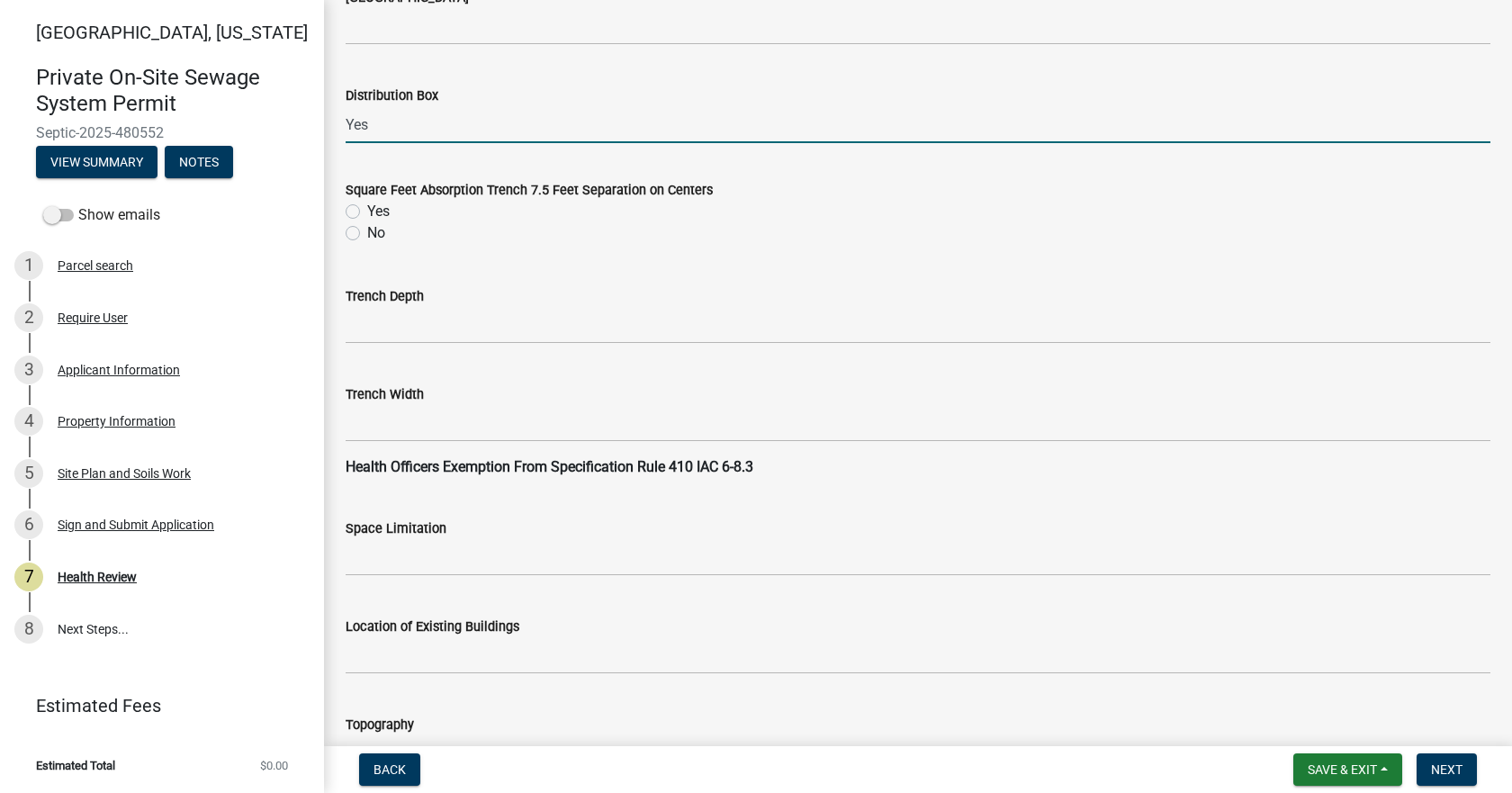
scroll to position [1620, 0]
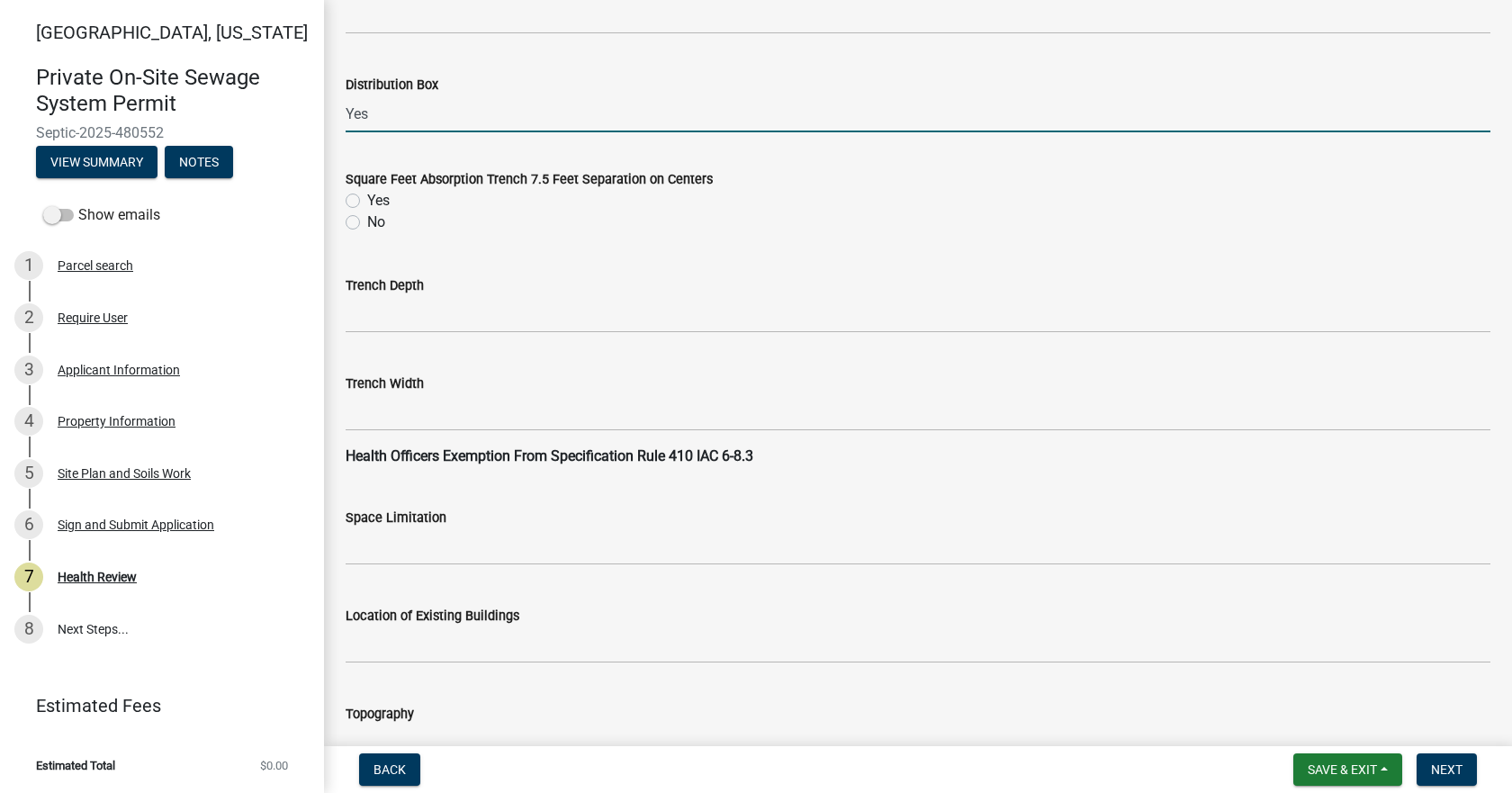
click at [367, 203] on label "Yes" at bounding box center [378, 201] width 23 height 22
click at [367, 201] on input "Yes" at bounding box center [373, 195] width 12 height 12
radio input "true"
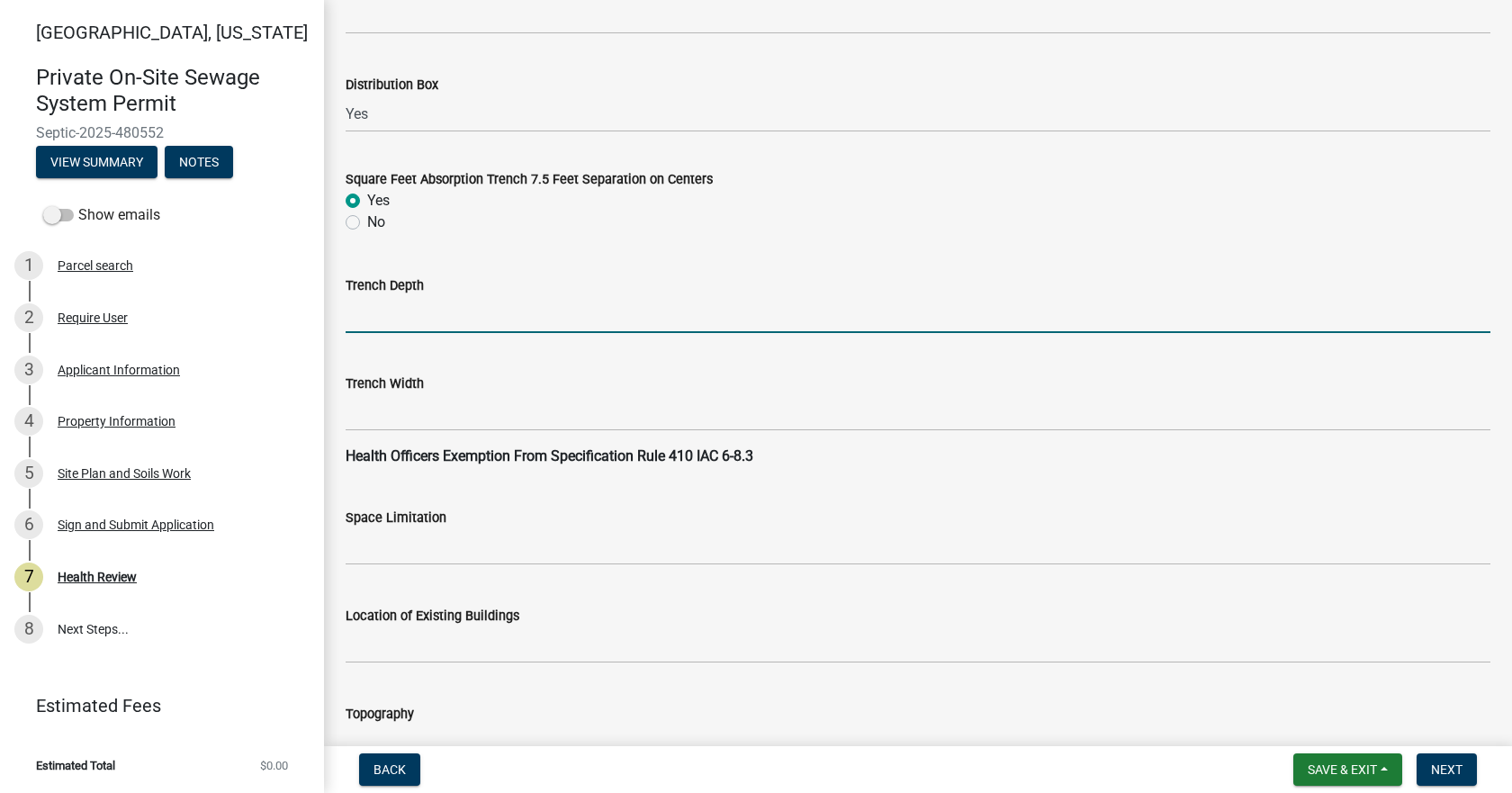
click at [375, 314] on input "Trench Depth" at bounding box center [918, 314] width 1145 height 37
type input "10"-25""
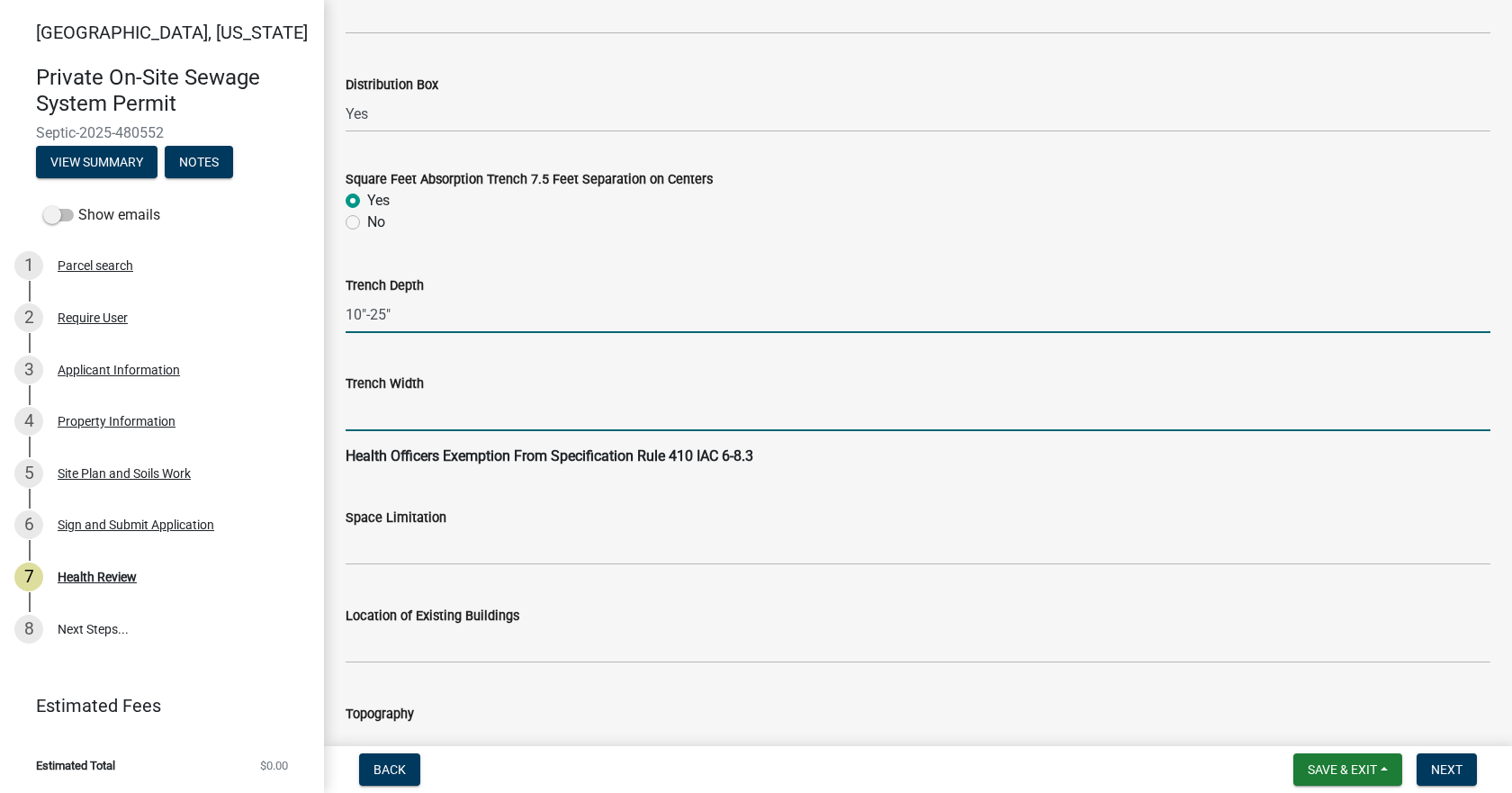
click at [398, 397] on input "Trench Width" at bounding box center [918, 412] width 1145 height 37
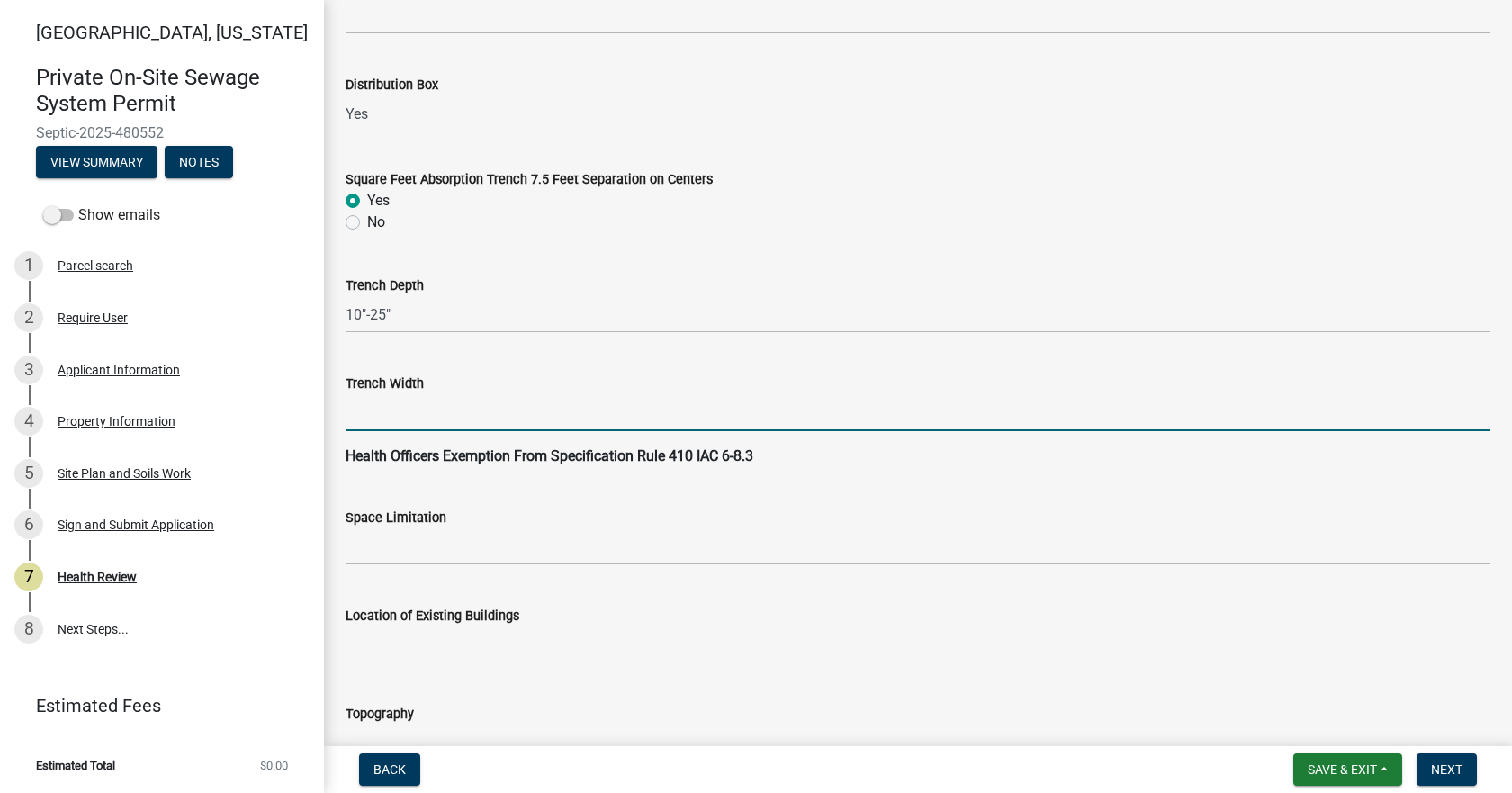
type input "36""
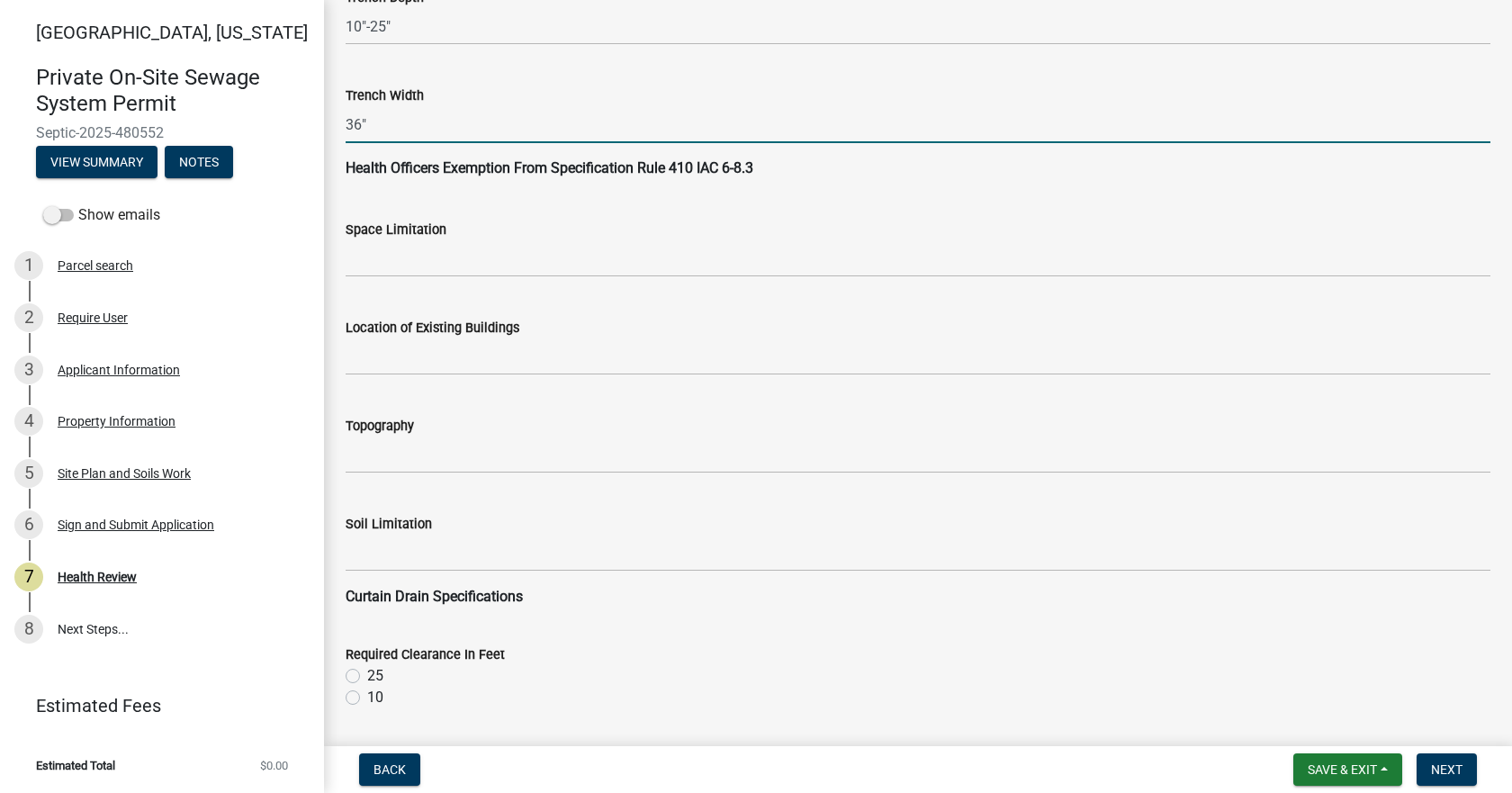
scroll to position [1980, 0]
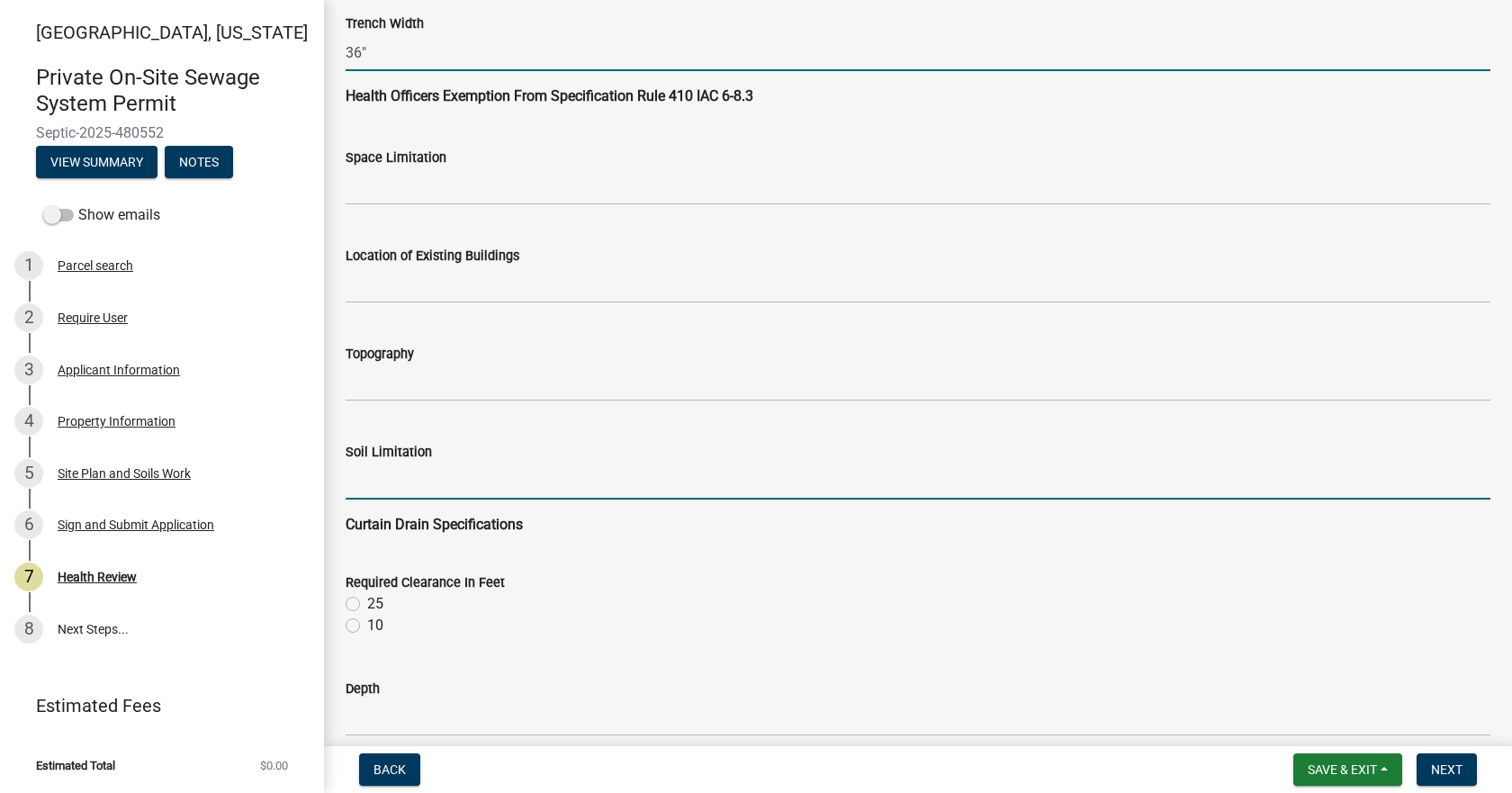
click at [395, 471] on input "Soil Limitation" at bounding box center [918, 481] width 1145 height 37
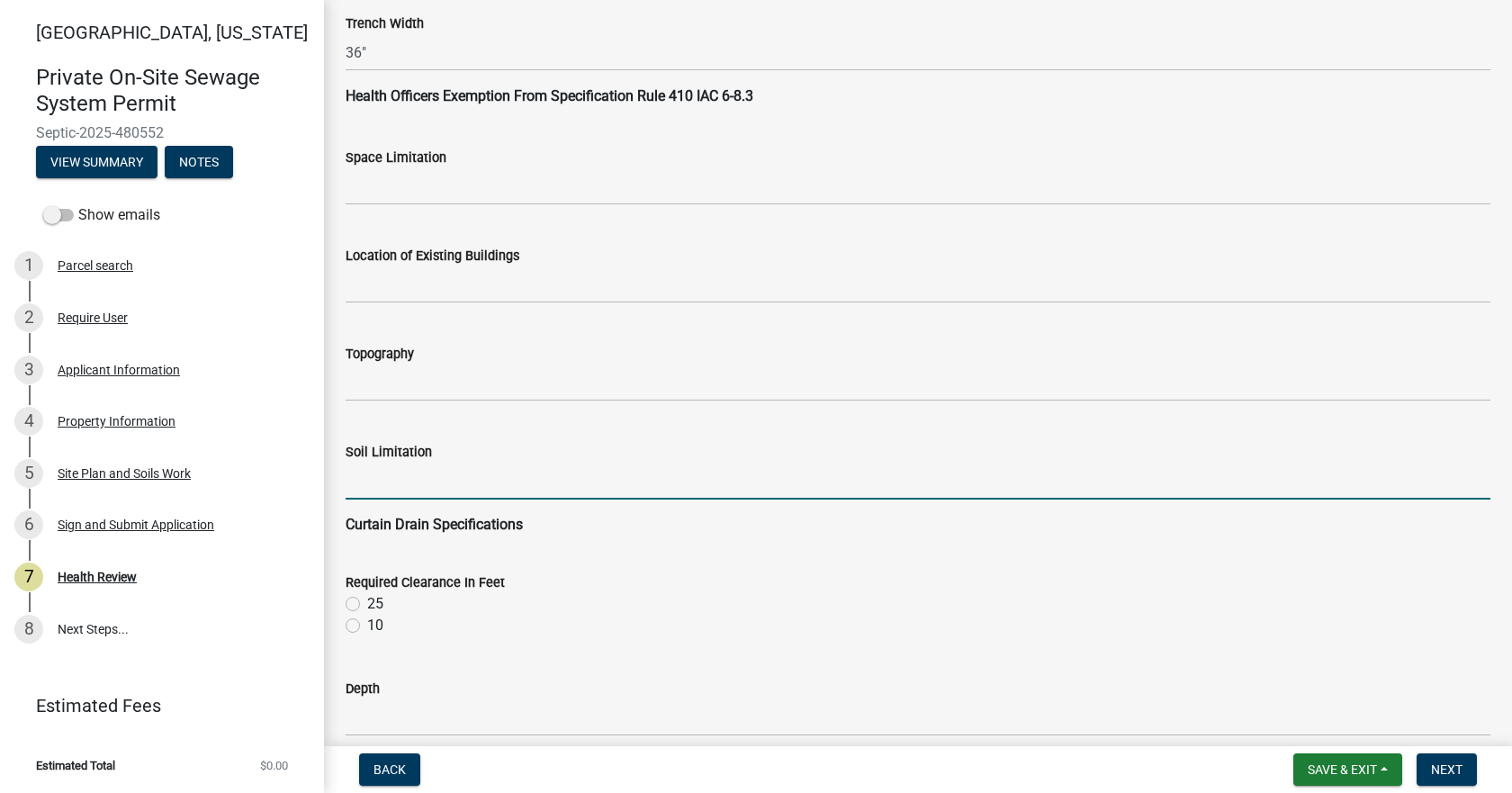
type input "Seasonal High Water Table"
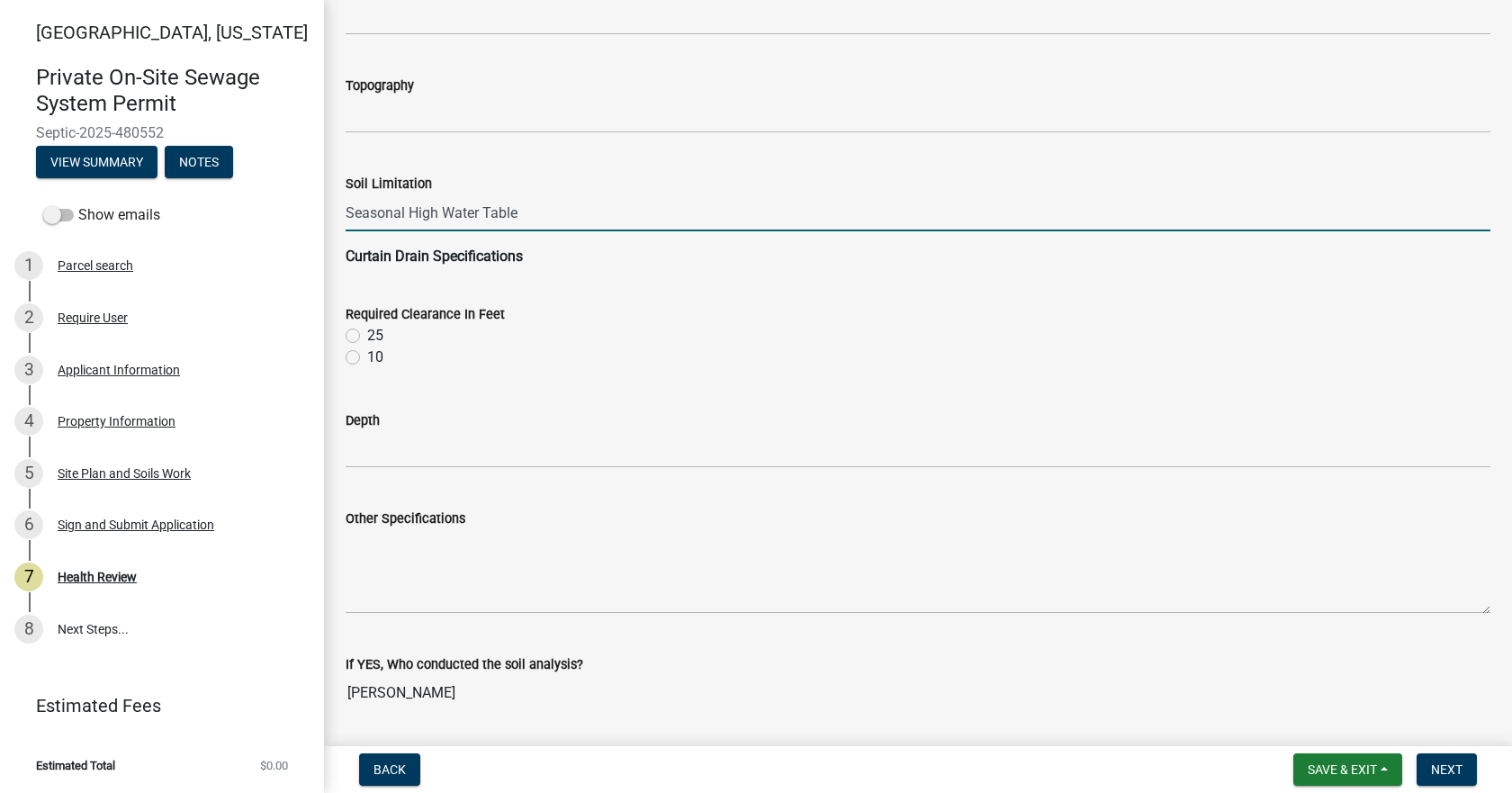
scroll to position [2250, 0]
click at [367, 357] on label "10" at bounding box center [375, 355] width 16 height 22
click at [367, 356] on input "10" at bounding box center [373, 350] width 12 height 12
radio input "true"
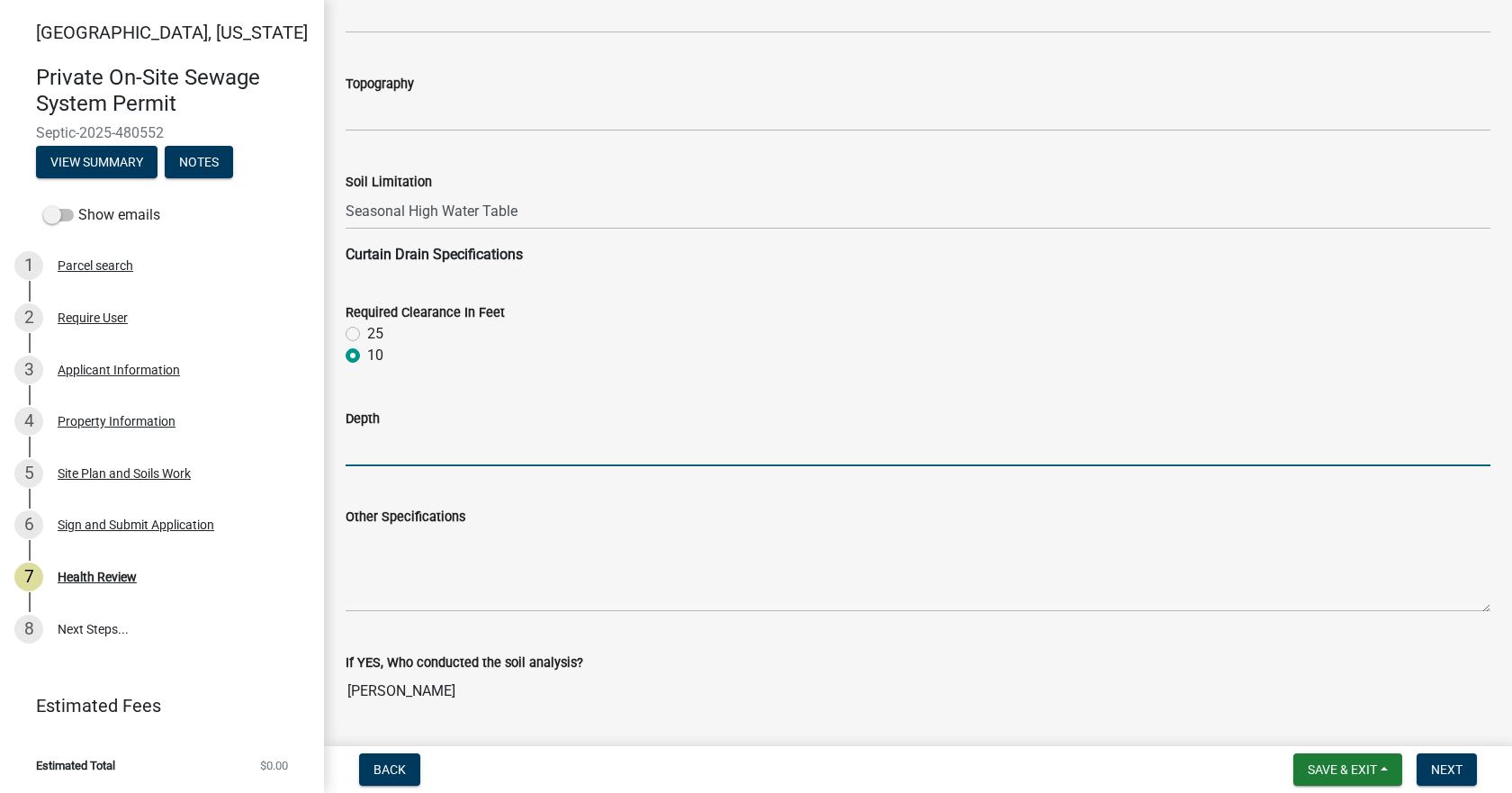
click at [400, 450] on input "Depth" at bounding box center [918, 448] width 1145 height 37
type input "36" below the bottom of the trench."
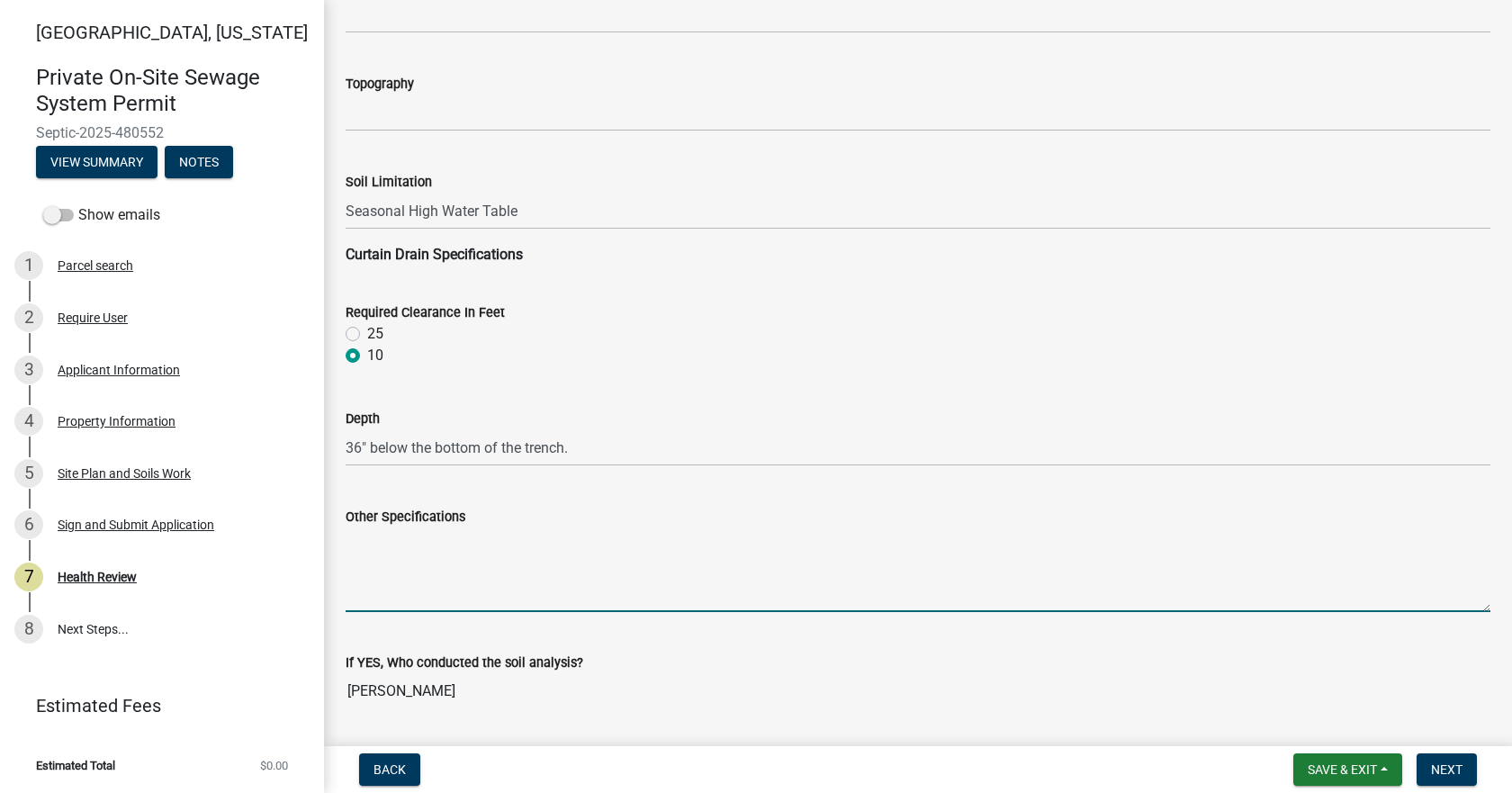
click at [438, 547] on textarea "Other Specifications" at bounding box center [918, 570] width 1145 height 84
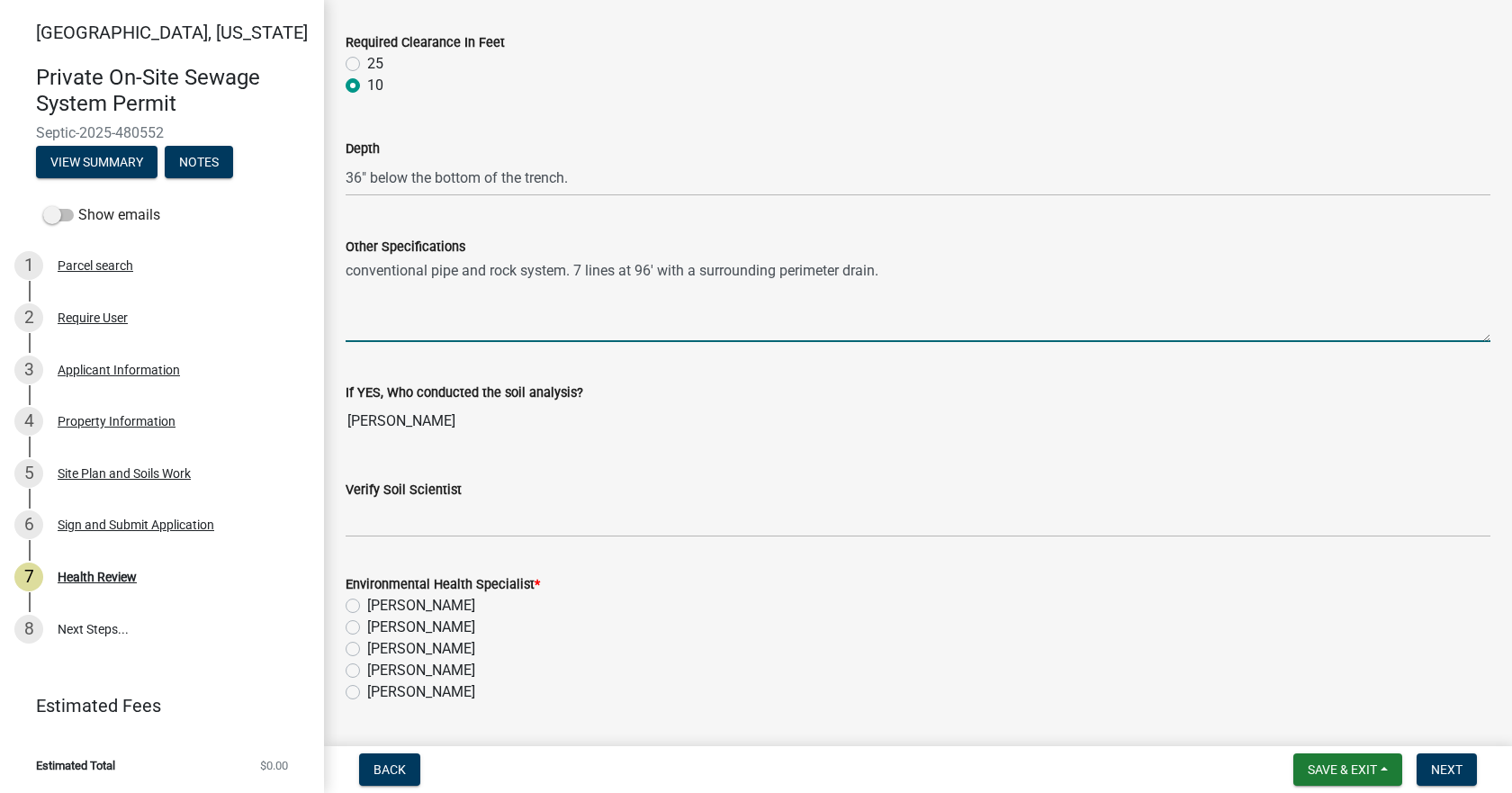
scroll to position [2610, 0]
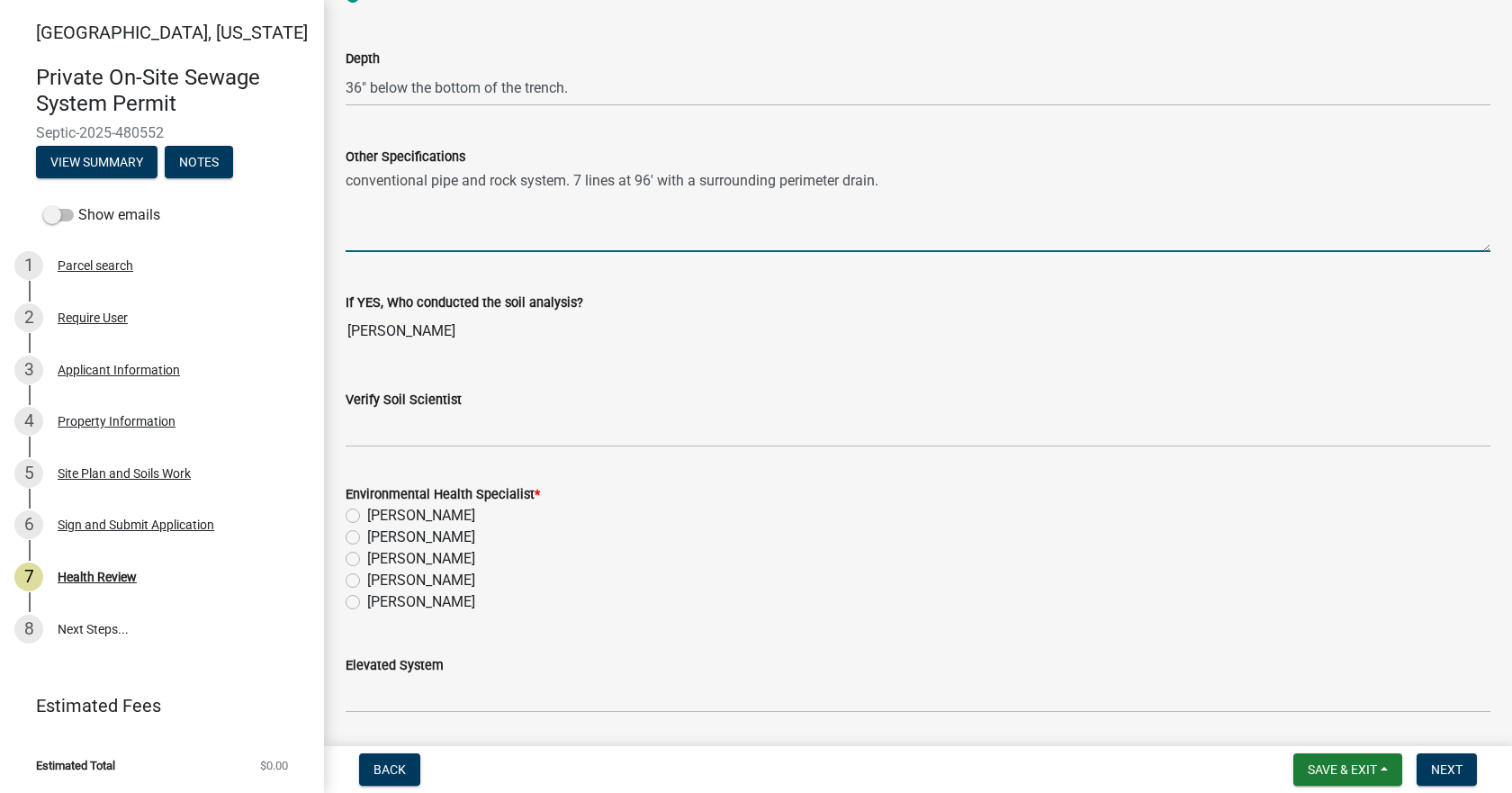
type textarea "conventional pipe and rock system. 7 lines at 96' with a surrounding perimeter …"
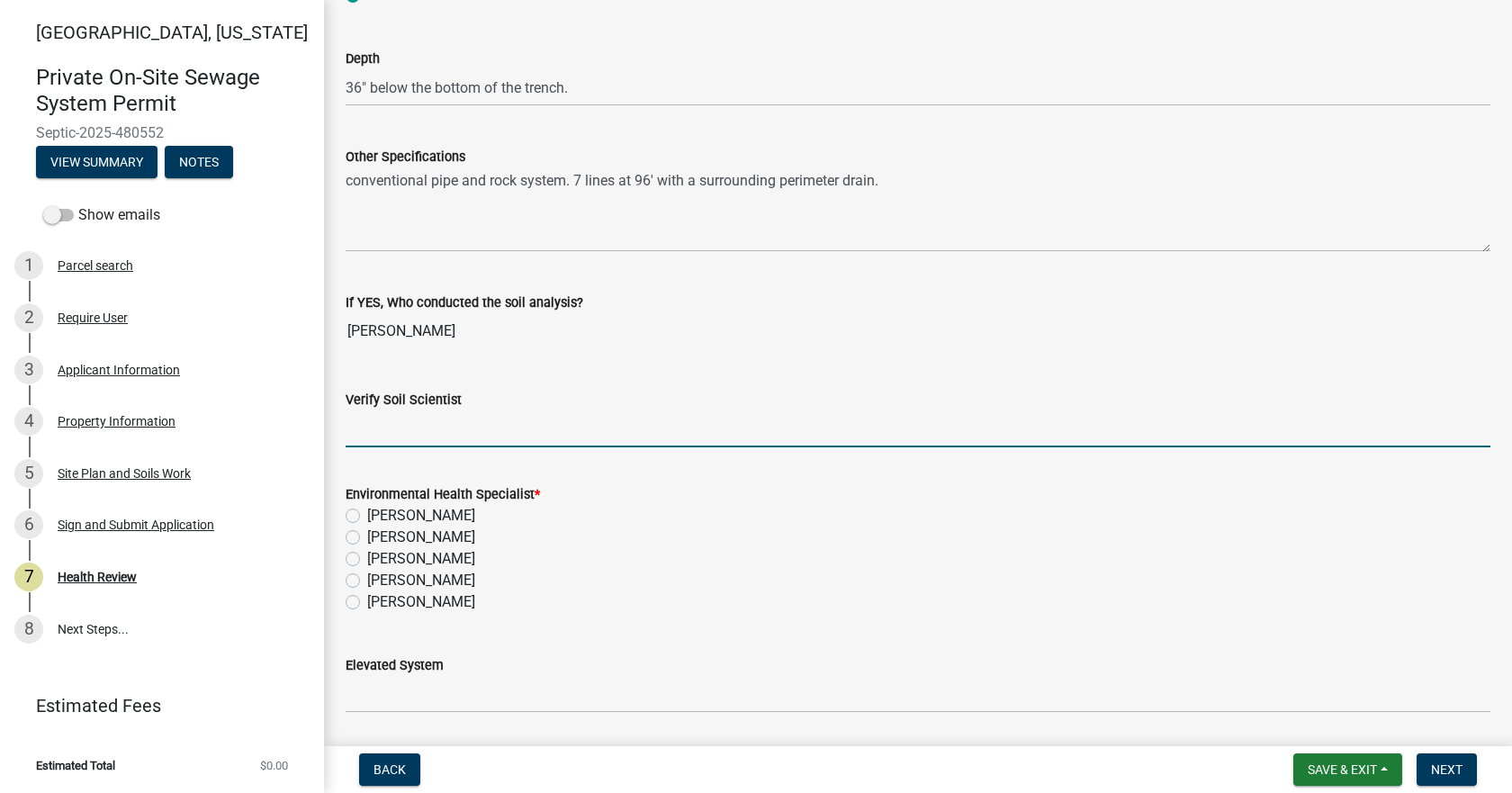
click at [415, 432] on input "Verify Soil Scientist" at bounding box center [918, 429] width 1145 height 37
type input "Yes"
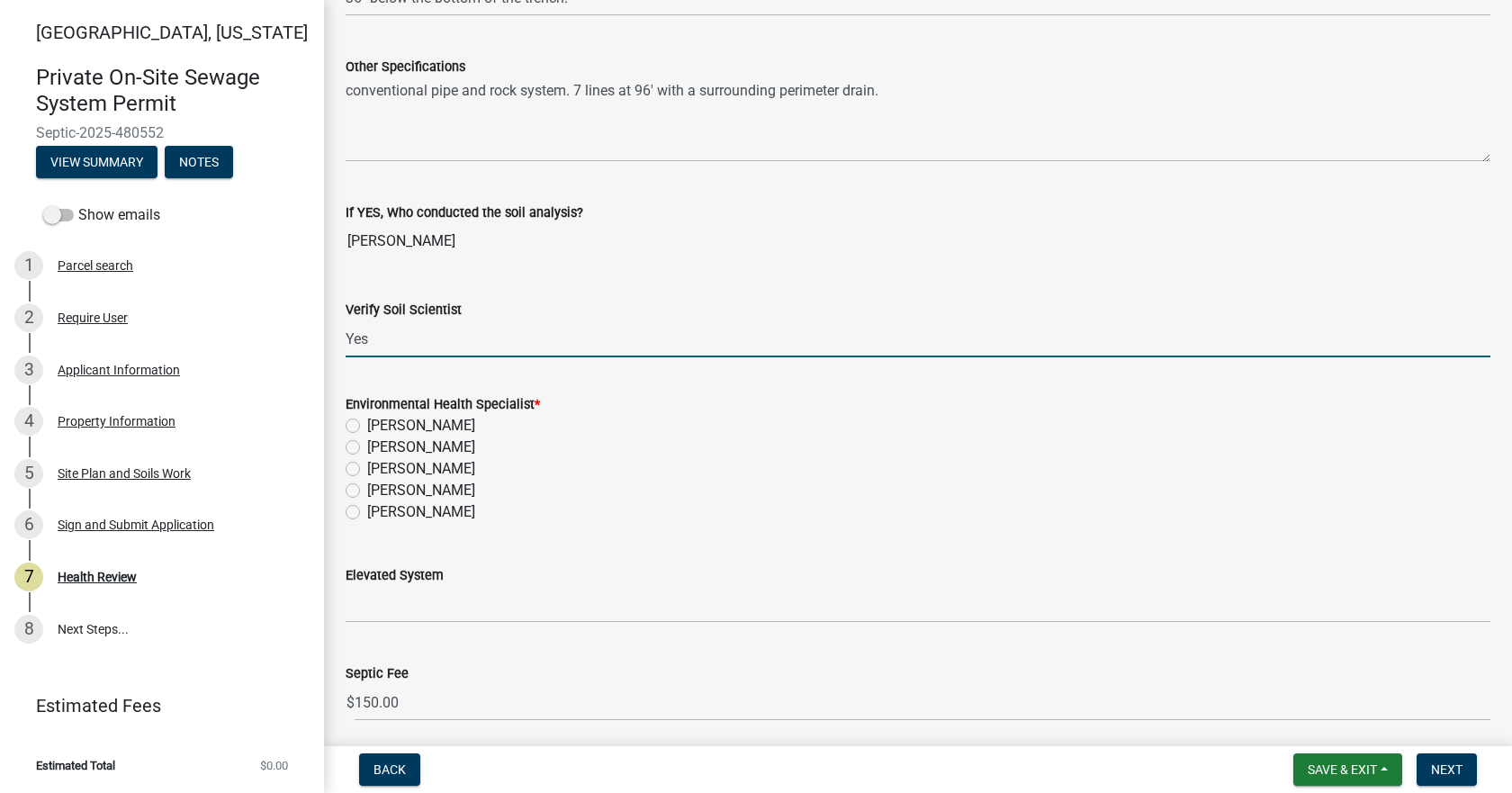
drag, startPoint x: 348, startPoint y: 511, endPoint x: 371, endPoint y: 504, distance: 24.0
click at [367, 512] on label "[PERSON_NAME]" at bounding box center [421, 512] width 108 height 22
click at [367, 512] on input "[PERSON_NAME]" at bounding box center [373, 506] width 12 height 12
radio input "true"
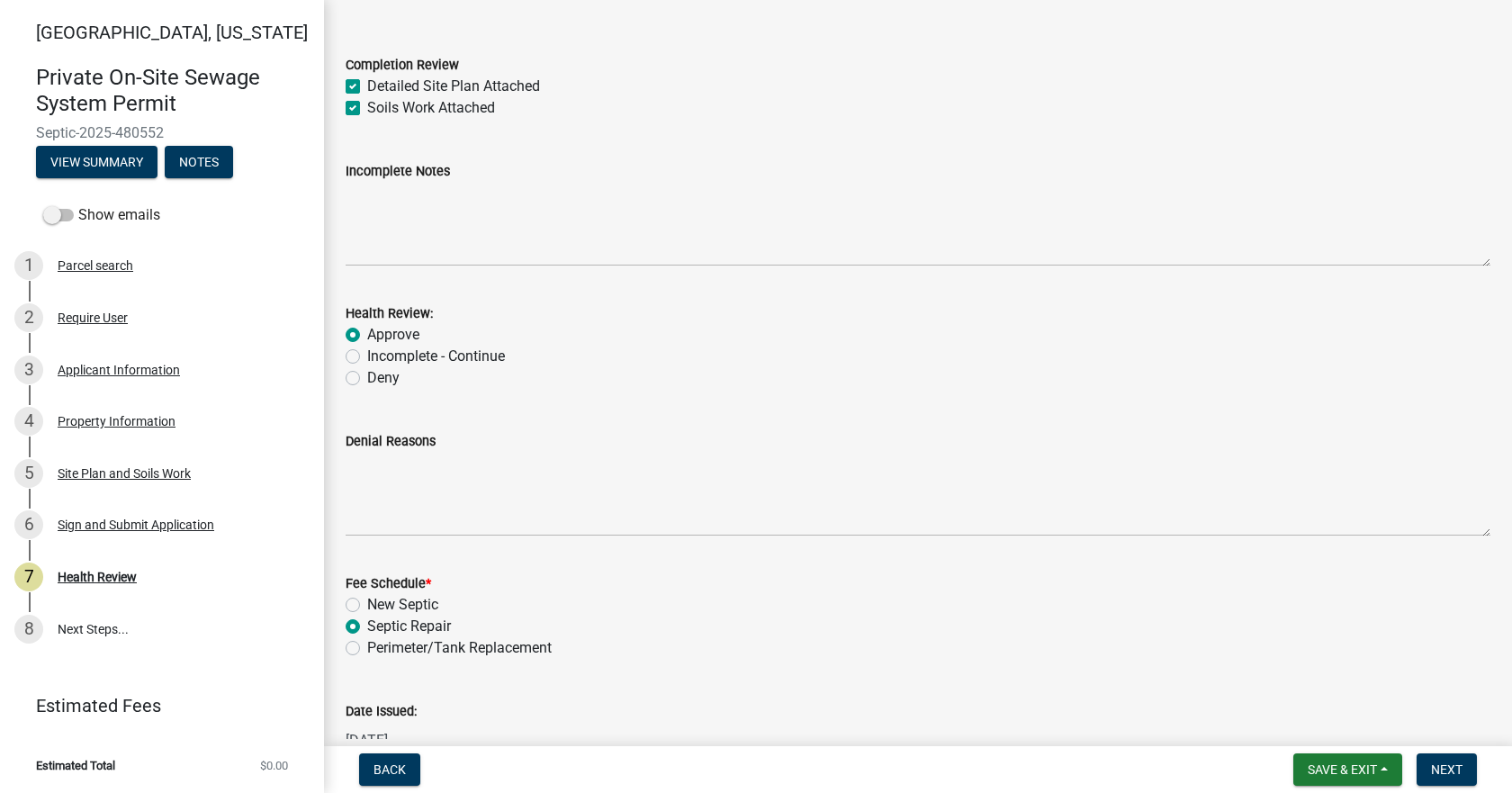
scroll to position [0, 0]
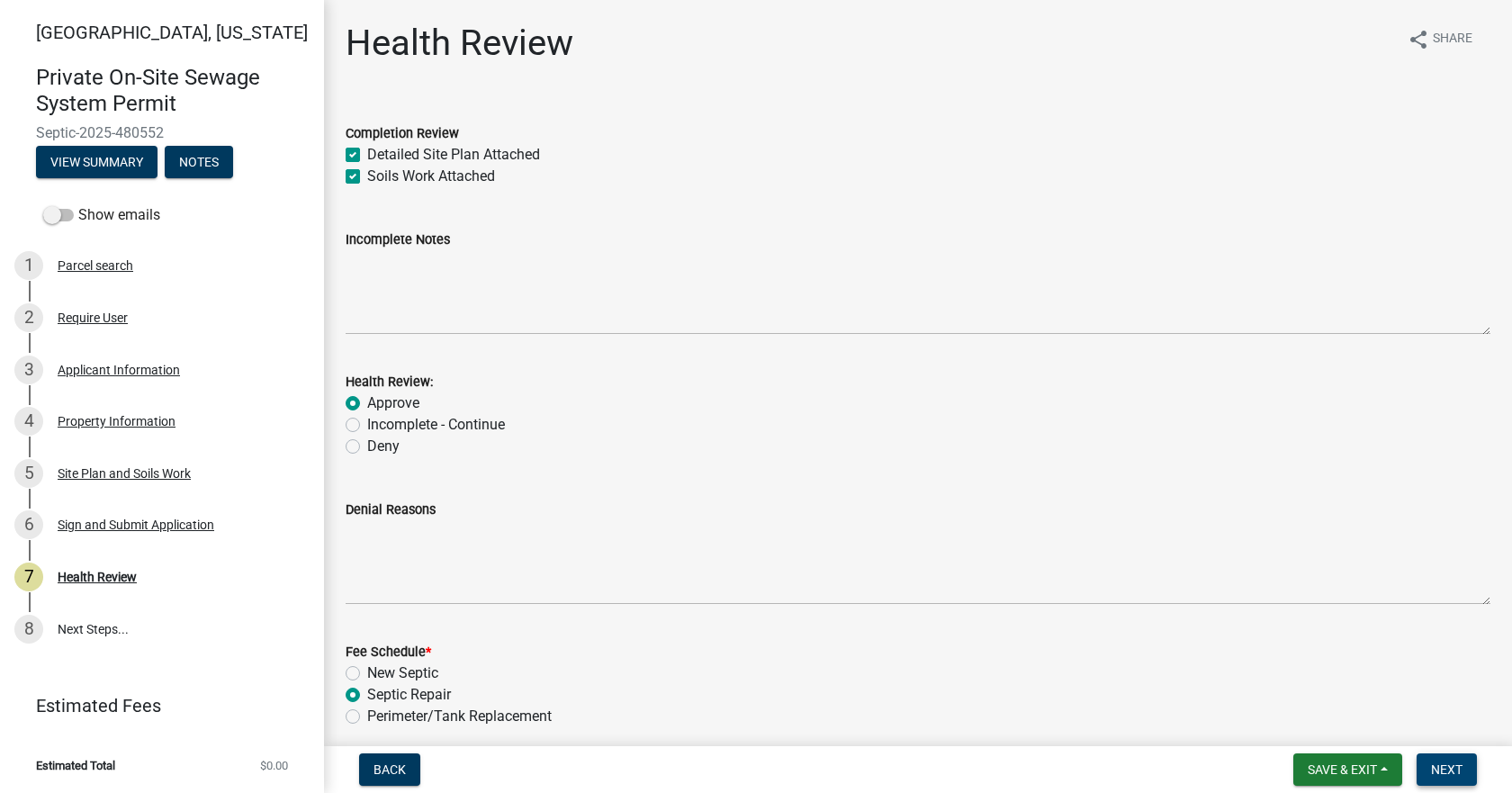
click at [1450, 776] on span "Next" at bounding box center [1447, 769] width 31 height 15
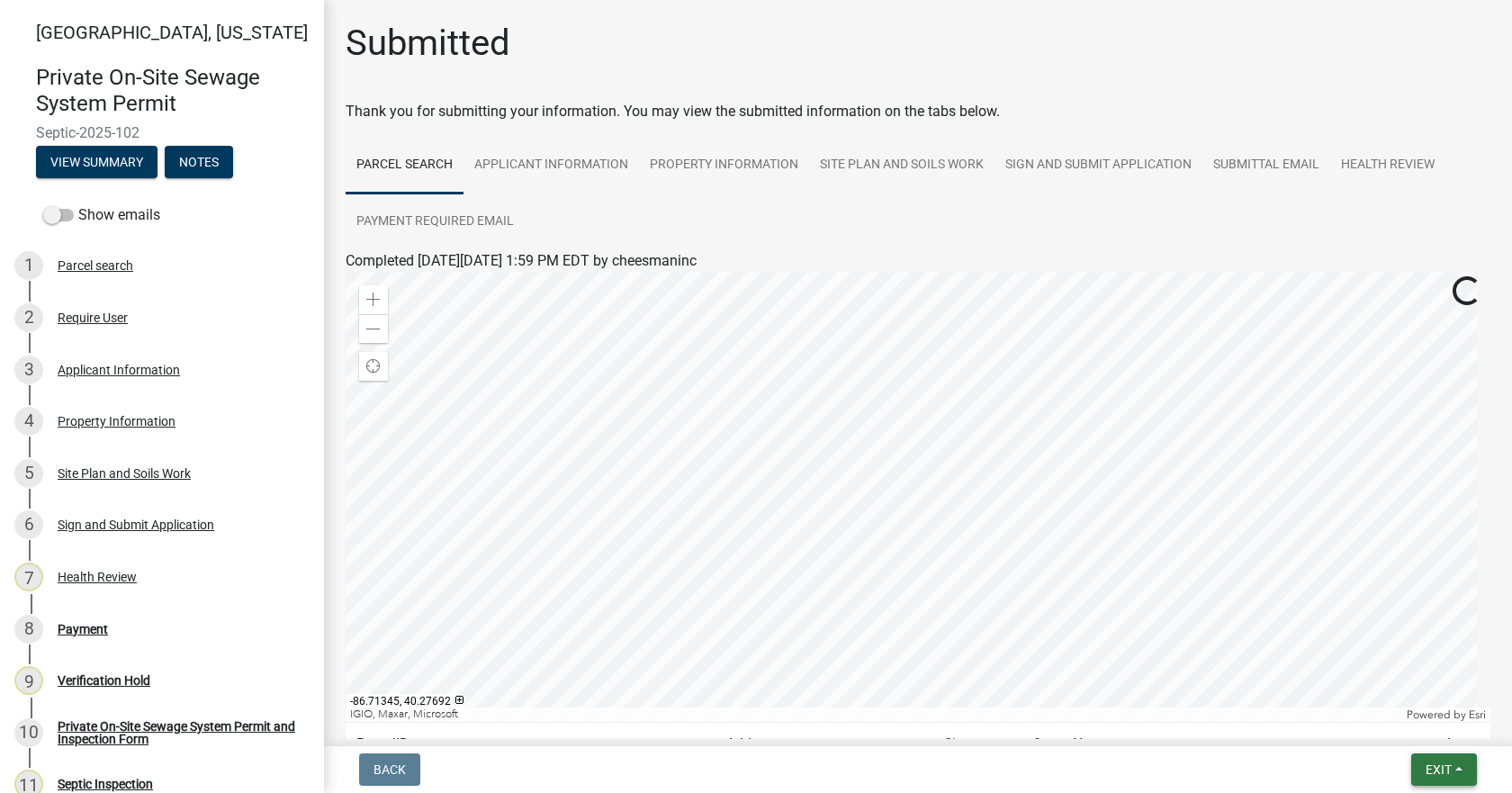
click at [1456, 766] on button "Exit" at bounding box center [1444, 769] width 66 height 32
click at [1397, 681] on button "Save" at bounding box center [1405, 679] width 144 height 43
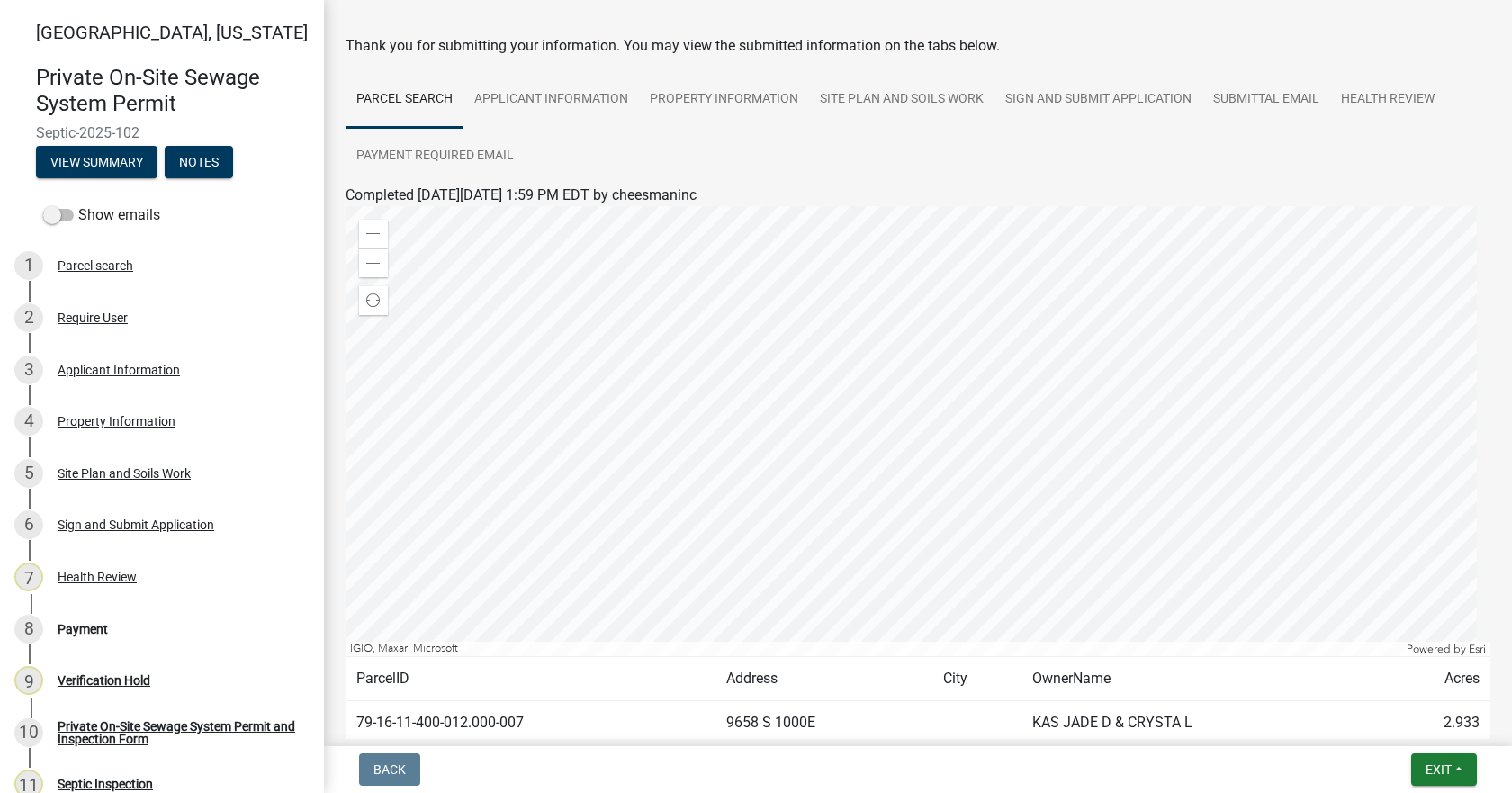
scroll to position [178, 0]
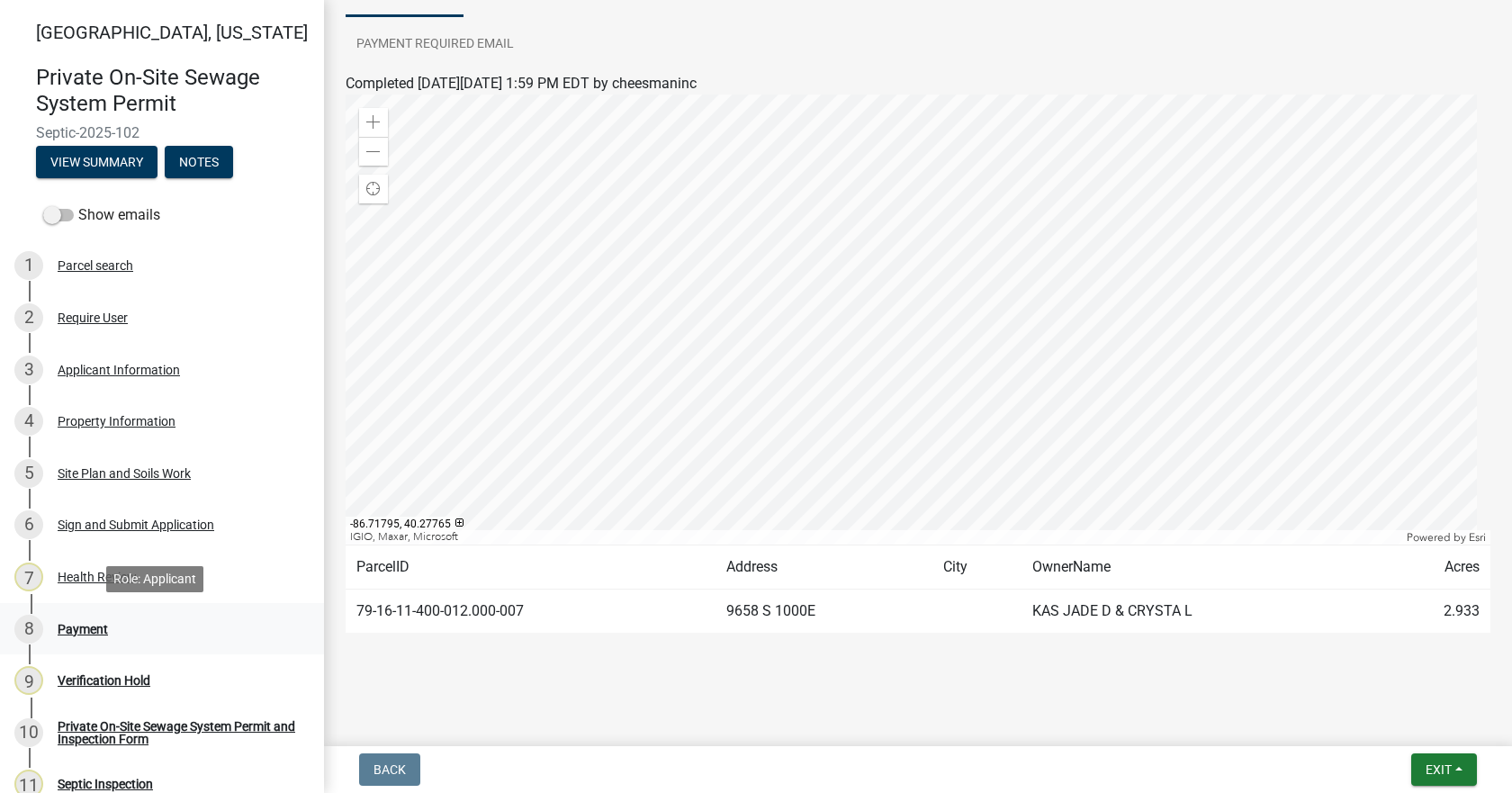
click at [83, 626] on div "Payment" at bounding box center [82, 629] width 50 height 13
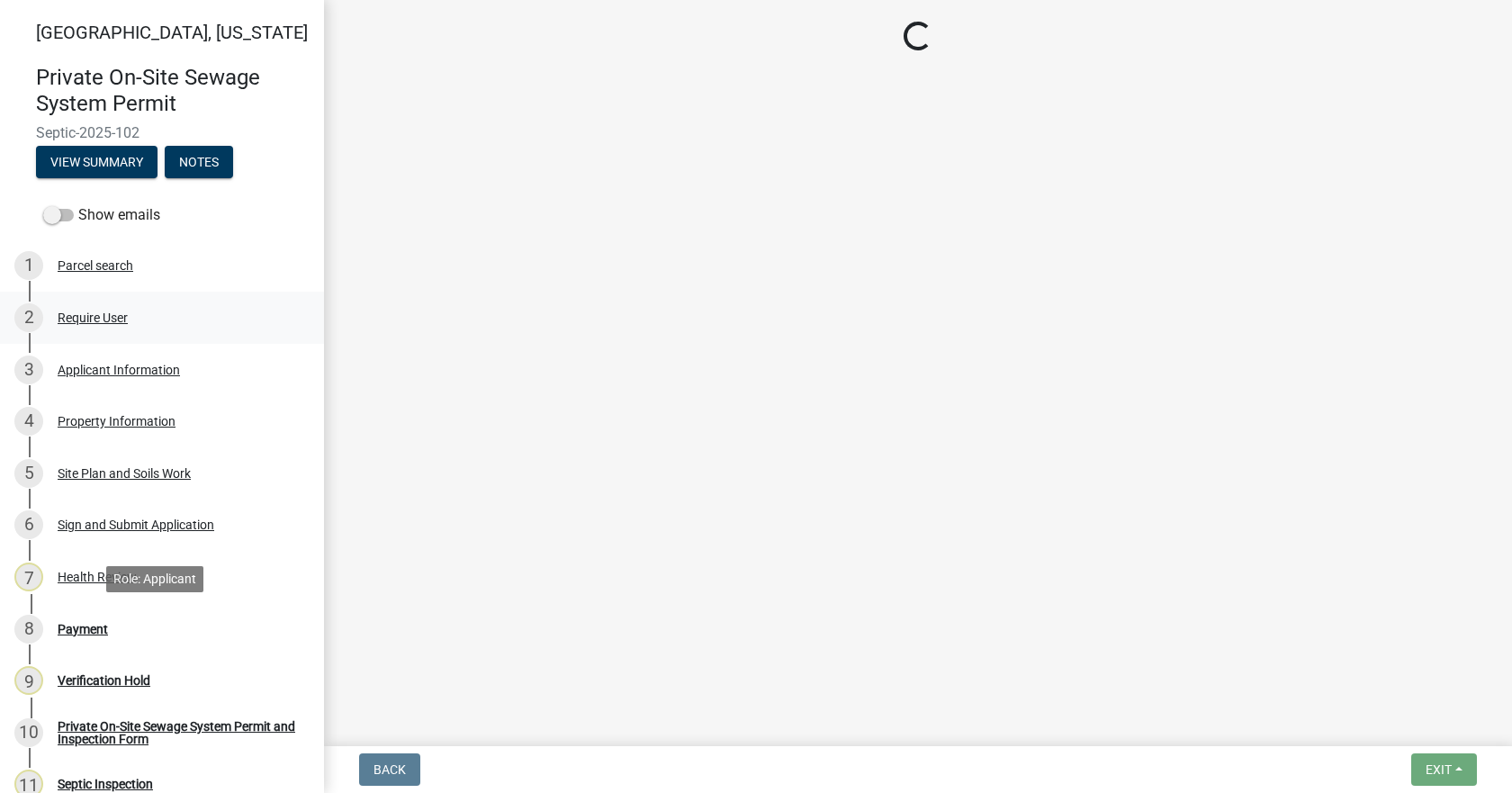
scroll to position [0, 0]
select select "3: 3"
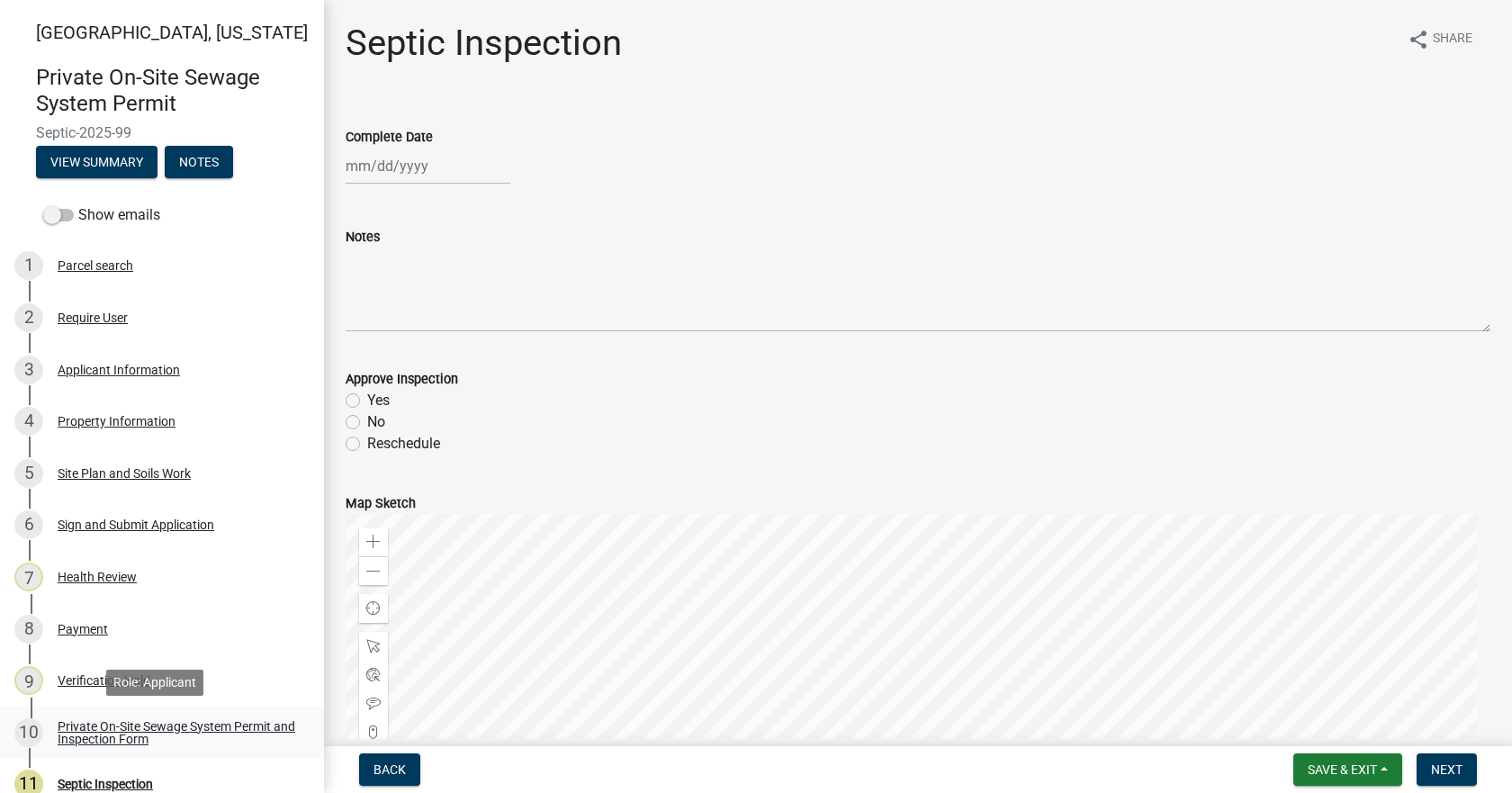
click at [105, 727] on div "Private On-Site Sewage System Permit and Inspection Form" at bounding box center [176, 733] width 237 height 26
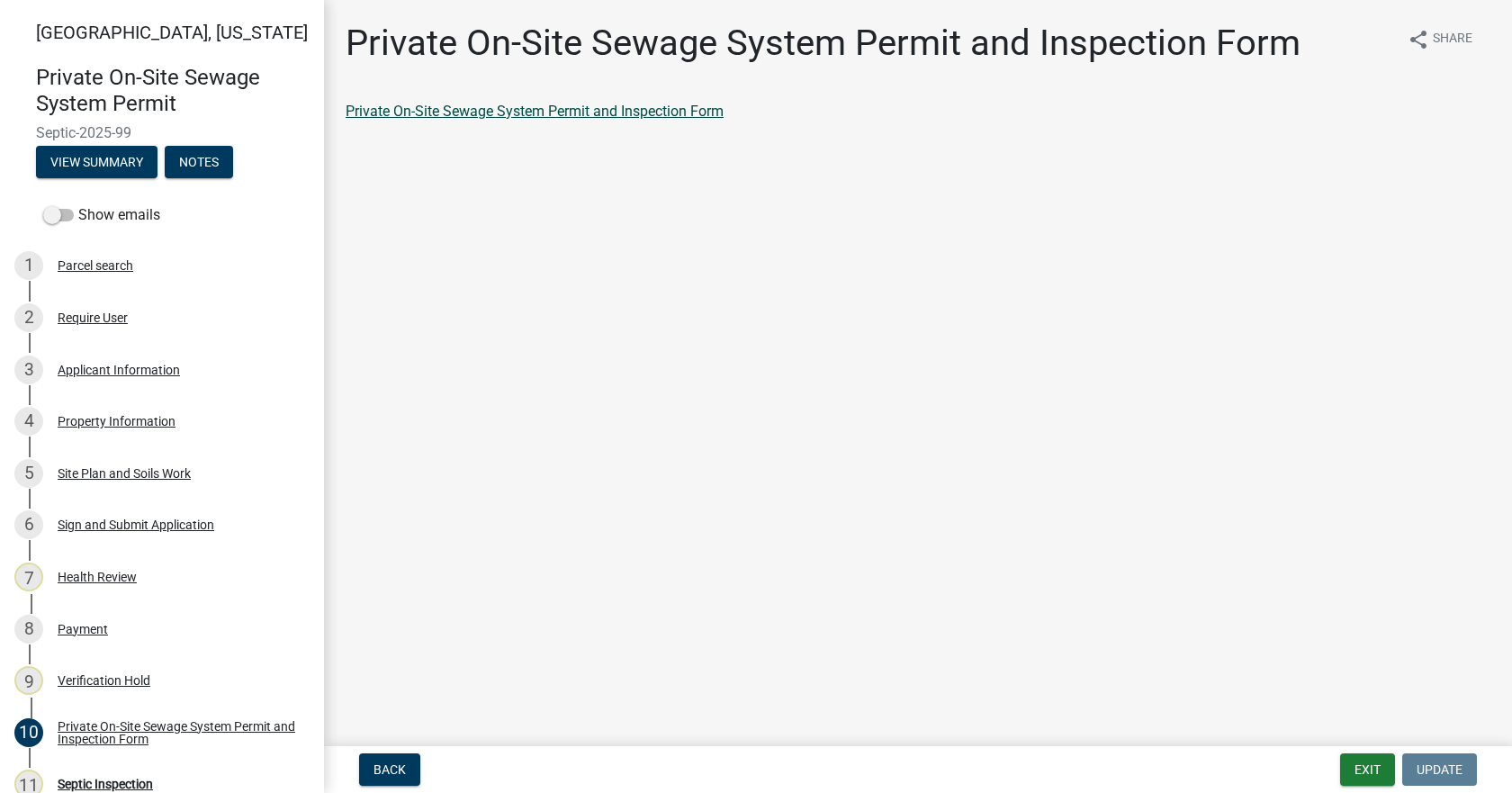
click at [498, 119] on link "Private On-Site Sewage System Permit and Inspection Form" at bounding box center [534, 111] width 378 height 17
